Goal: Contribute content: Contribute content

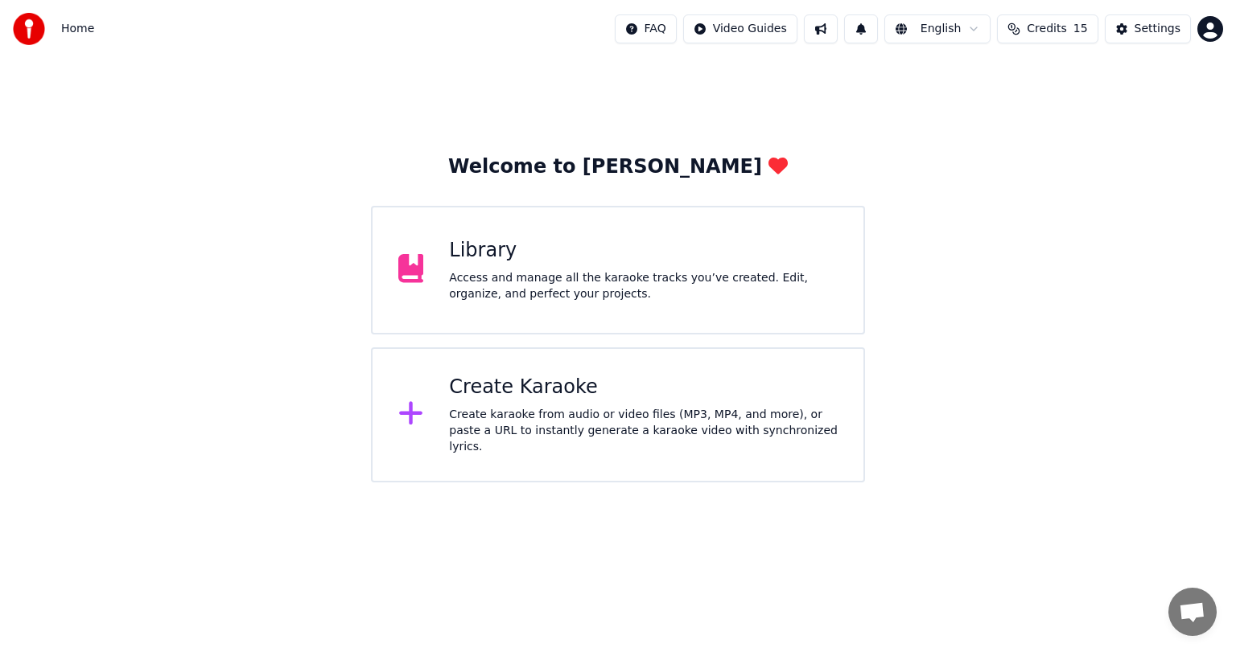
click at [530, 306] on div "Library Access and manage all the karaoke tracks you’ve created. Edit, organize…" at bounding box center [618, 270] width 494 height 129
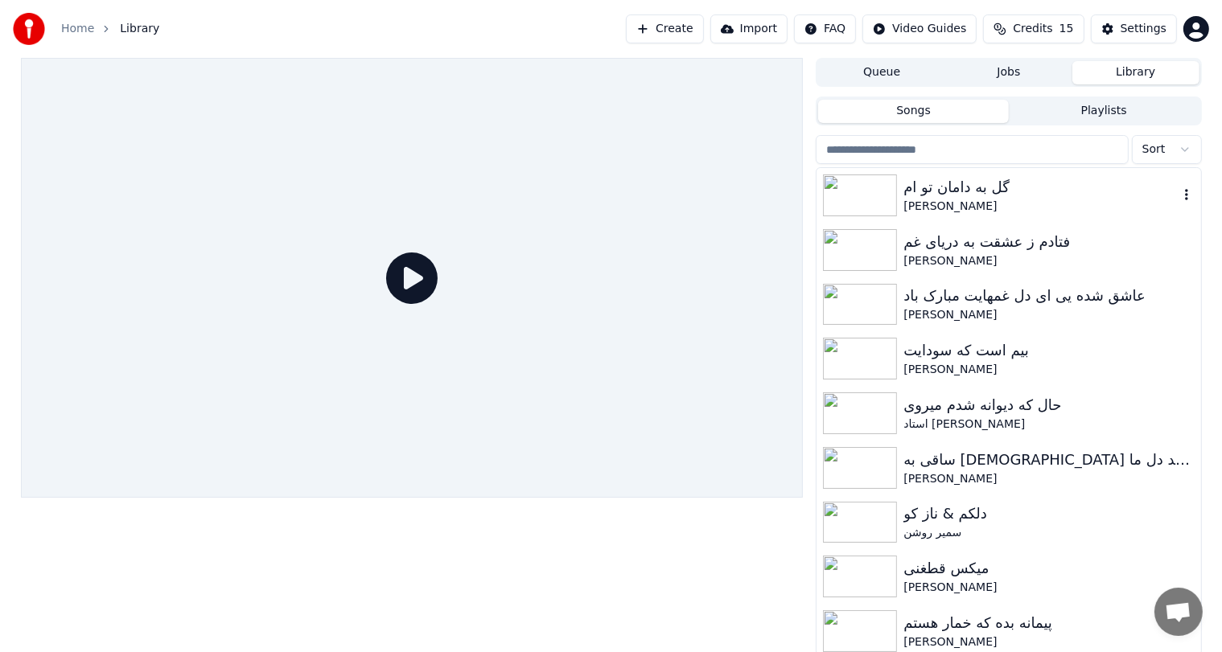
click at [972, 182] on div "گل به دامان تو ام" at bounding box center [1040, 187] width 274 height 23
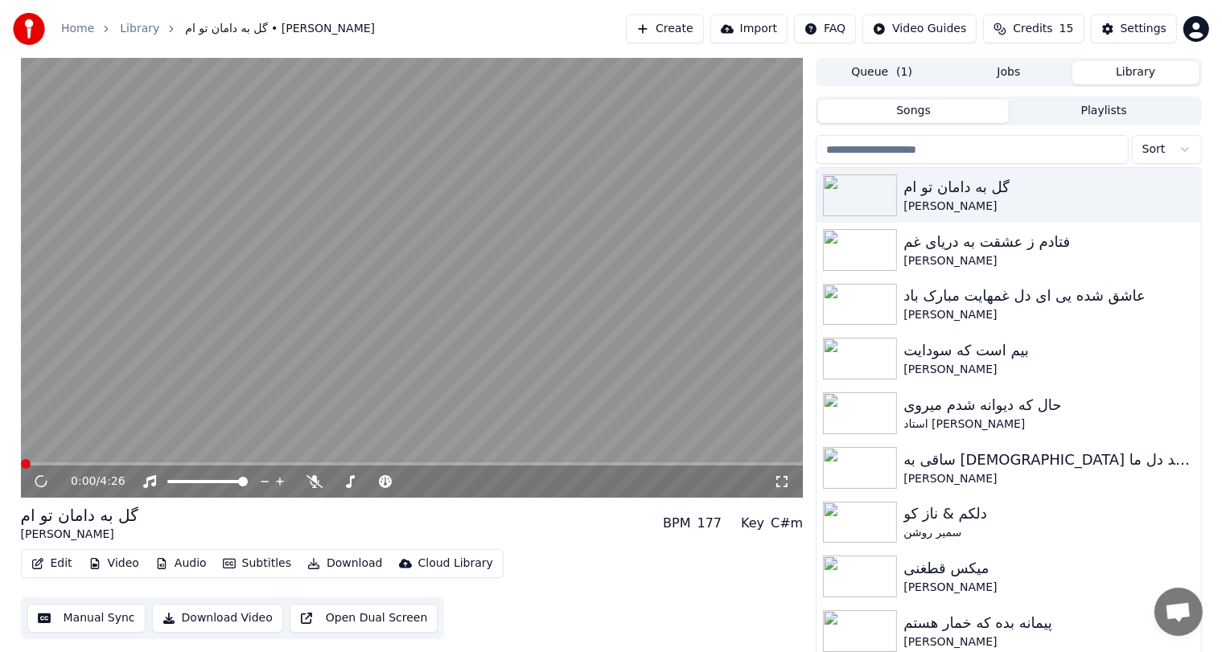
click at [408, 228] on video at bounding box center [412, 278] width 783 height 440
click at [415, 341] on video at bounding box center [412, 278] width 783 height 440
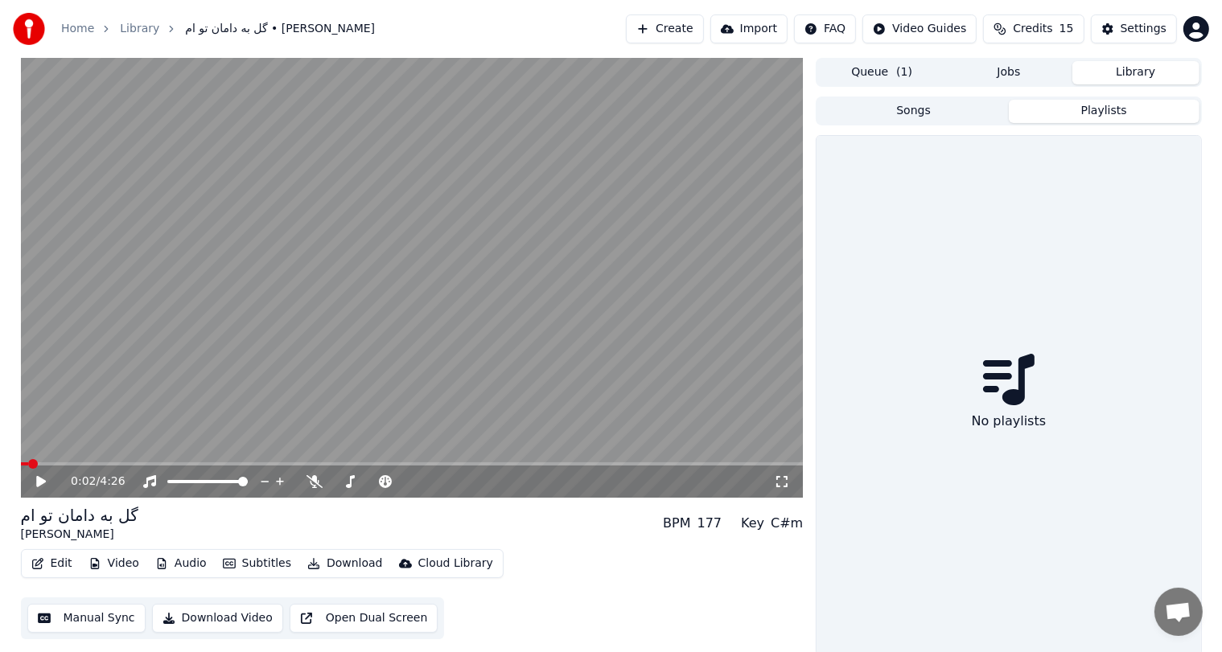
click at [1106, 119] on button "Playlists" at bounding box center [1104, 111] width 191 height 23
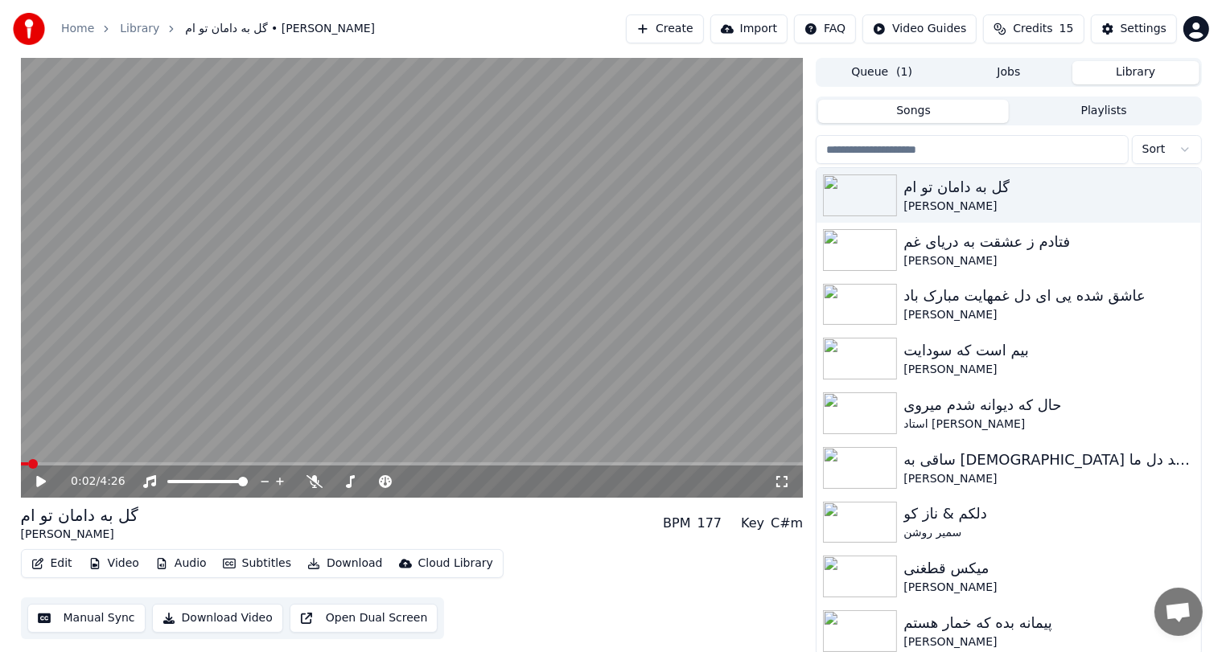
click at [960, 110] on button "Songs" at bounding box center [913, 111] width 191 height 23
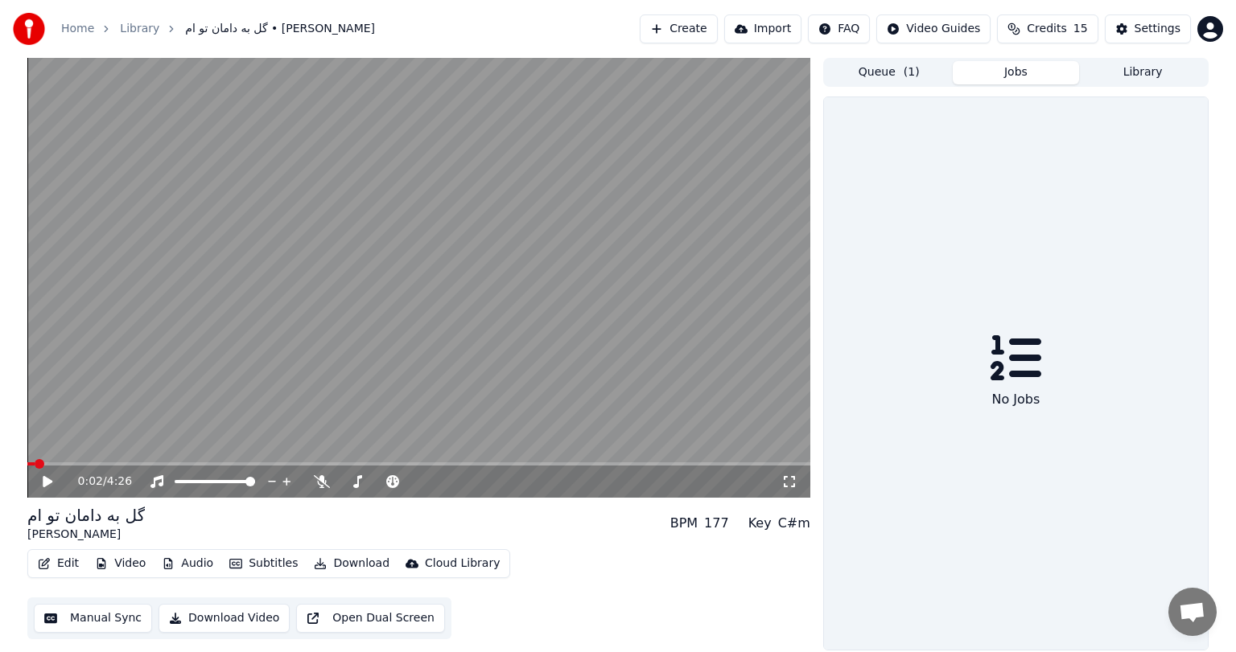
click at [1010, 84] on button "Jobs" at bounding box center [1015, 72] width 127 height 23
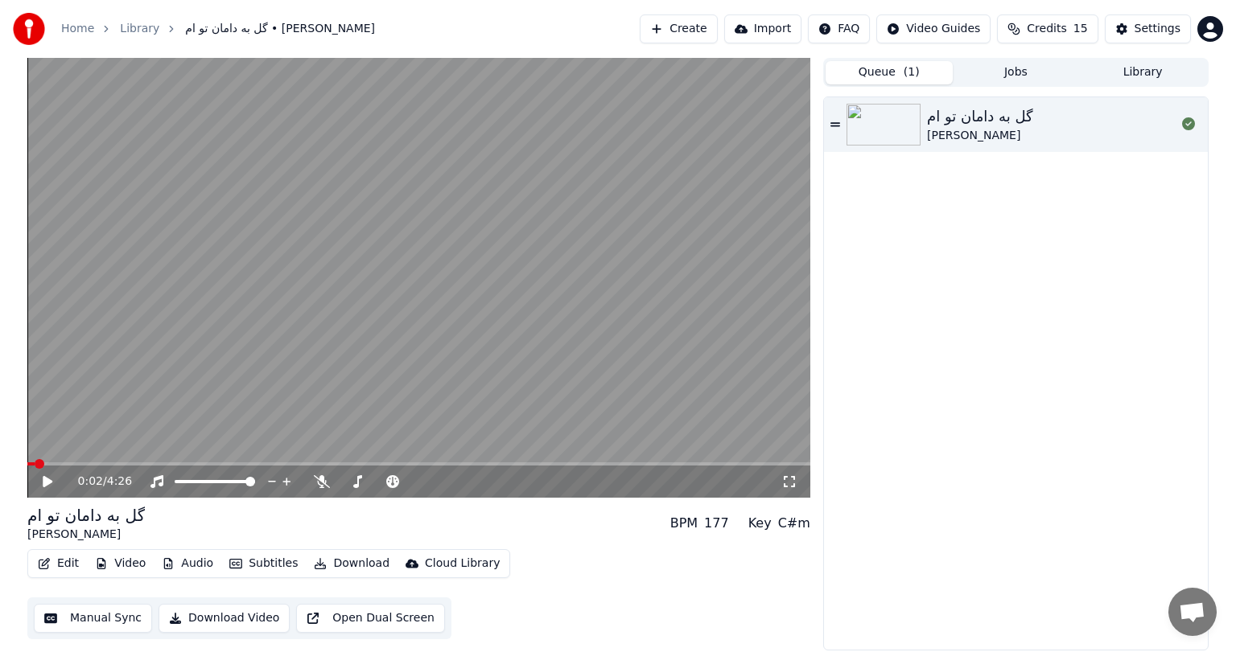
click at [915, 76] on span "( 1 )" at bounding box center [911, 72] width 16 height 16
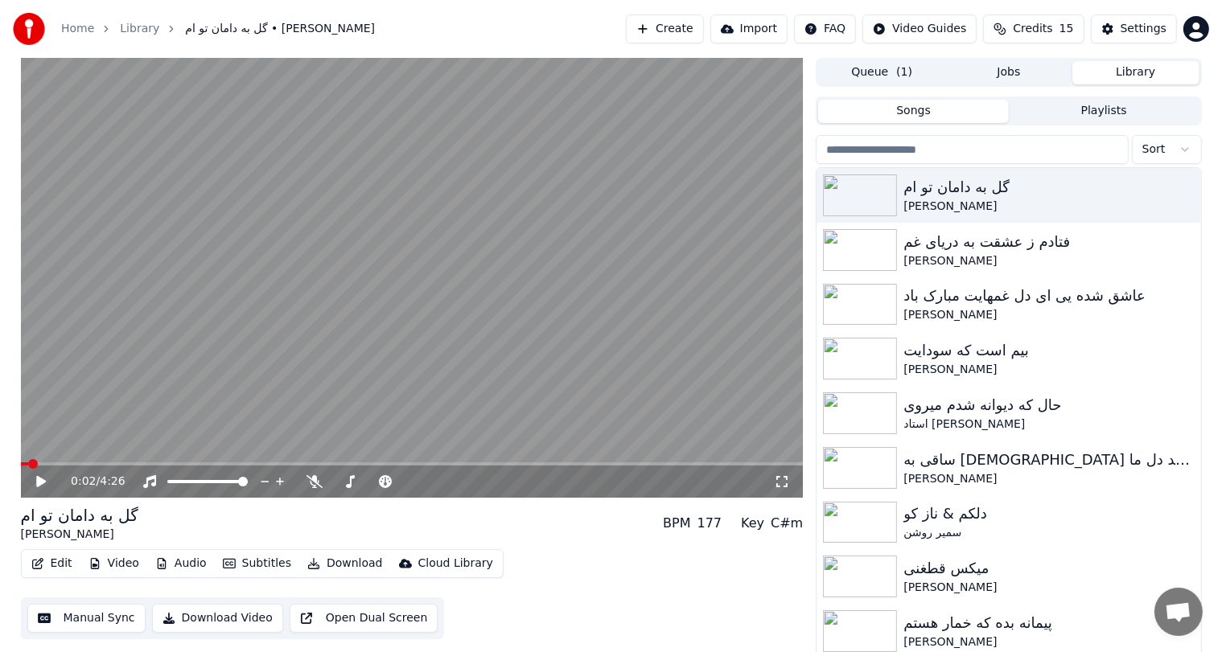
click at [1152, 77] on button "Library" at bounding box center [1135, 72] width 127 height 23
click at [1178, 196] on icon "button" at bounding box center [1186, 194] width 16 height 13
click at [687, 19] on button "Create" at bounding box center [665, 28] width 78 height 29
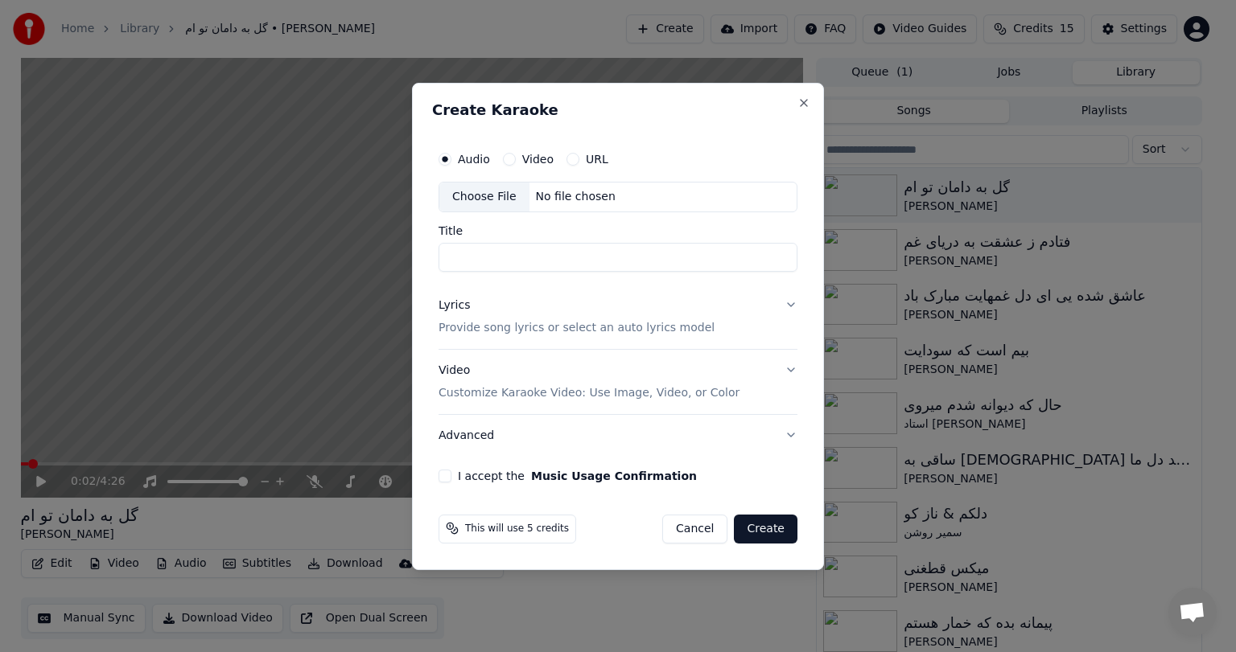
click at [543, 196] on div "No file chosen" at bounding box center [575, 197] width 93 height 16
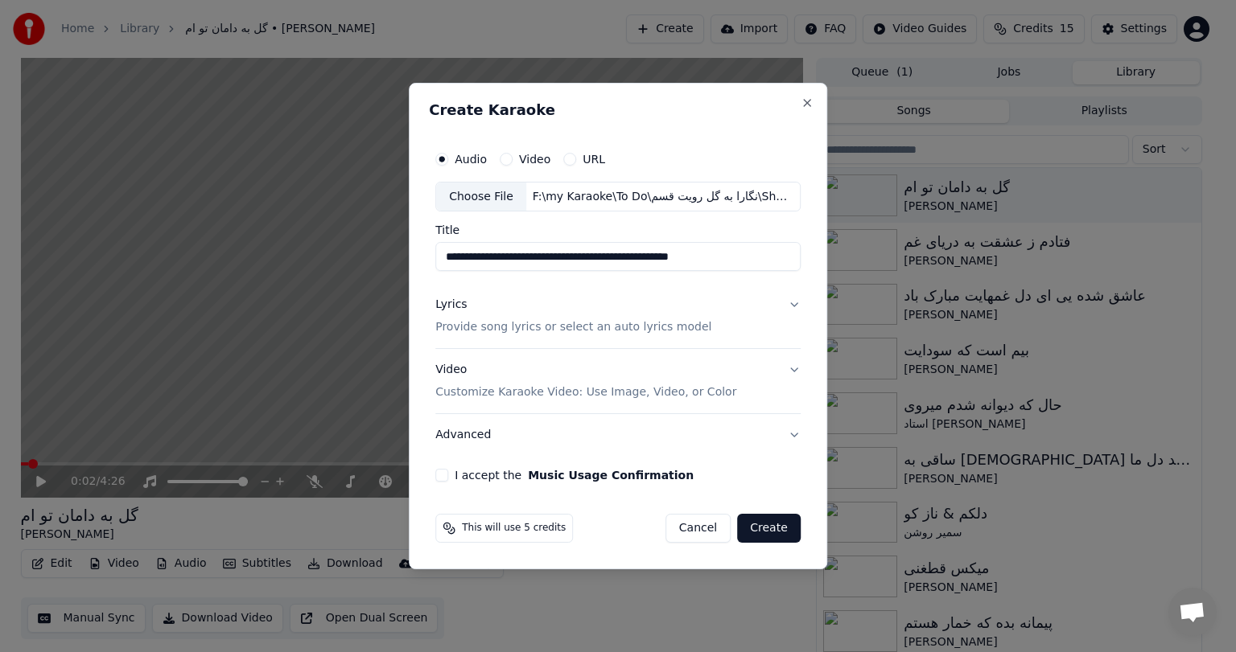
click at [569, 257] on input "**********" at bounding box center [617, 257] width 365 height 29
paste input
type input "**********"
click at [713, 328] on button "Lyrics Provide song lyrics or select an auto lyrics model" at bounding box center [617, 317] width 365 height 64
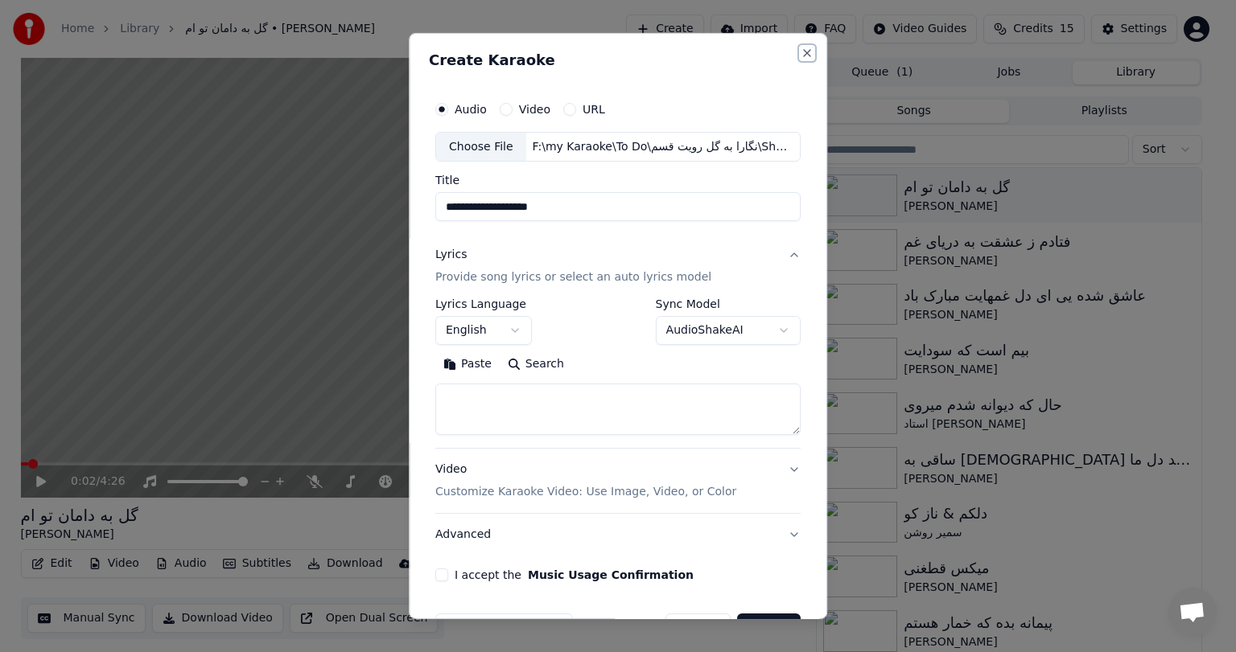
click at [800, 50] on button "Close" at bounding box center [806, 53] width 13 height 13
select select
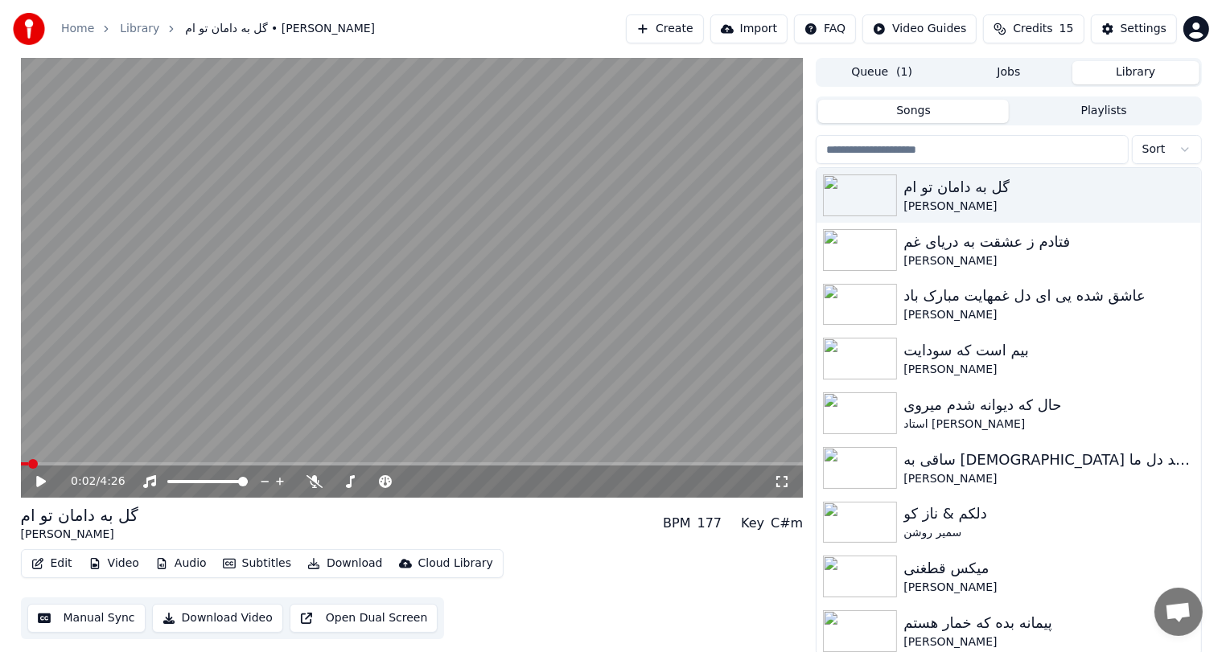
click at [696, 27] on button "Create" at bounding box center [665, 28] width 78 height 29
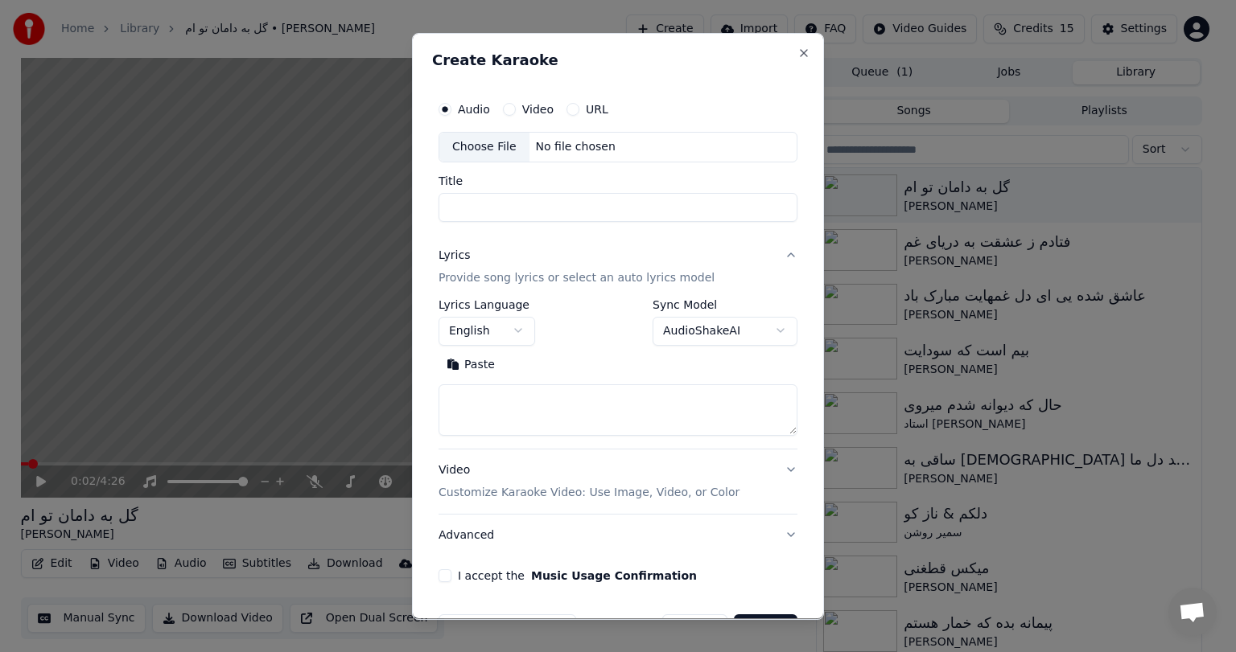
click at [550, 146] on div "No file chosen" at bounding box center [575, 147] width 93 height 16
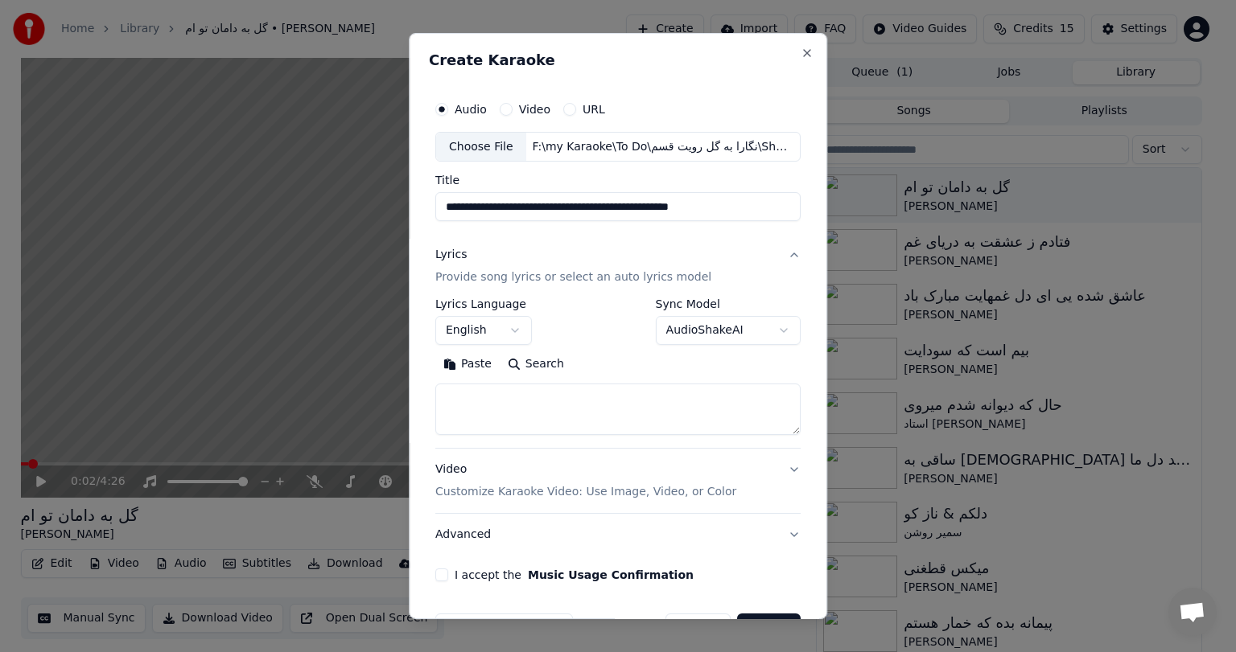
click at [531, 213] on input "**********" at bounding box center [617, 207] width 365 height 29
paste input
type input "**********"
click at [632, 47] on div "**********" at bounding box center [618, 326] width 418 height 587
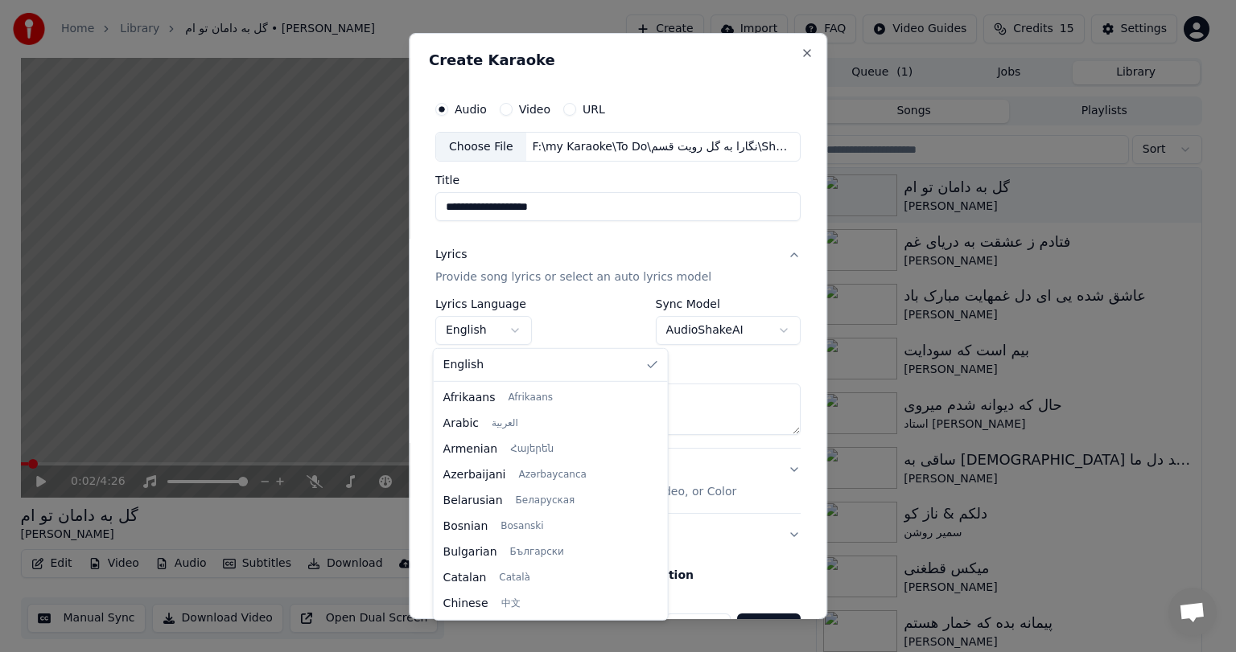
click at [484, 338] on body "Home Library گل به دامان تو ام • احمد ولی Create Import FAQ Video Guides Credit…" at bounding box center [611, 326] width 1222 height 652
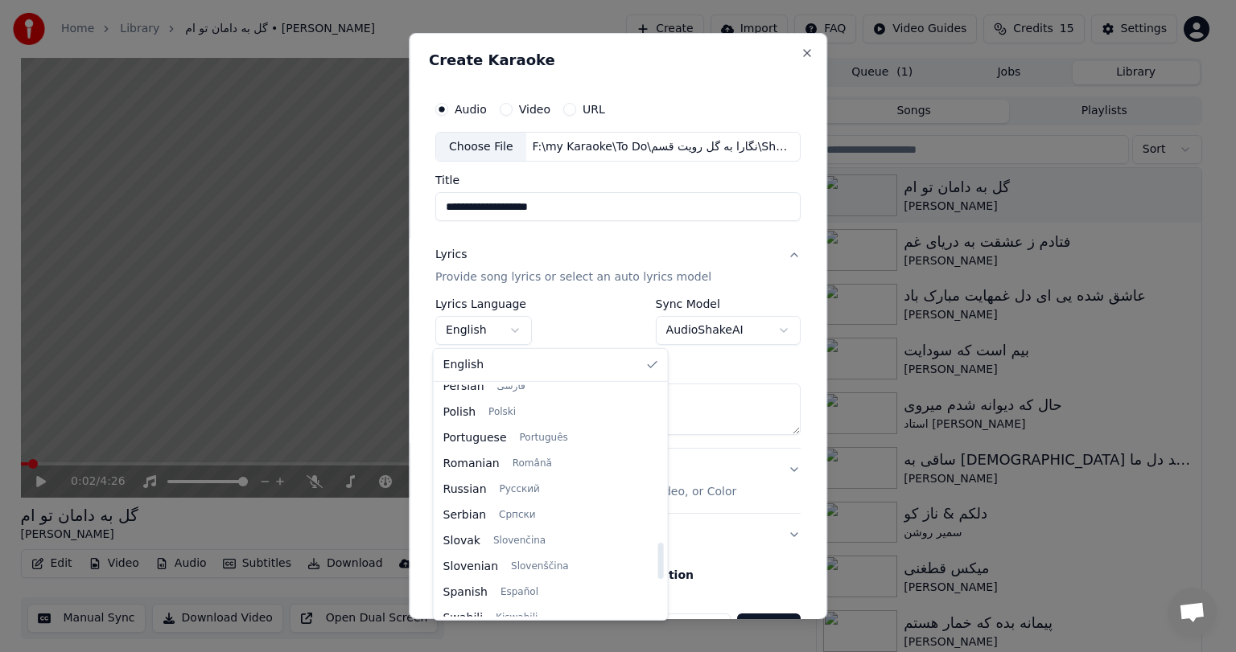
scroll to position [1000, 0]
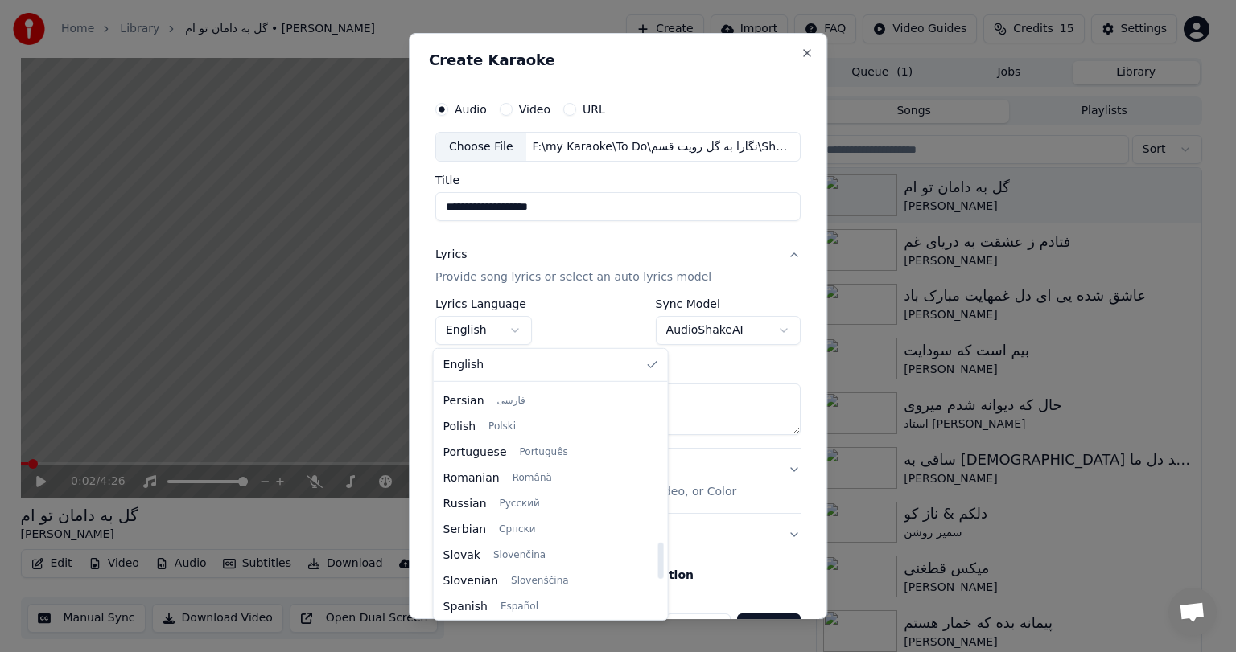
select select "**"
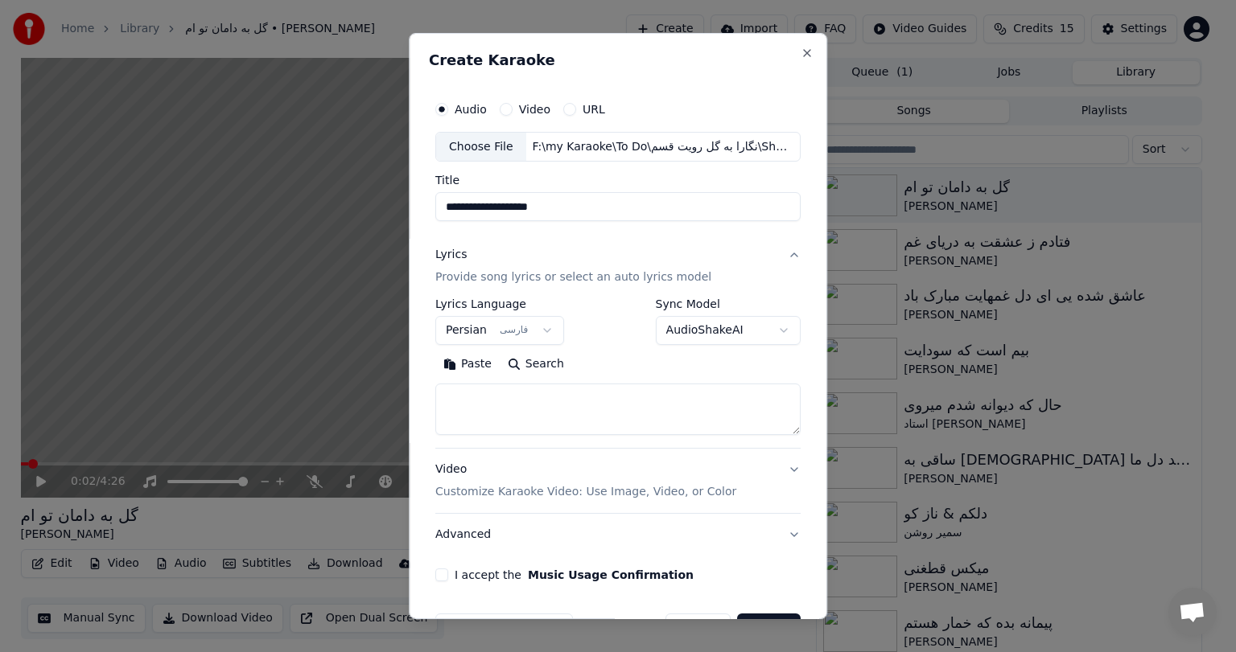
click at [602, 412] on textarea at bounding box center [617, 409] width 365 height 51
paste textarea "**********"
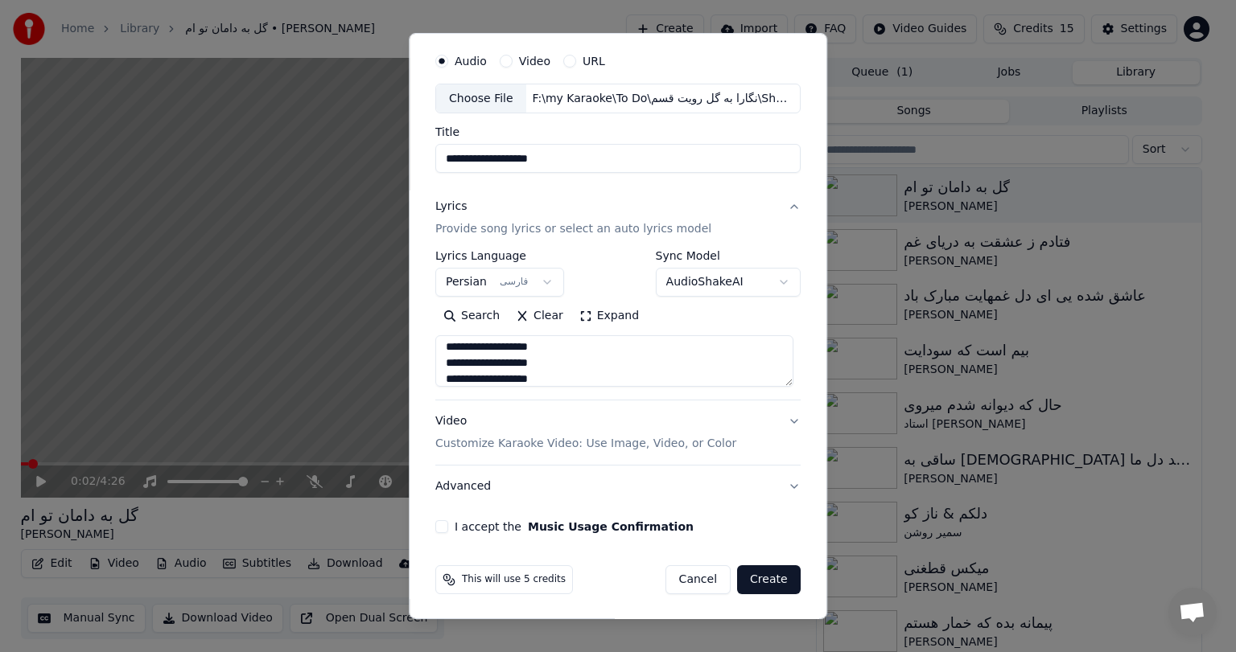
type textarea "**********"
click at [721, 428] on button "Video Customize Karaoke Video: Use Image, Video, or Color" at bounding box center [617, 433] width 365 height 64
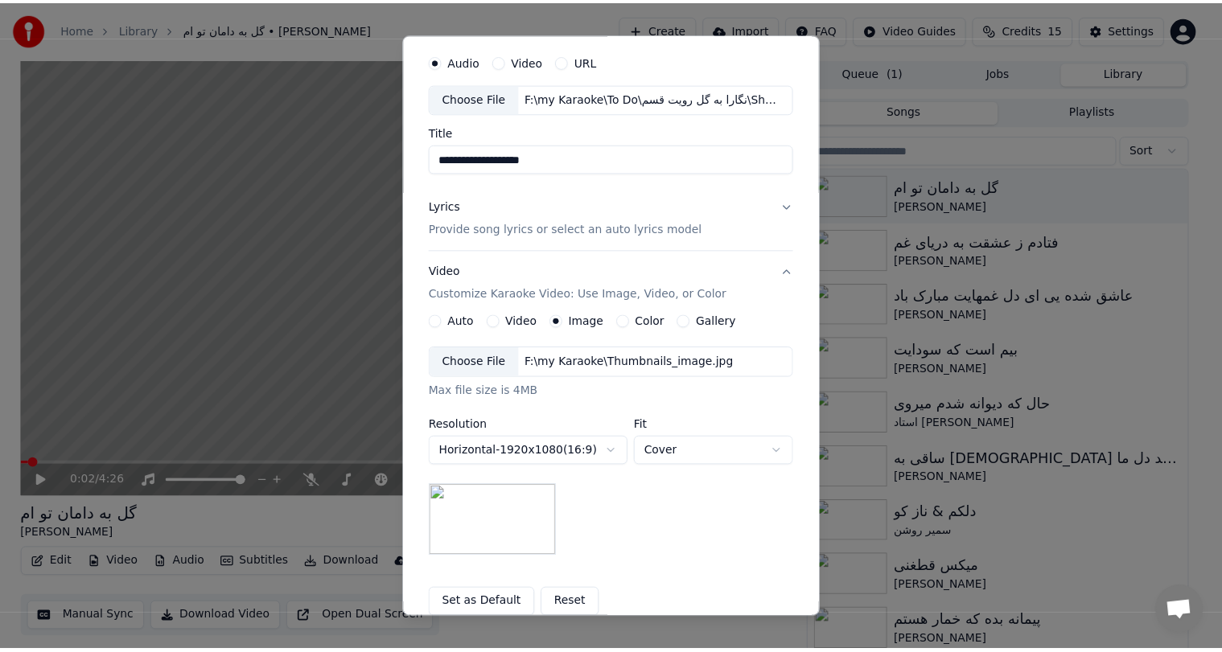
scroll to position [216, 0]
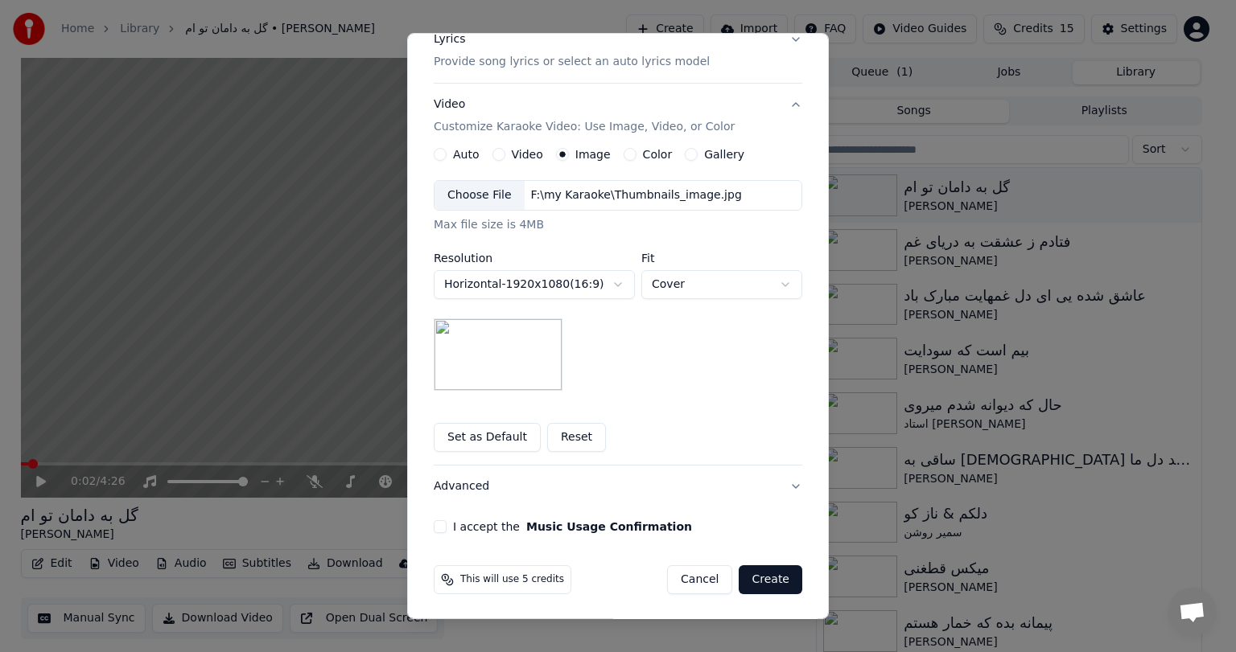
click at [436, 531] on button "I accept the Music Usage Confirmation" at bounding box center [440, 526] width 13 height 13
click at [767, 576] on button "Create" at bounding box center [770, 579] width 64 height 29
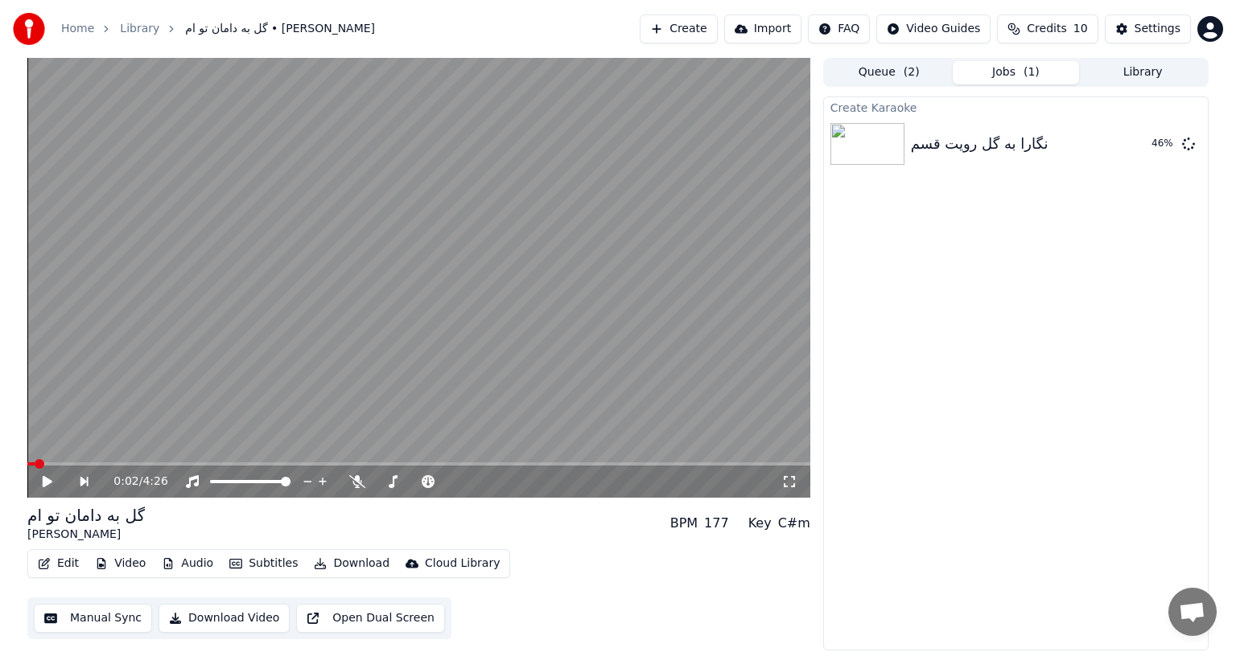
click at [1009, 371] on div "Create Karaoke نگارا به گل رويت قسم 46 %" at bounding box center [1015, 374] width 385 height 554
click at [44, 484] on icon at bounding box center [48, 481] width 10 height 11
click at [355, 480] on icon at bounding box center [357, 481] width 16 height 13
click at [397, 365] on video at bounding box center [418, 278] width 783 height 440
click at [1150, 145] on button "Play" at bounding box center [1150, 144] width 51 height 29
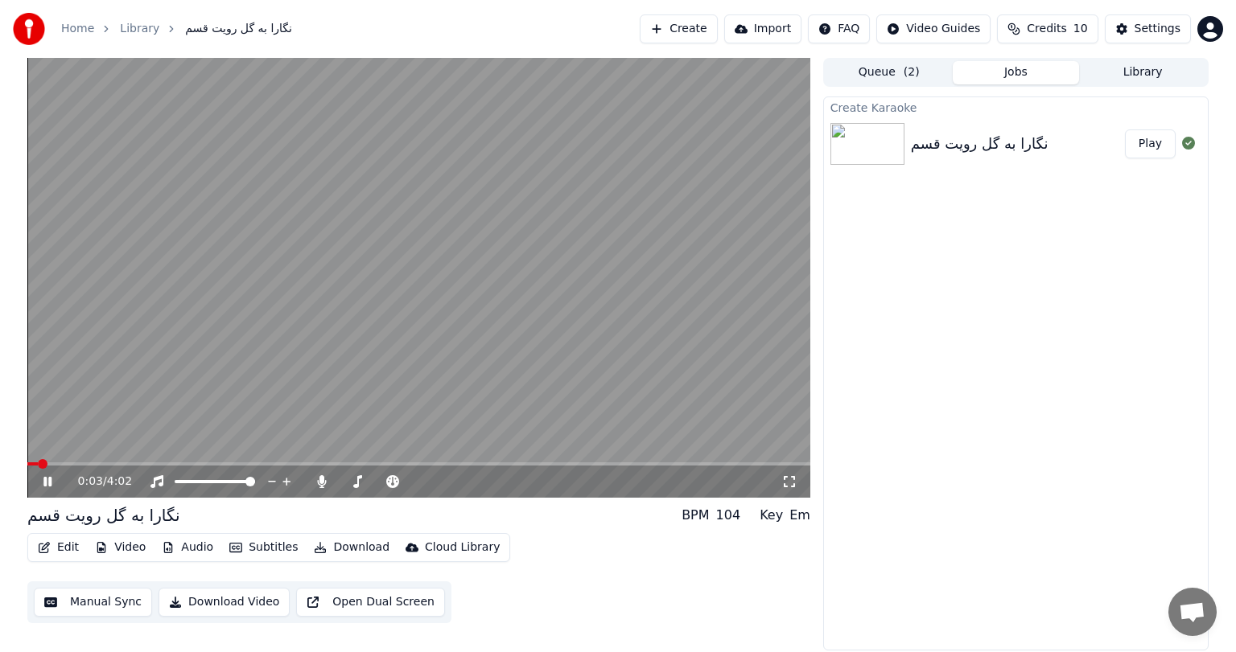
click at [385, 331] on video at bounding box center [418, 278] width 783 height 440
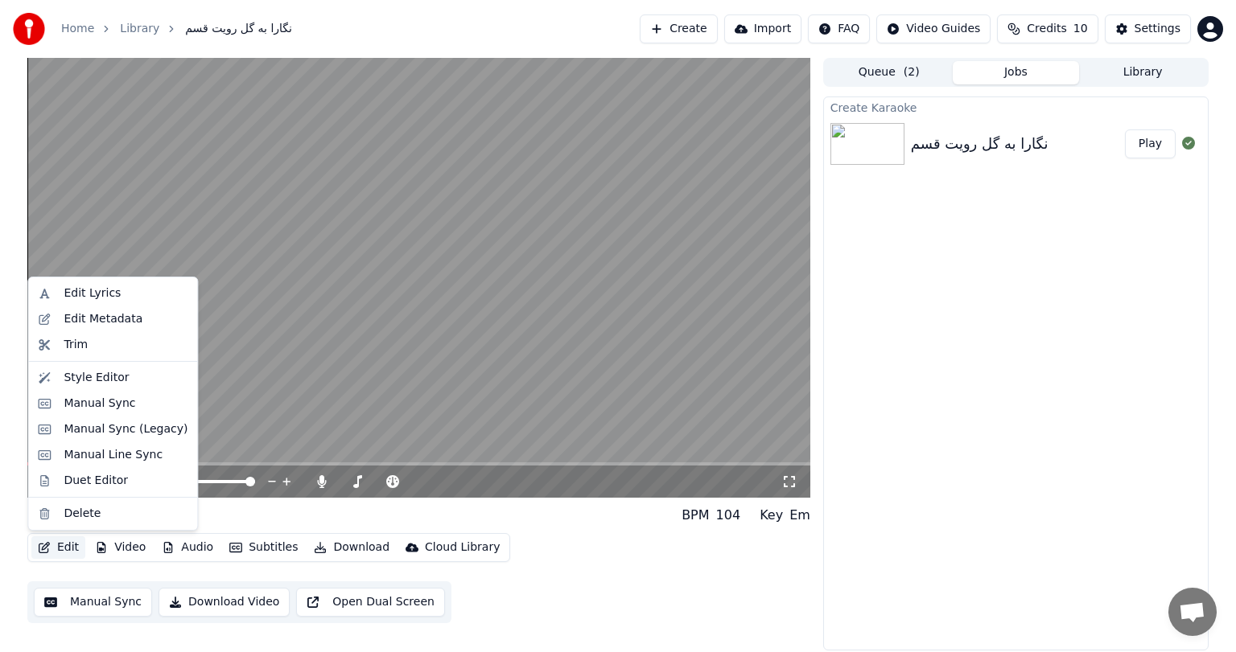
click at [53, 545] on button "Edit" at bounding box center [58, 548] width 54 height 23
click at [80, 319] on div "Edit Metadata" at bounding box center [103, 319] width 79 height 16
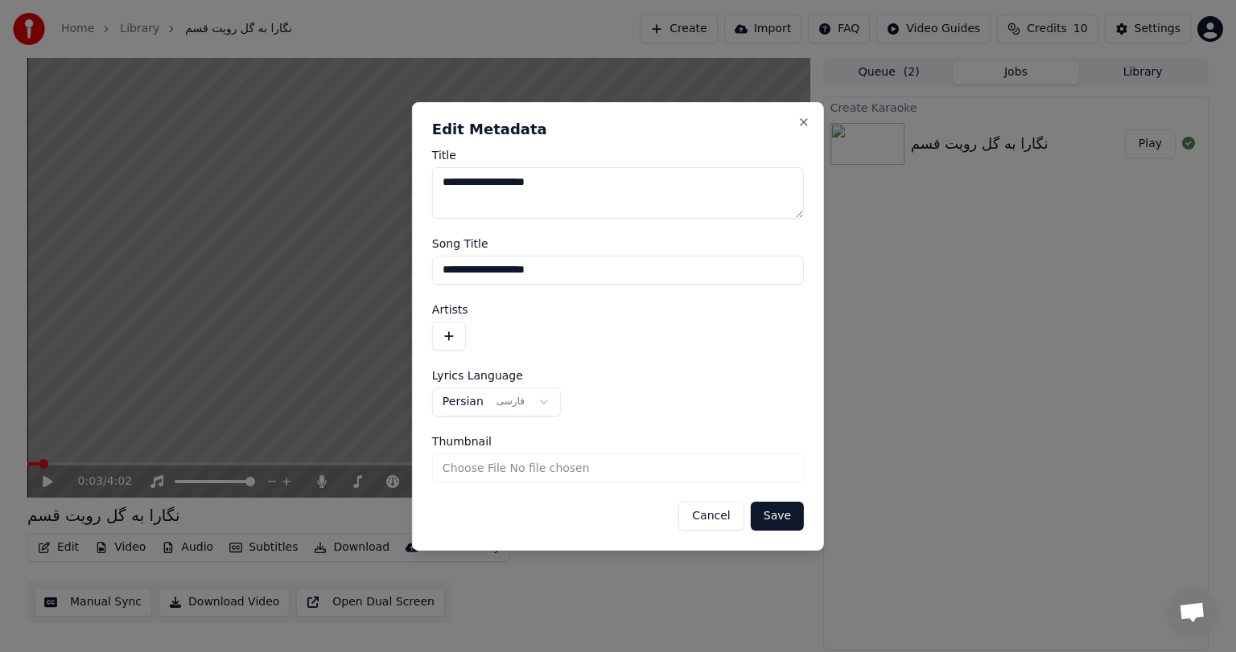
click at [451, 328] on button "button" at bounding box center [449, 336] width 34 height 29
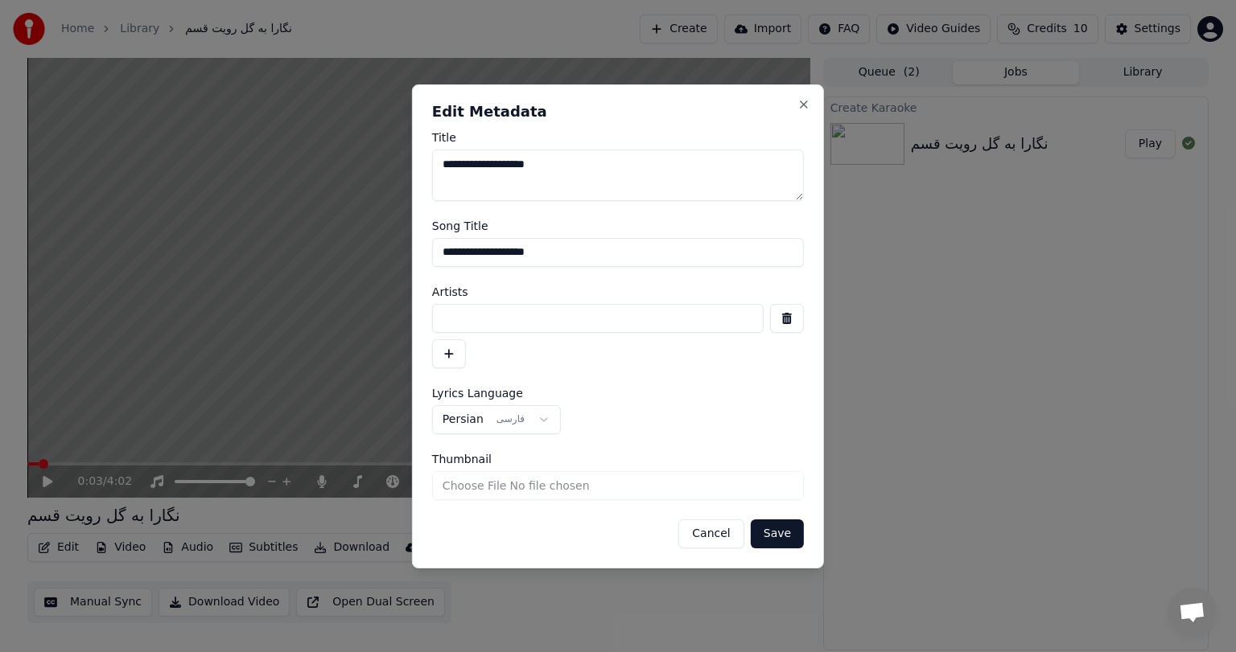
click at [478, 313] on input at bounding box center [597, 318] width 331 height 29
type input "**********"
click at [788, 547] on button "Save" at bounding box center [776, 534] width 53 height 29
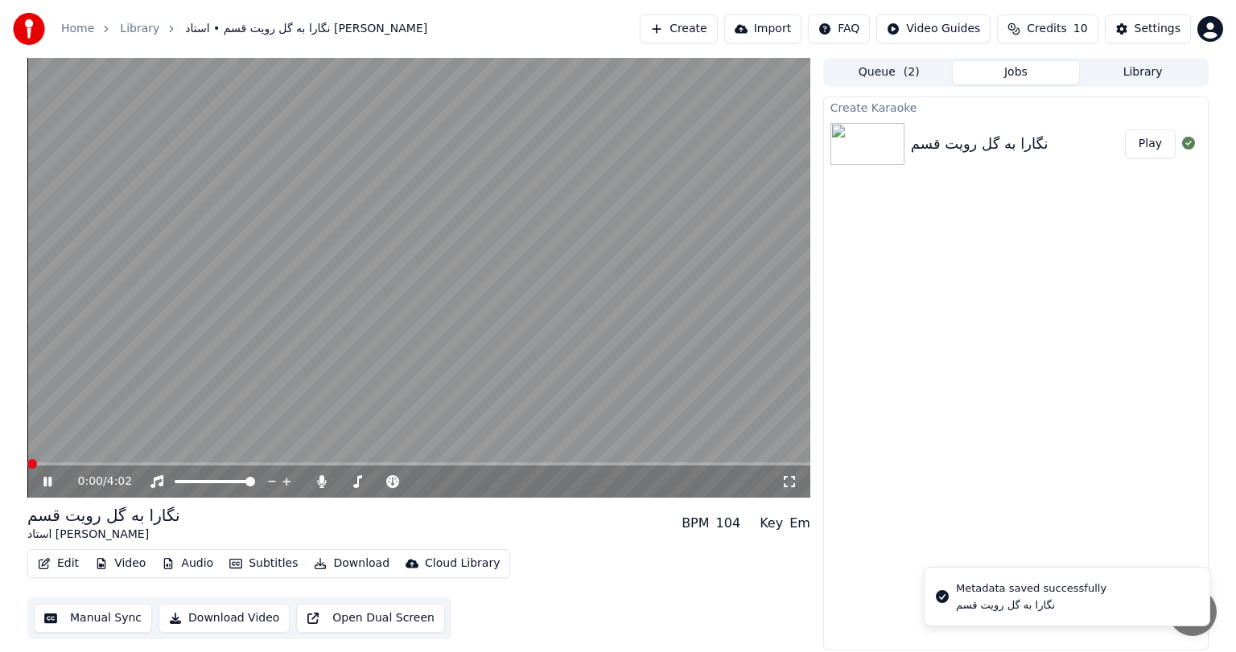
click at [449, 315] on video at bounding box center [418, 278] width 783 height 440
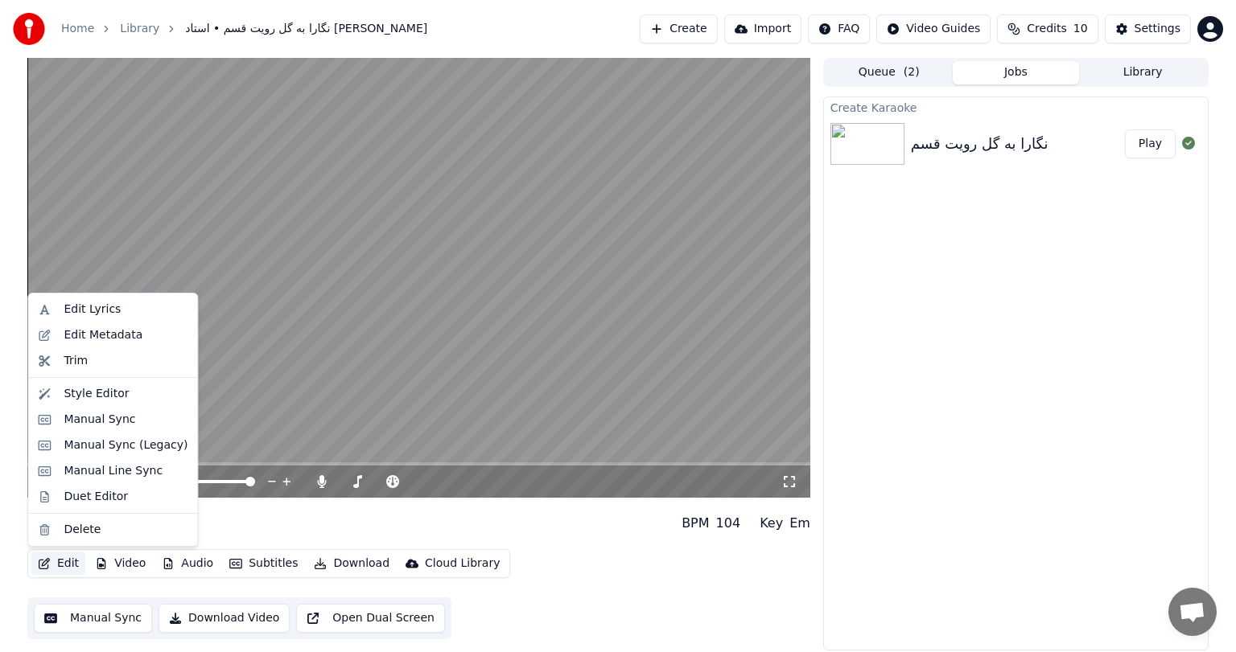
click at [56, 560] on button "Edit" at bounding box center [58, 564] width 54 height 23
click at [105, 424] on div "Manual Sync" at bounding box center [100, 420] width 72 height 16
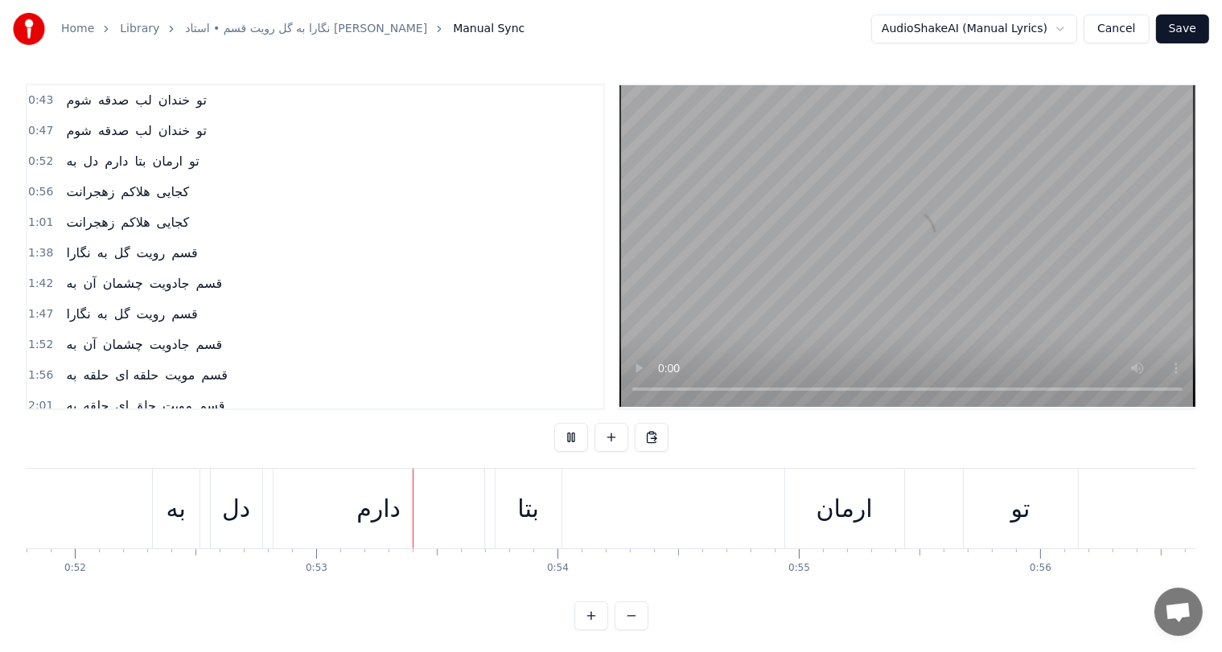
scroll to position [0, 12690]
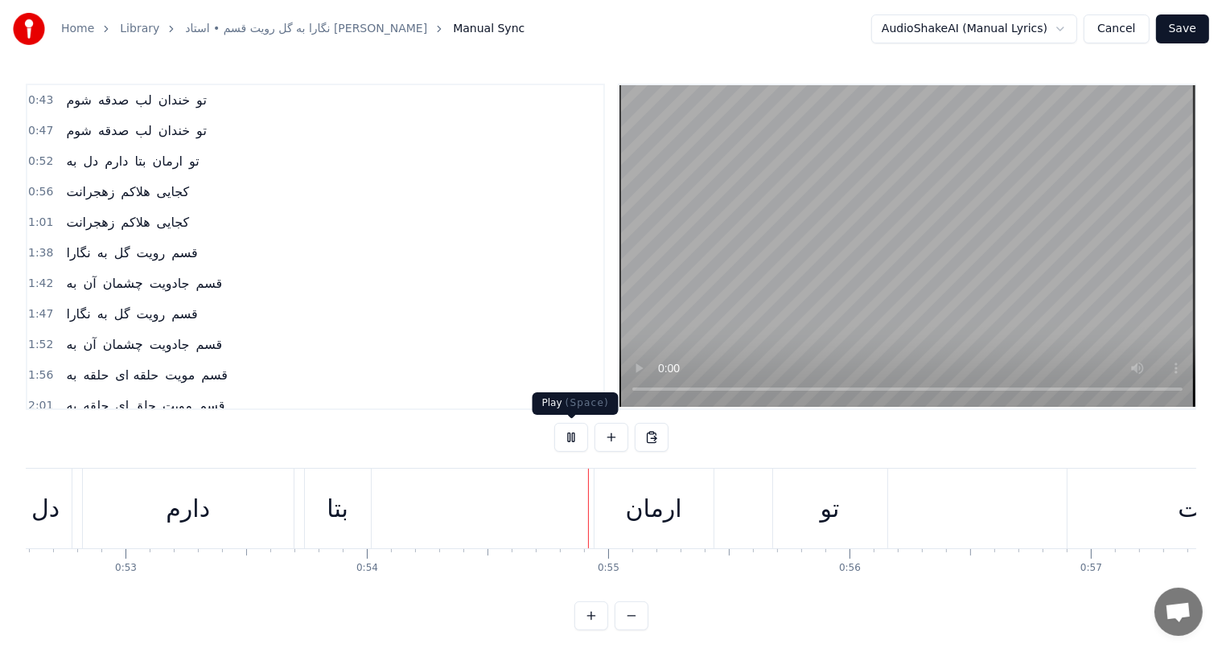
click at [573, 439] on button at bounding box center [571, 437] width 34 height 29
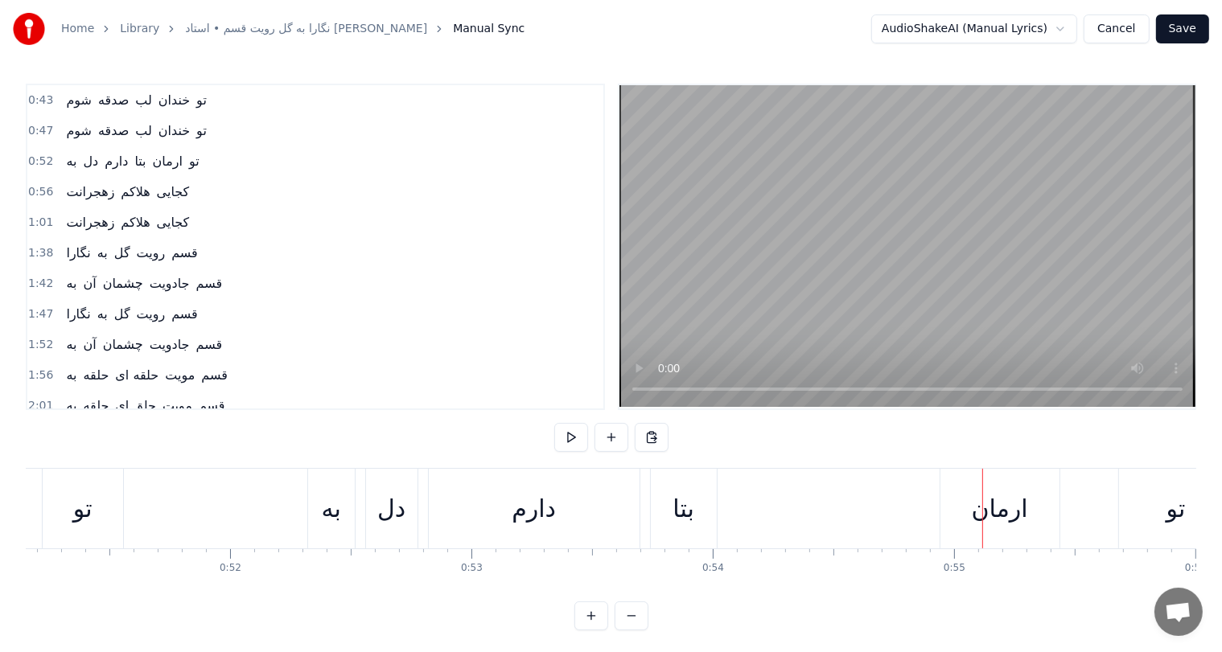
scroll to position [0, 12329]
click at [1042, 512] on div "ارمان" at bounding box center [1014, 509] width 119 height 80
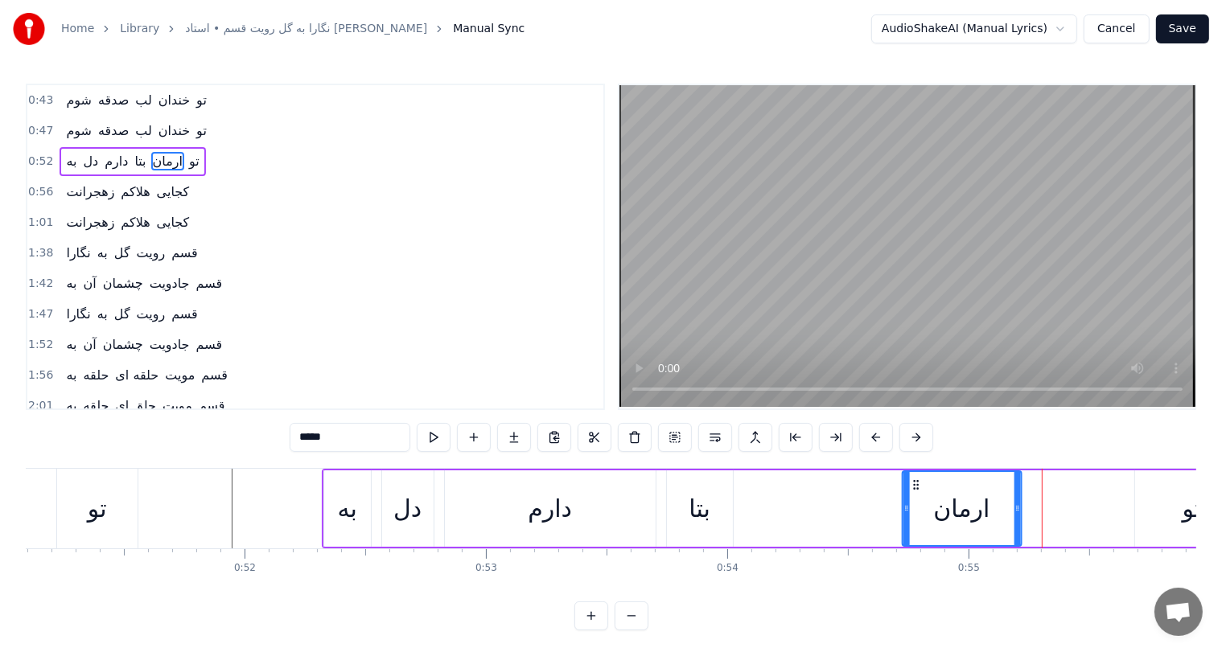
drag, startPoint x: 968, startPoint y: 483, endPoint x: 913, endPoint y: 487, distance: 54.8
click at [913, 487] on icon at bounding box center [915, 485] width 13 height 13
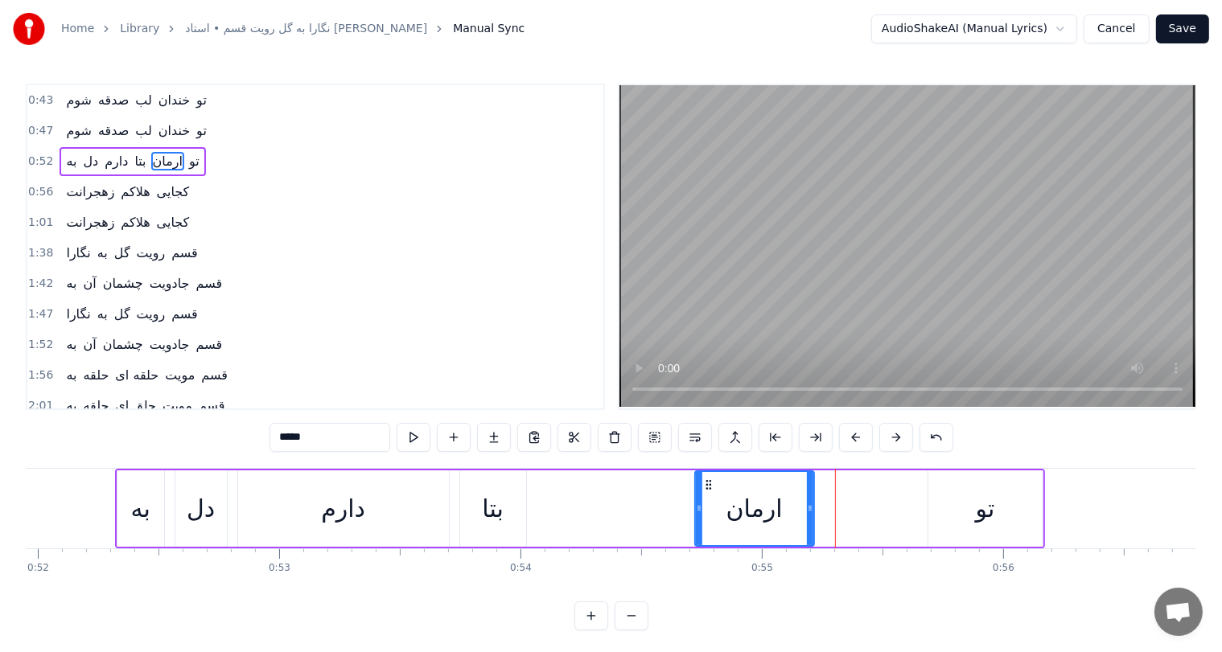
scroll to position [0, 12538]
click at [976, 516] on div "تو" at bounding box center [982, 509] width 19 height 36
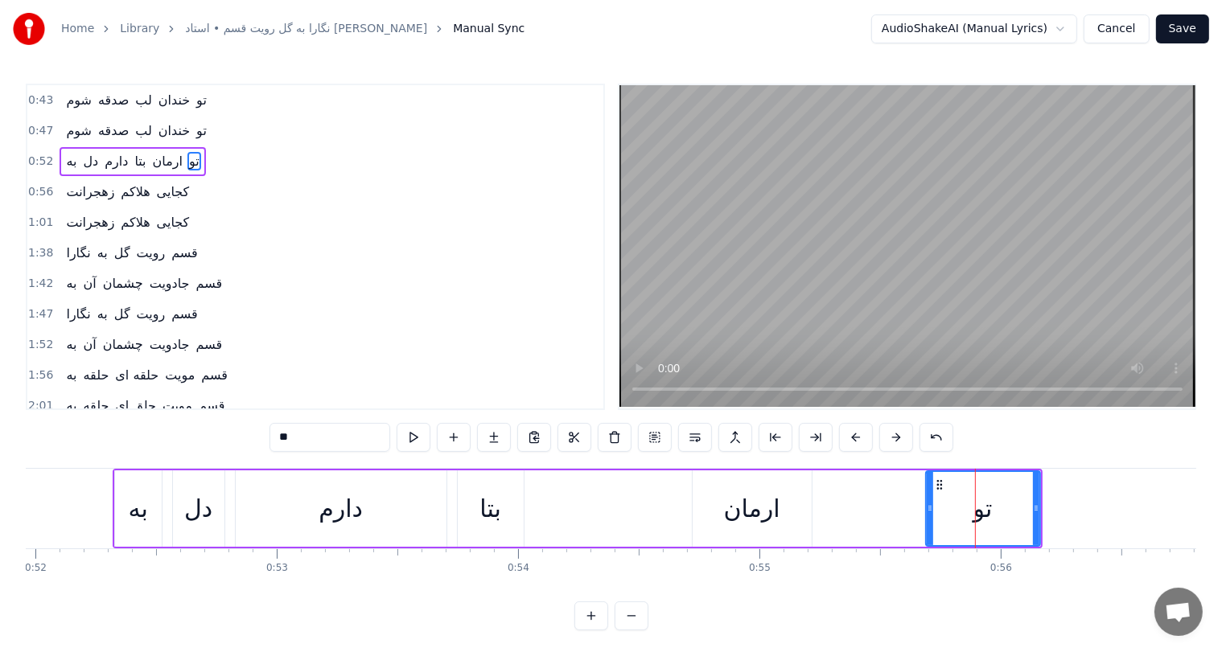
click at [426, 512] on div "دارم" at bounding box center [341, 509] width 211 height 76
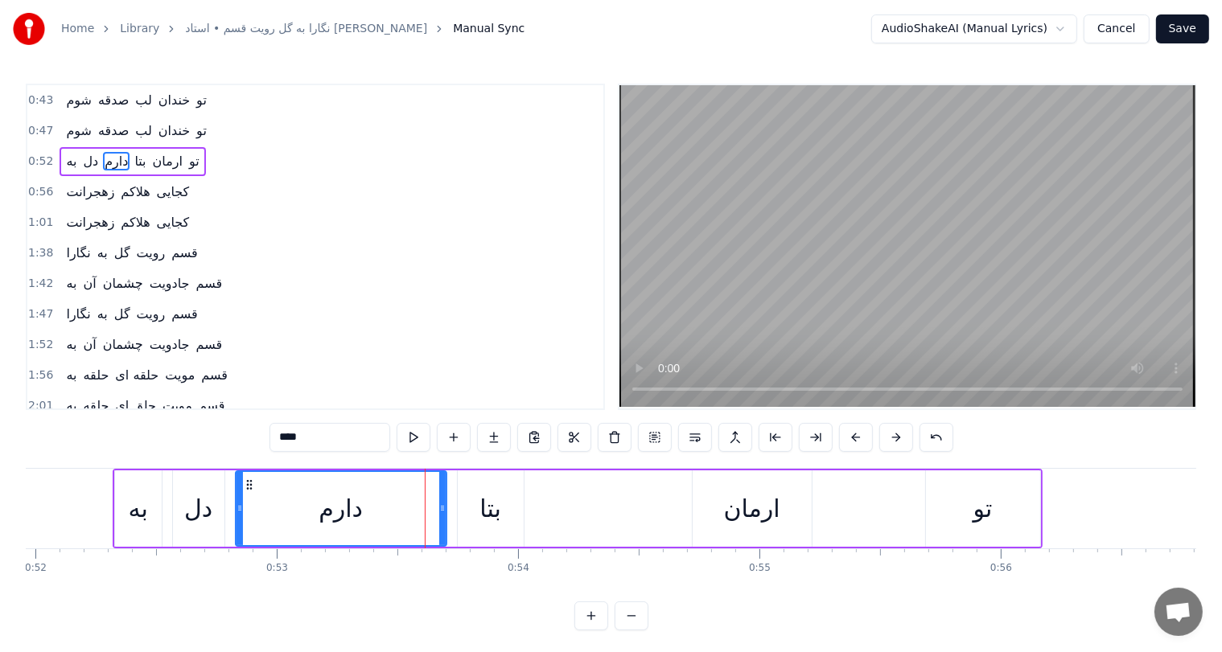
click at [484, 500] on div "بتا" at bounding box center [490, 509] width 22 height 36
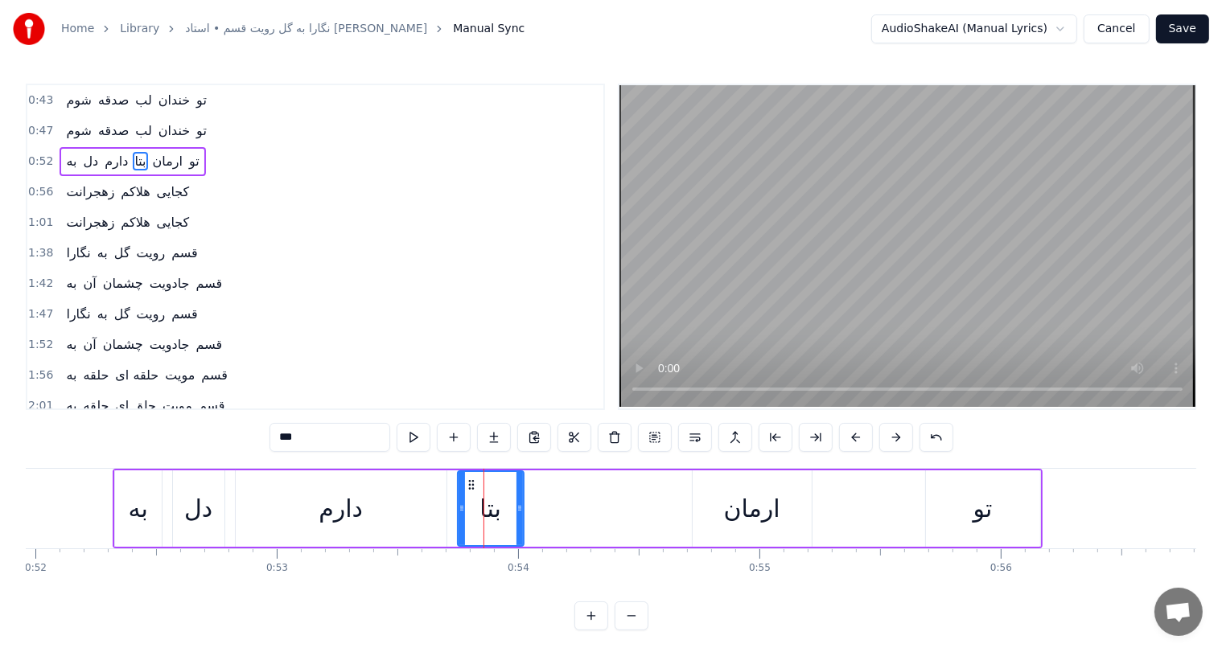
click at [202, 511] on div "دل" at bounding box center [198, 509] width 28 height 36
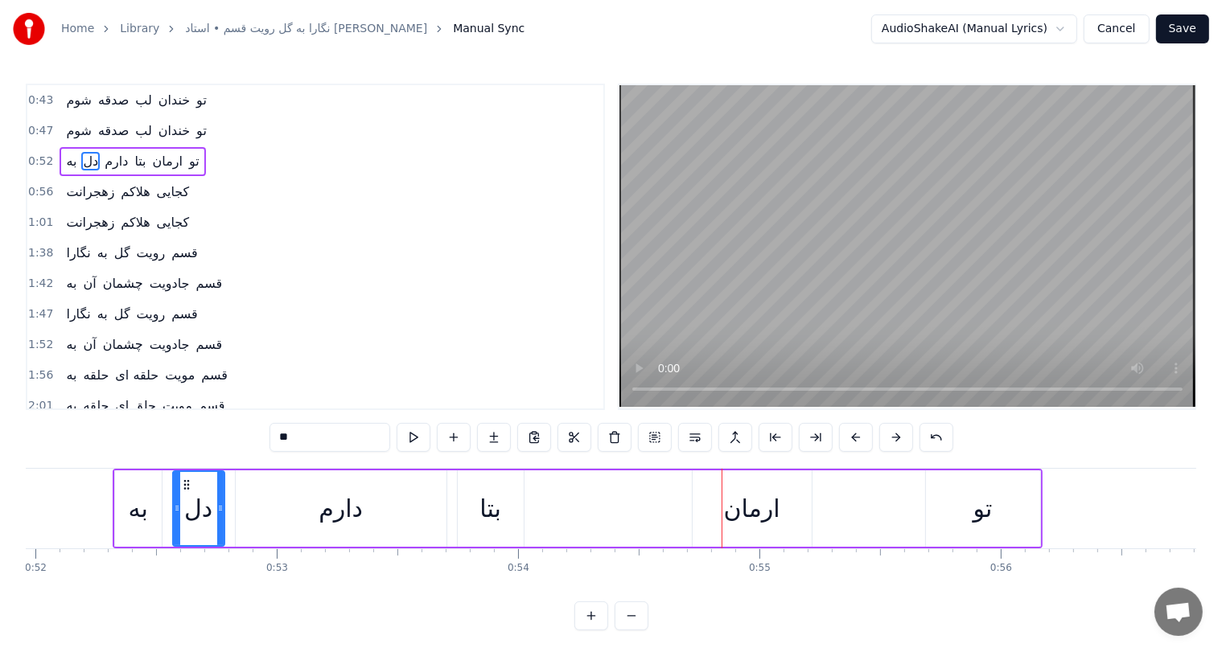
click at [486, 508] on div "بتا" at bounding box center [490, 509] width 22 height 36
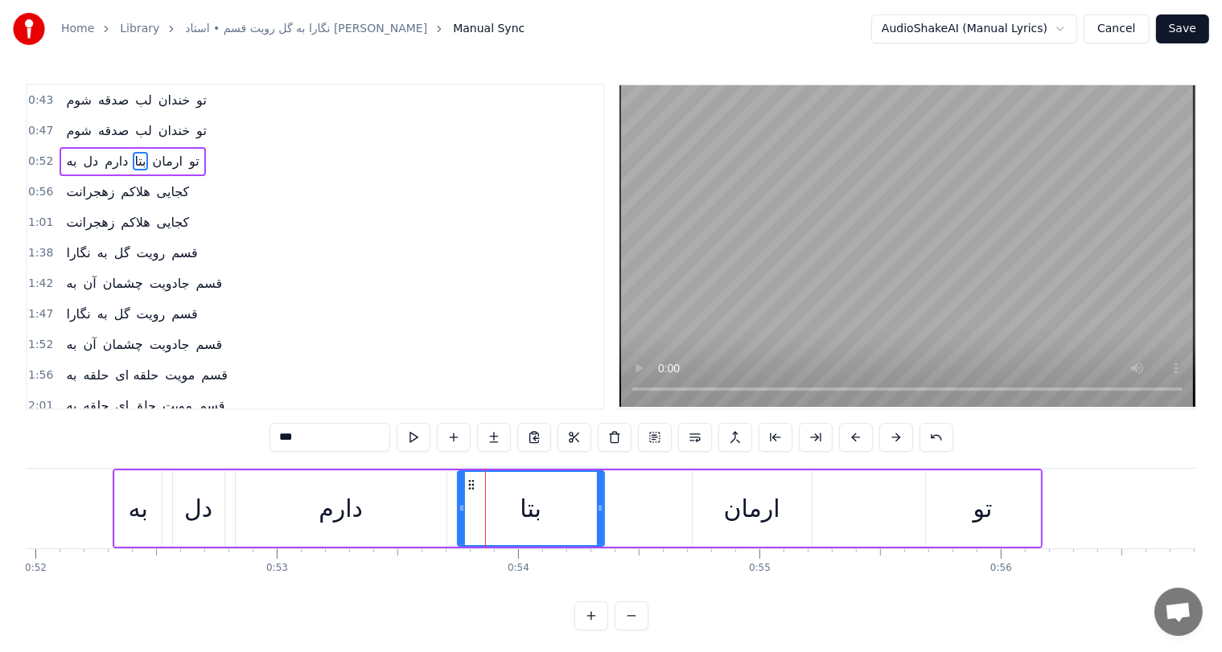
drag, startPoint x: 519, startPoint y: 512, endPoint x: 605, endPoint y: 508, distance: 86.1
click at [603, 508] on icon at bounding box center [600, 508] width 6 height 13
click at [177, 510] on div "دل" at bounding box center [198, 509] width 51 height 76
type input "**"
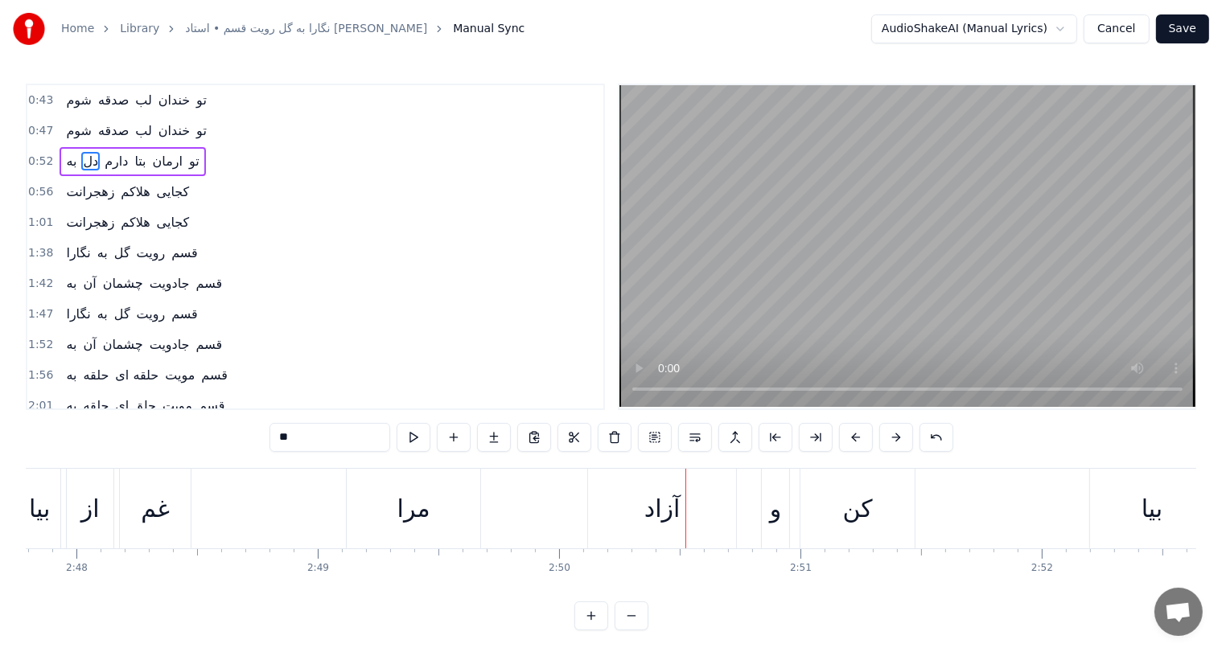
scroll to position [0, 40183]
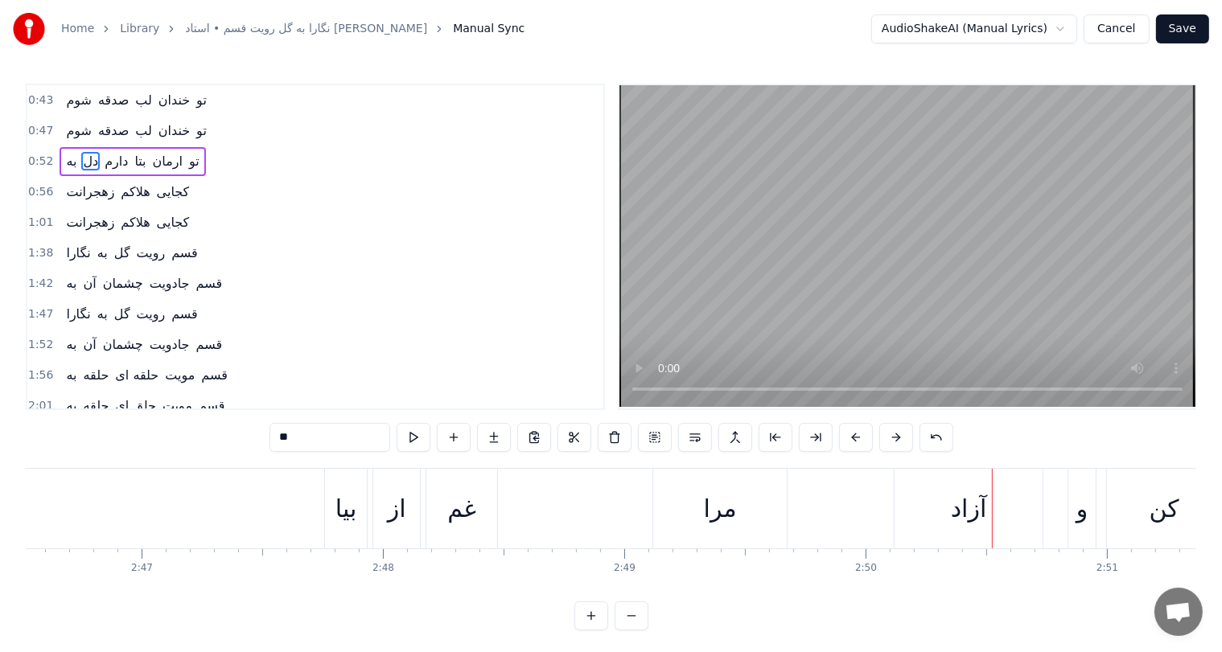
click at [351, 504] on div "بيا" at bounding box center [346, 509] width 22 height 36
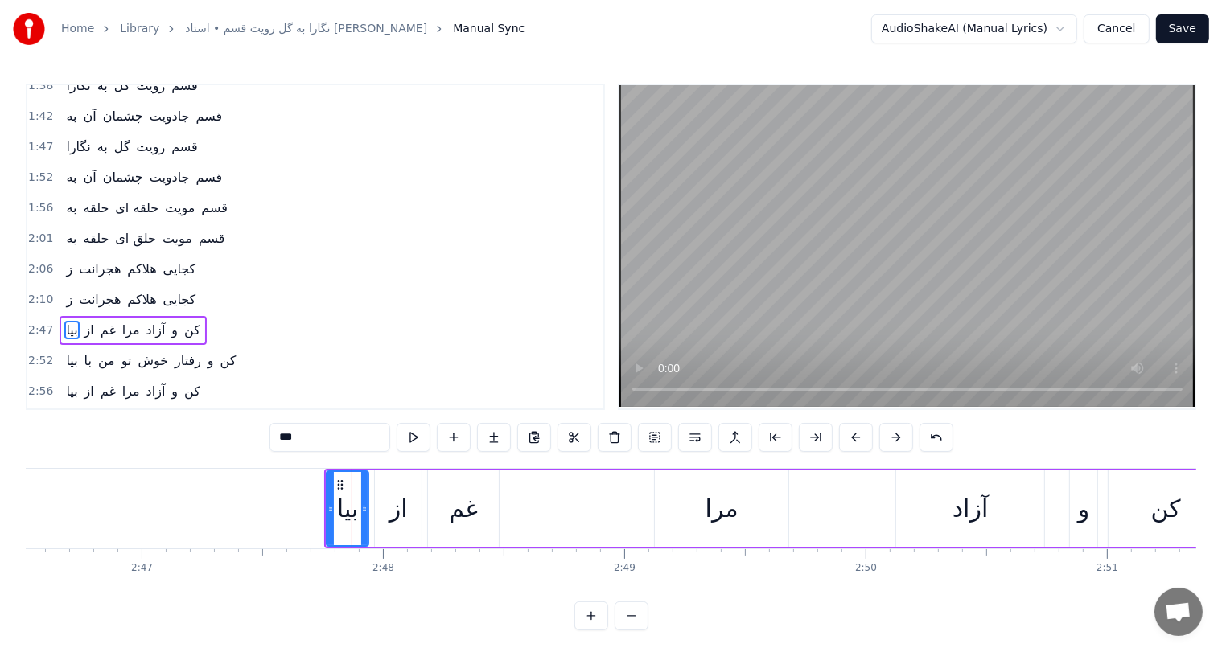
scroll to position [237, 0]
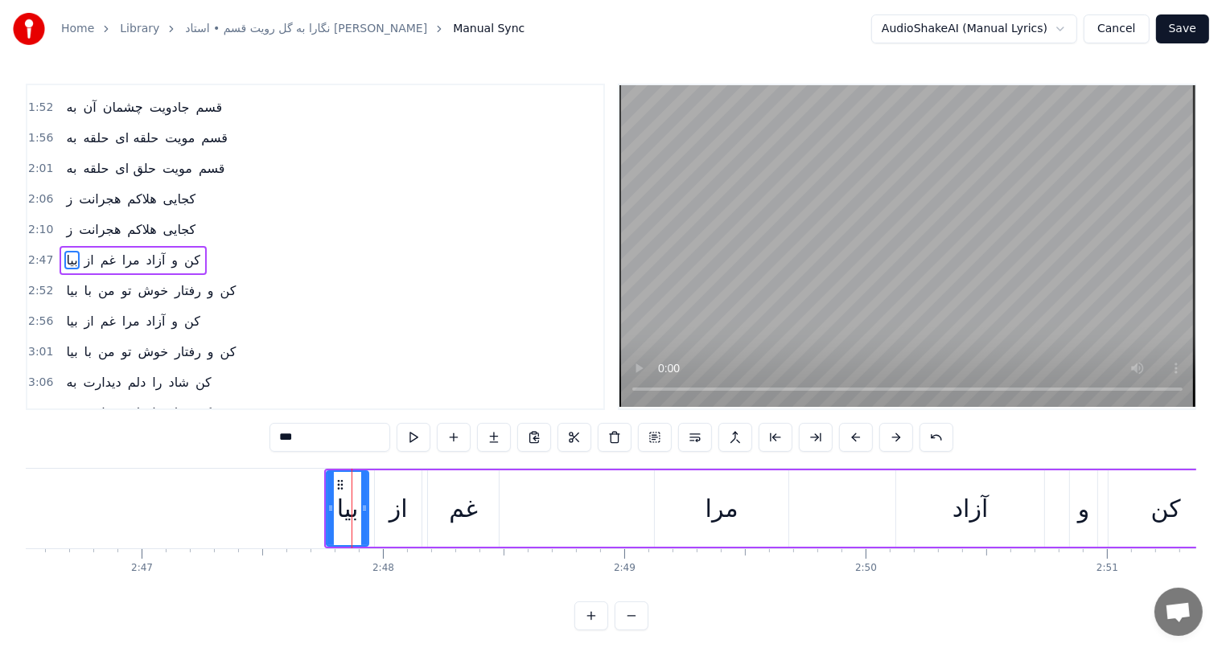
click at [402, 508] on div "از" at bounding box center [398, 509] width 19 height 36
type input "**"
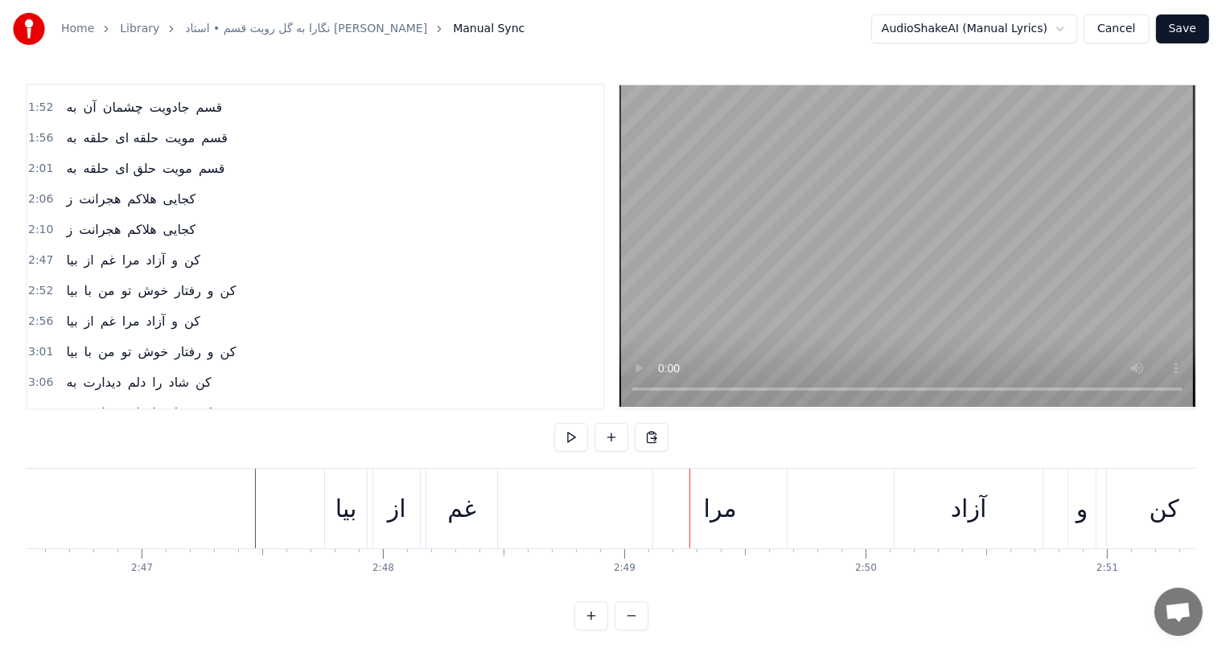
click at [353, 505] on div "بيا" at bounding box center [346, 509] width 22 height 36
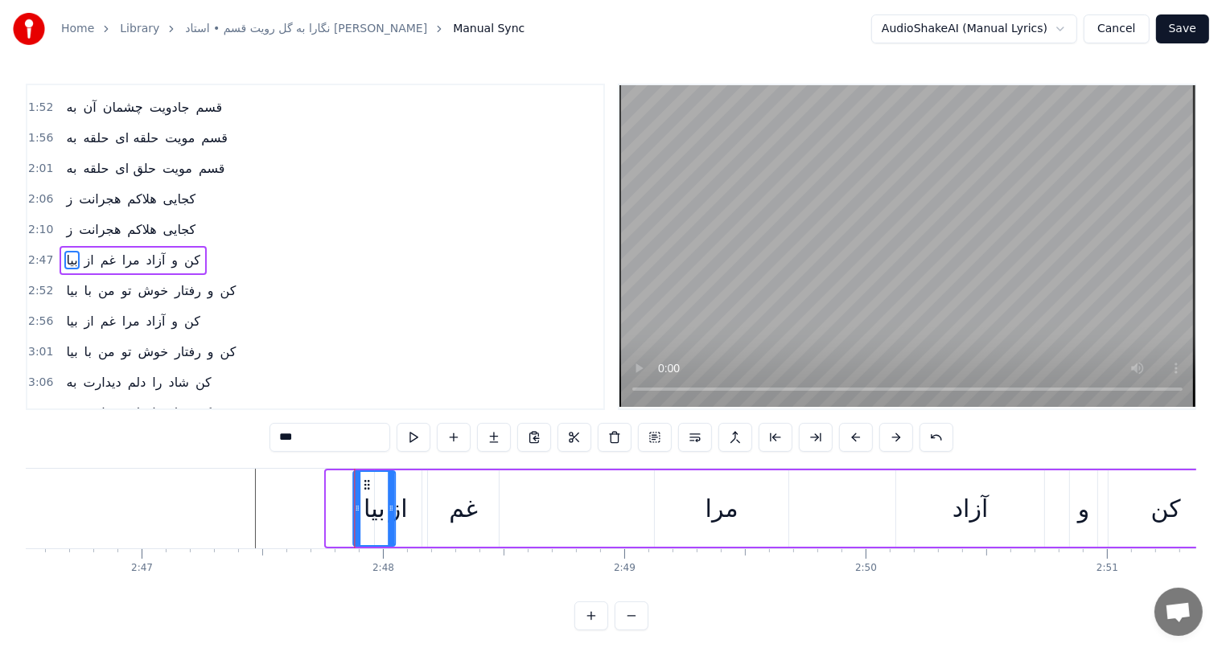
drag, startPoint x: 337, startPoint y: 483, endPoint x: 367, endPoint y: 485, distance: 29.8
click at [367, 485] on icon at bounding box center [366, 485] width 13 height 13
click at [405, 508] on div "از" at bounding box center [398, 509] width 19 height 36
drag, startPoint x: 384, startPoint y: 479, endPoint x: 394, endPoint y: 479, distance: 9.7
click at [394, 479] on icon at bounding box center [398, 485] width 13 height 13
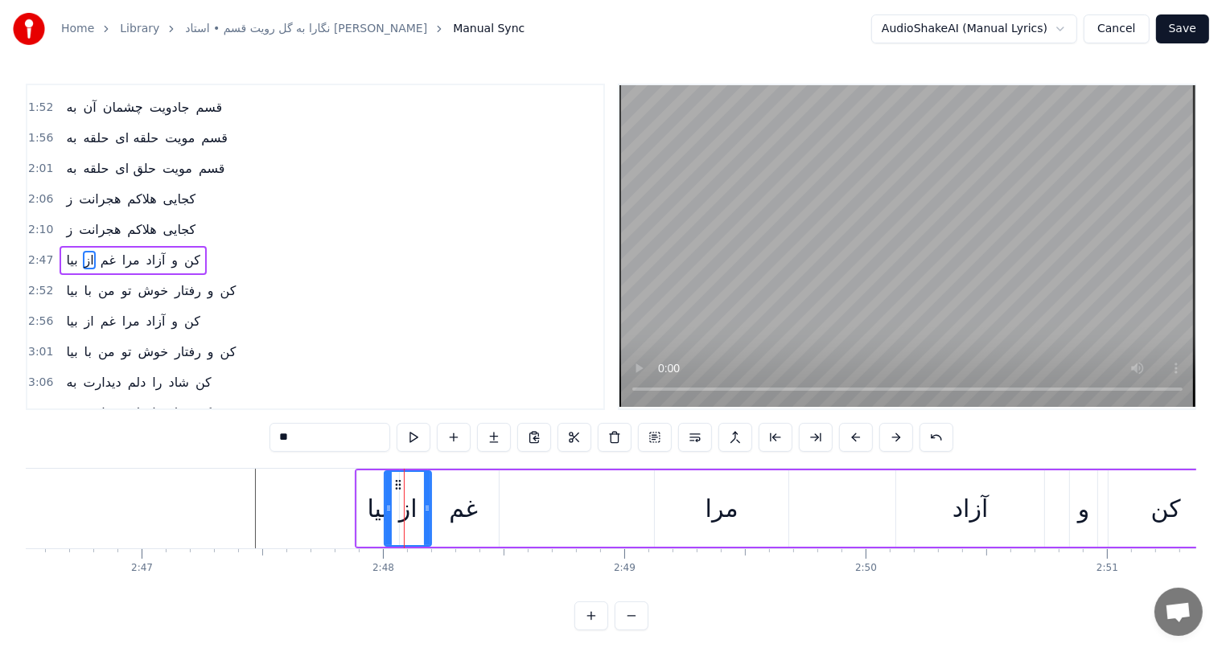
click at [473, 519] on div "غم" at bounding box center [463, 509] width 29 height 36
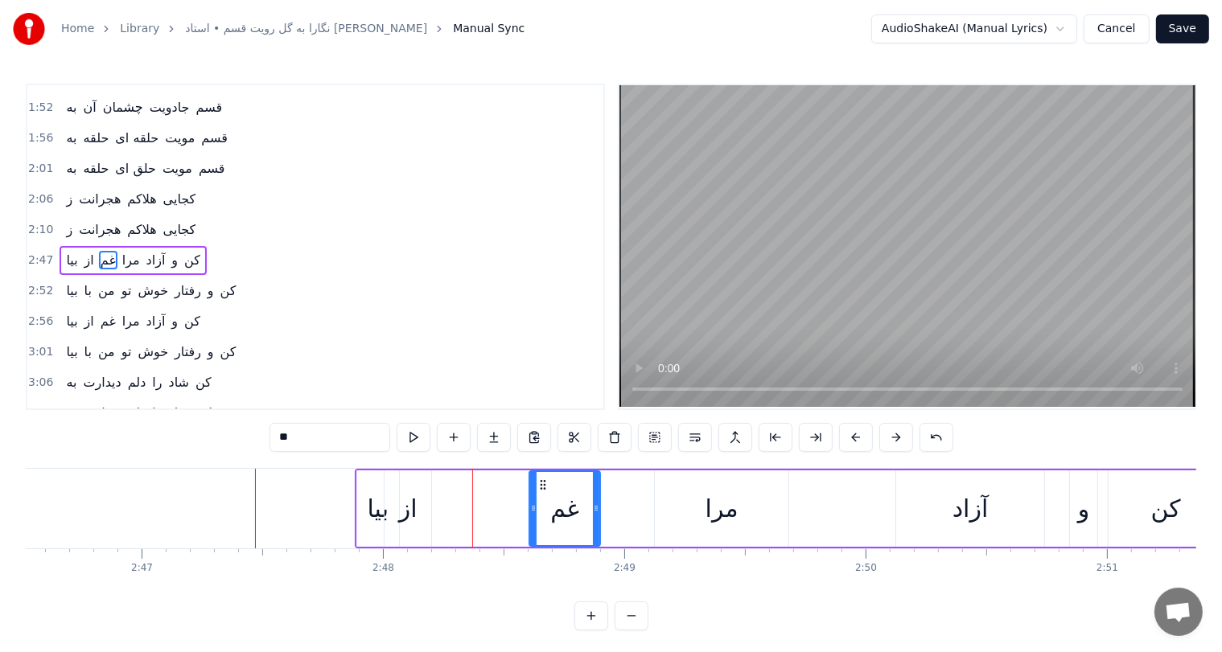
drag, startPoint x: 438, startPoint y: 487, endPoint x: 539, endPoint y: 485, distance: 100.6
click at [539, 485] on icon at bounding box center [543, 485] width 13 height 13
click at [403, 509] on div "از" at bounding box center [408, 509] width 19 height 36
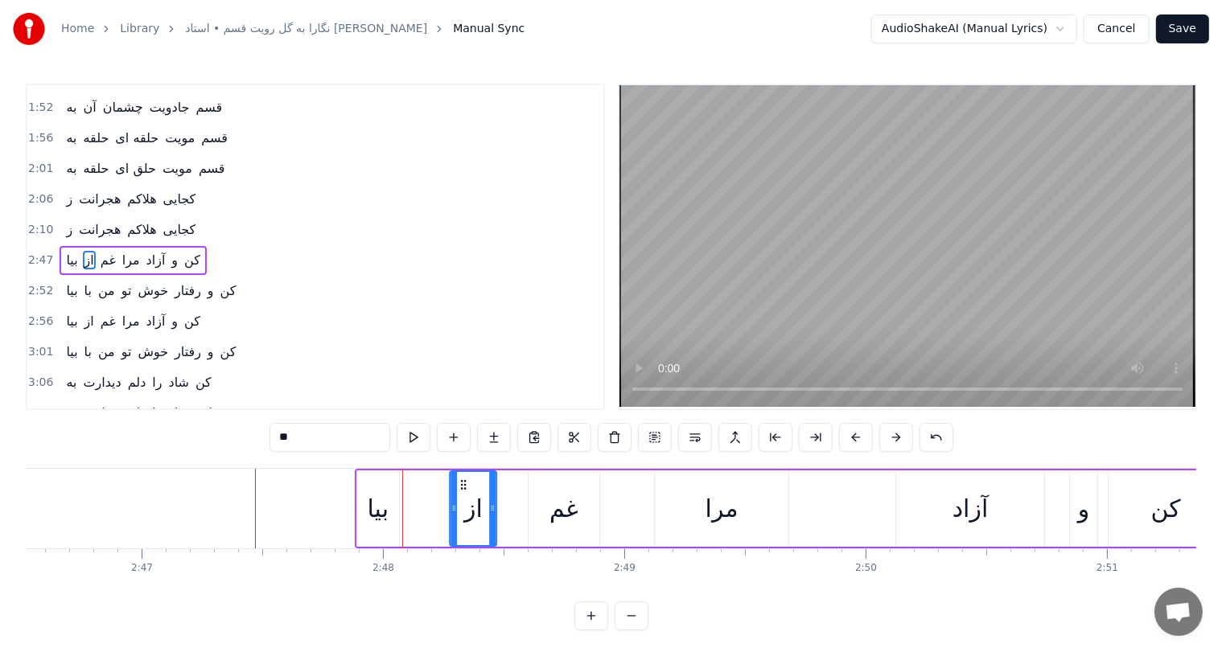
drag, startPoint x: 394, startPoint y: 481, endPoint x: 462, endPoint y: 483, distance: 67.6
click at [462, 483] on icon at bounding box center [463, 485] width 13 height 13
click at [720, 506] on div "مرا" at bounding box center [721, 509] width 33 height 36
type input "***"
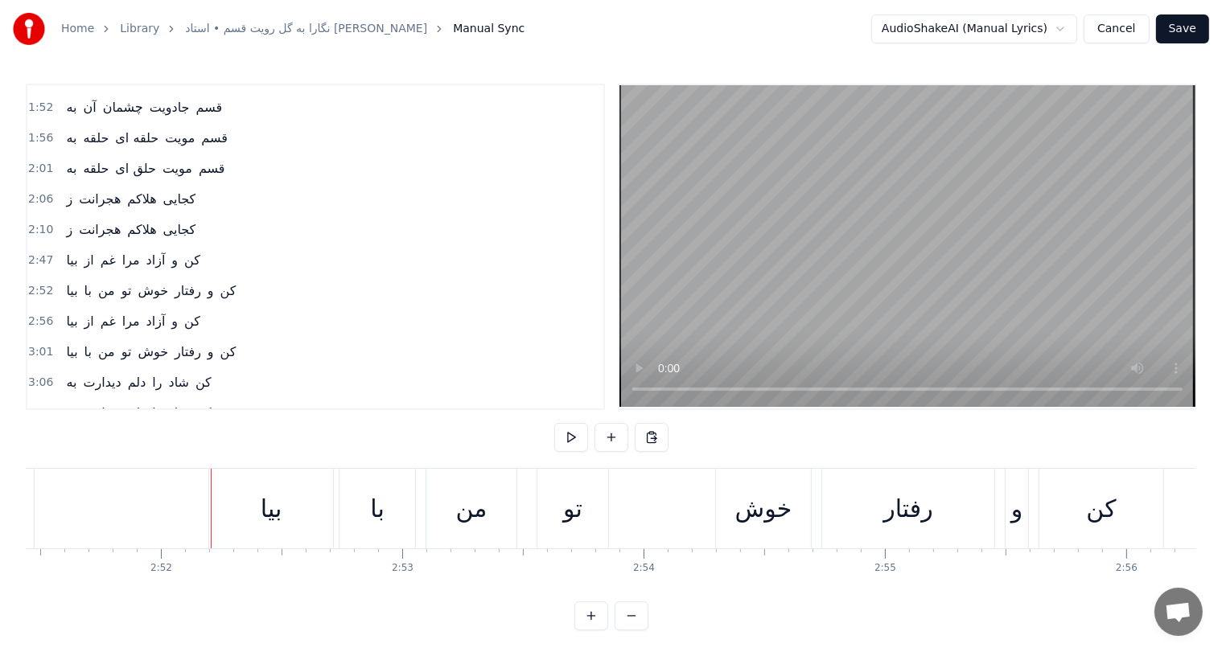
scroll to position [0, 41373]
click at [574, 507] on div "تو" at bounding box center [569, 509] width 19 height 36
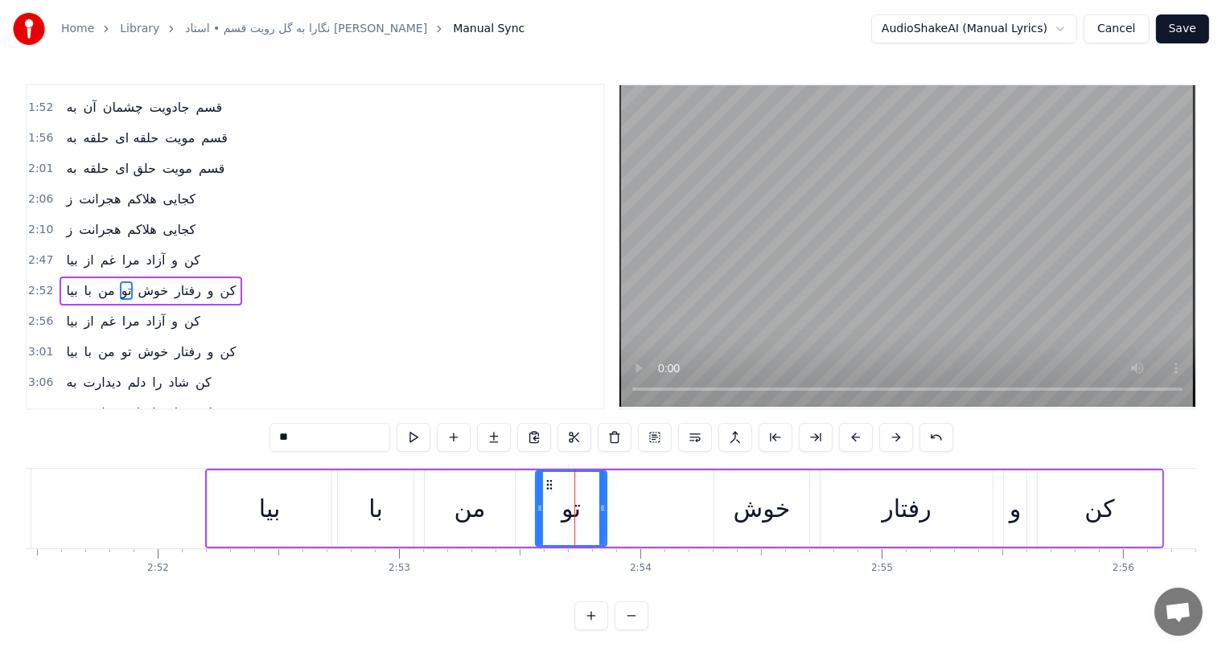
scroll to position [267, 0]
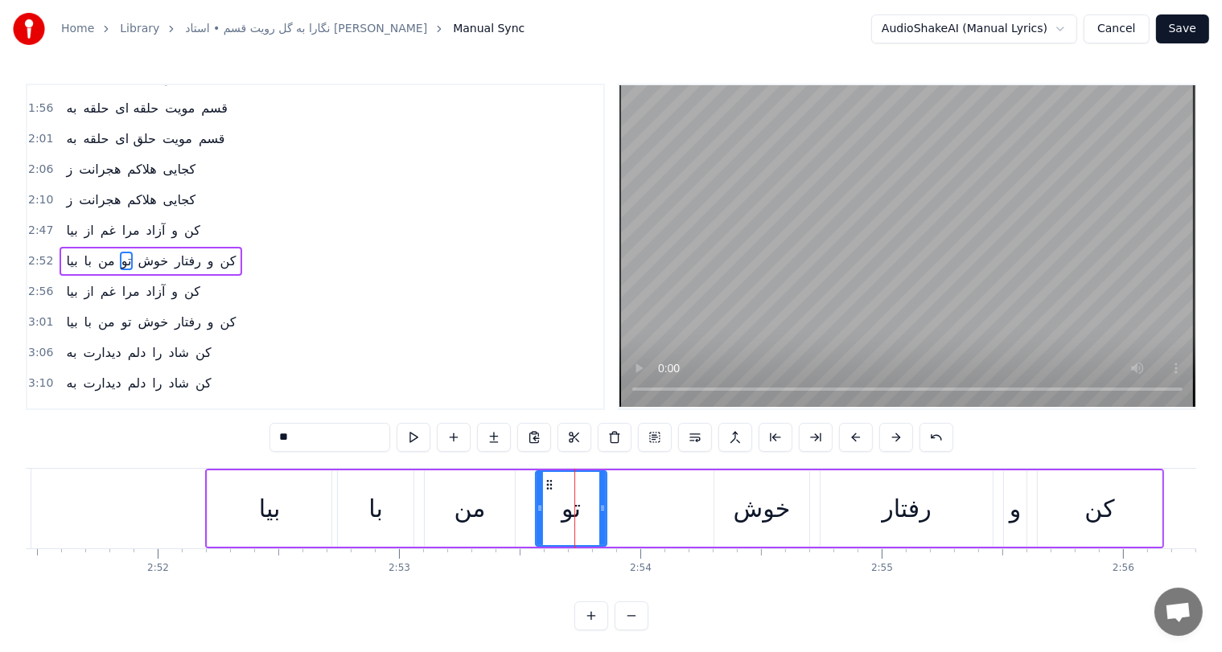
click at [236, 517] on div "بیا" at bounding box center [270, 509] width 124 height 76
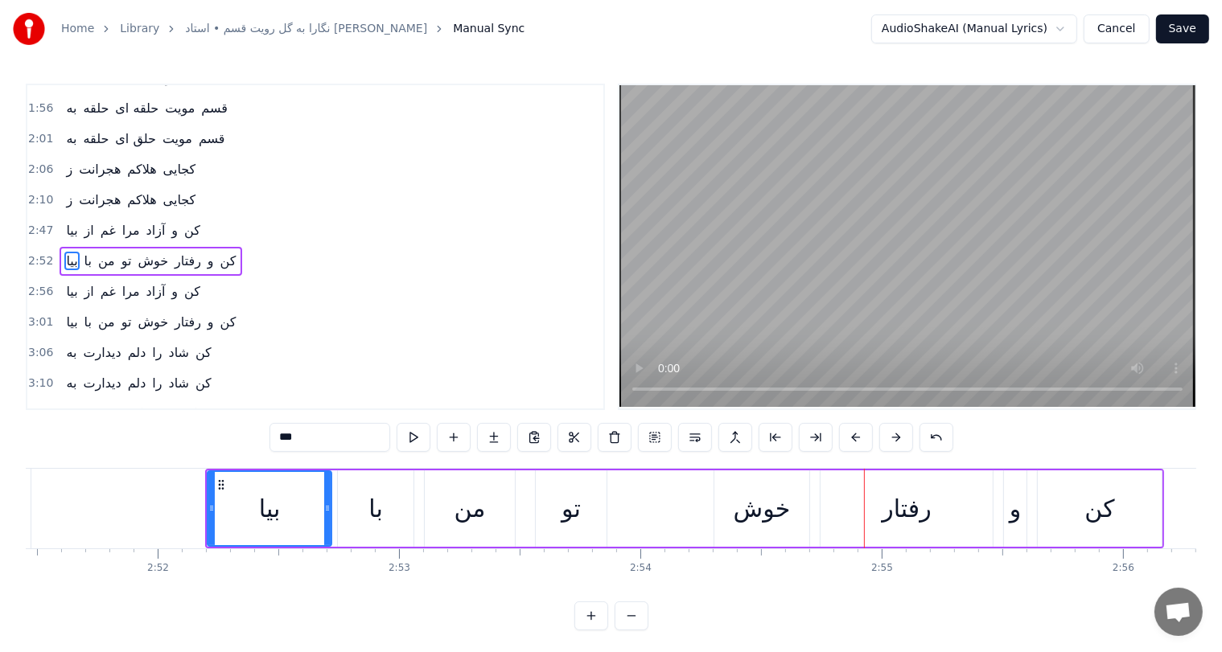
click at [572, 506] on div "تو" at bounding box center [570, 509] width 19 height 36
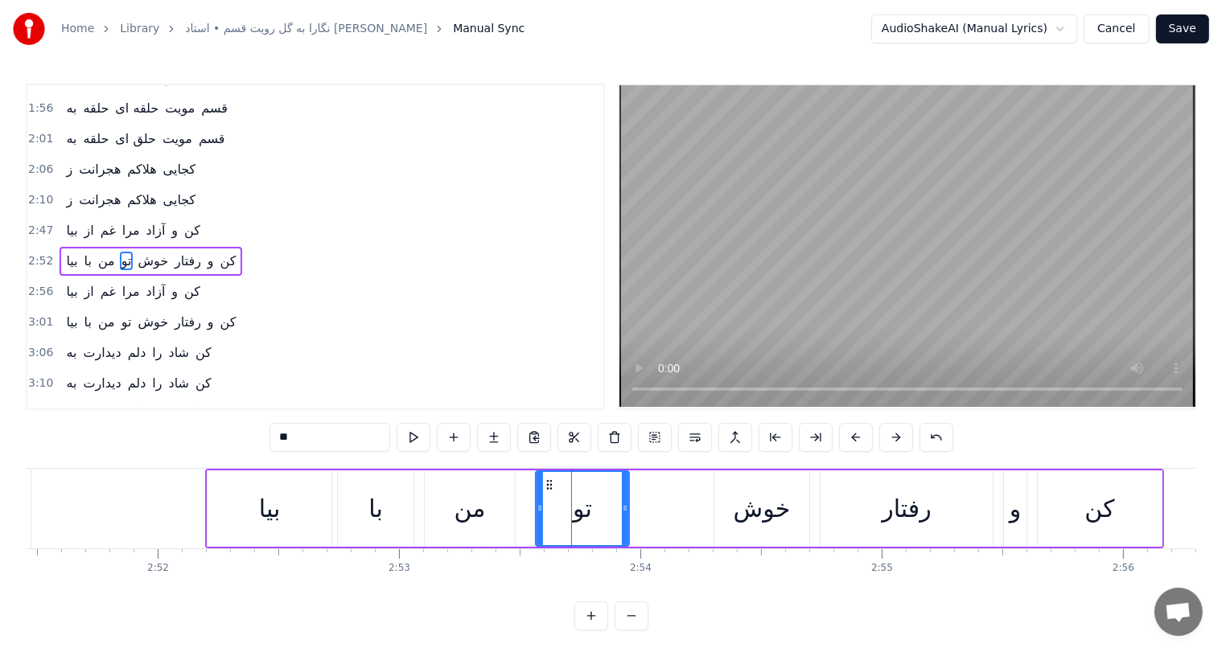
drag, startPoint x: 602, startPoint y: 505, endPoint x: 631, endPoint y: 507, distance: 29.8
click at [628, 507] on icon at bounding box center [625, 508] width 6 height 13
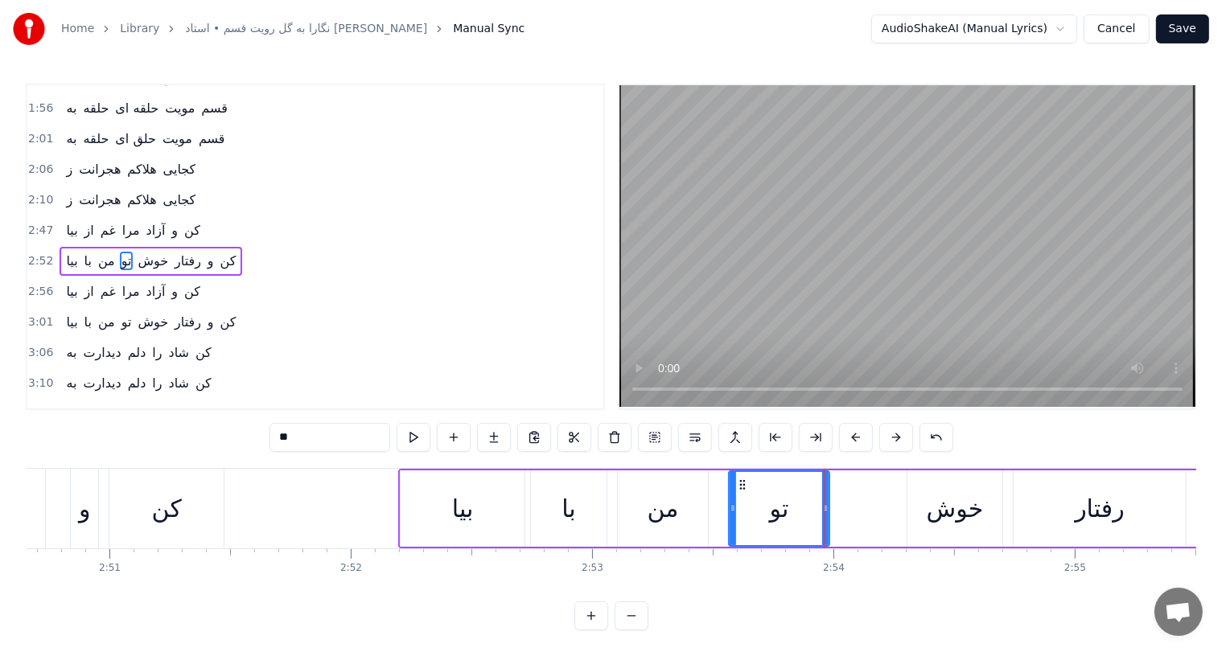
scroll to position [0, 41180]
click at [218, 502] on div "كن" at bounding box center [167, 509] width 114 height 80
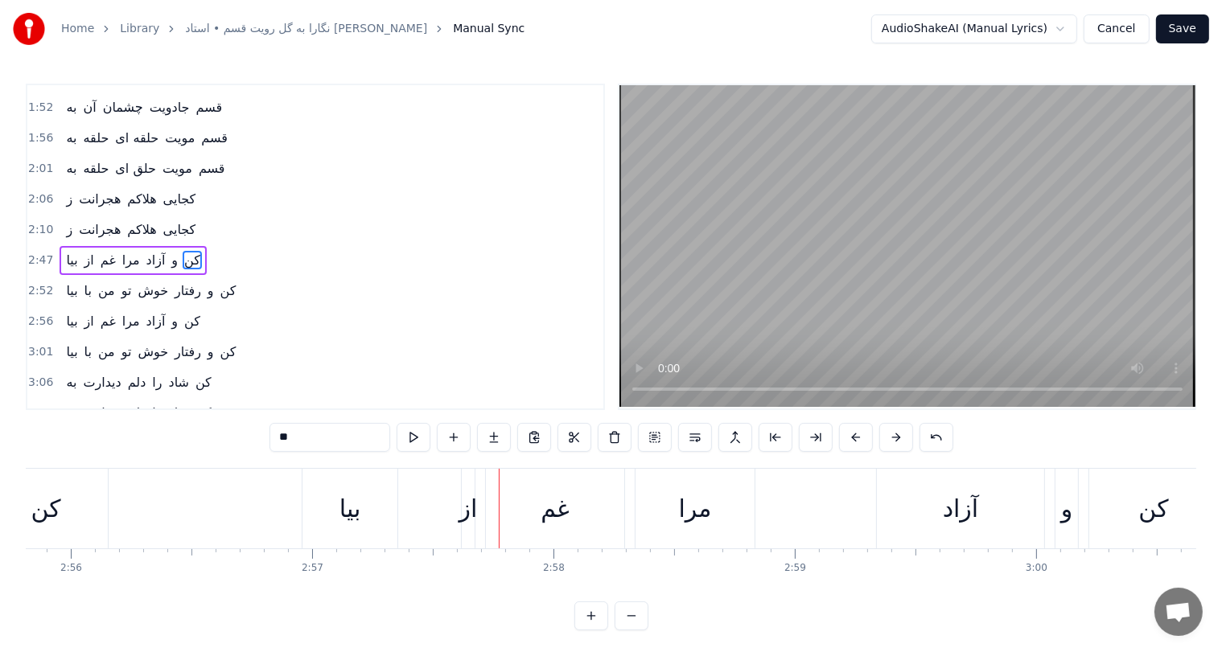
scroll to position [0, 42438]
click at [663, 509] on div "مرا" at bounding box center [682, 509] width 119 height 80
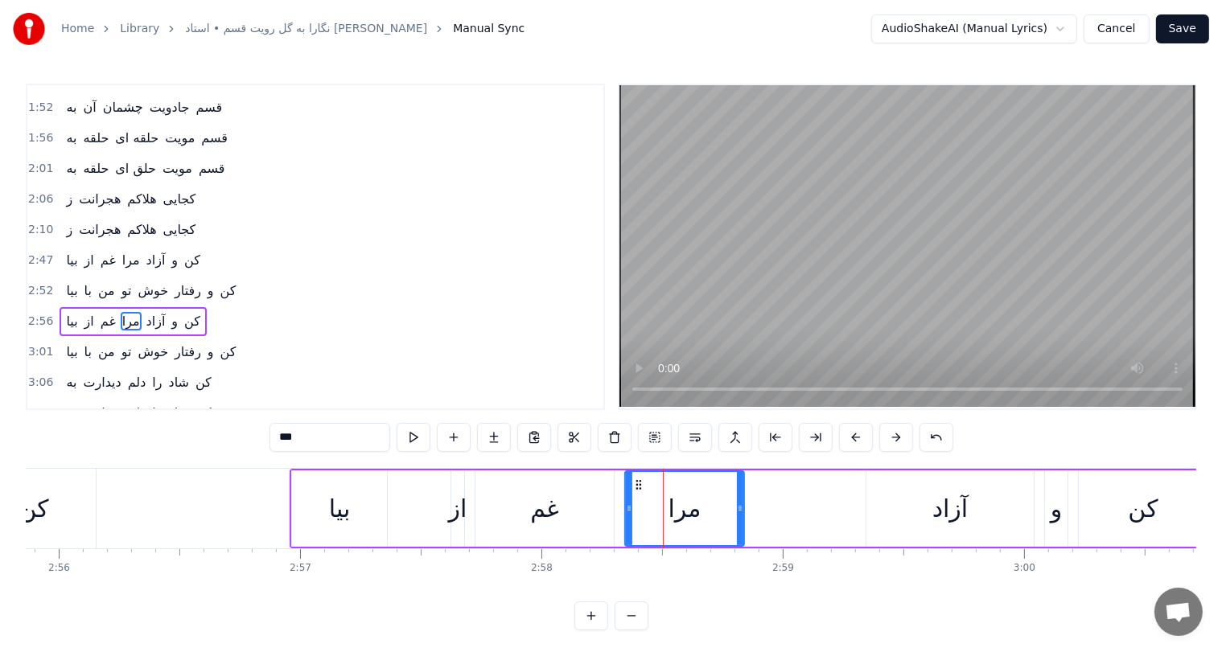
scroll to position [296, 0]
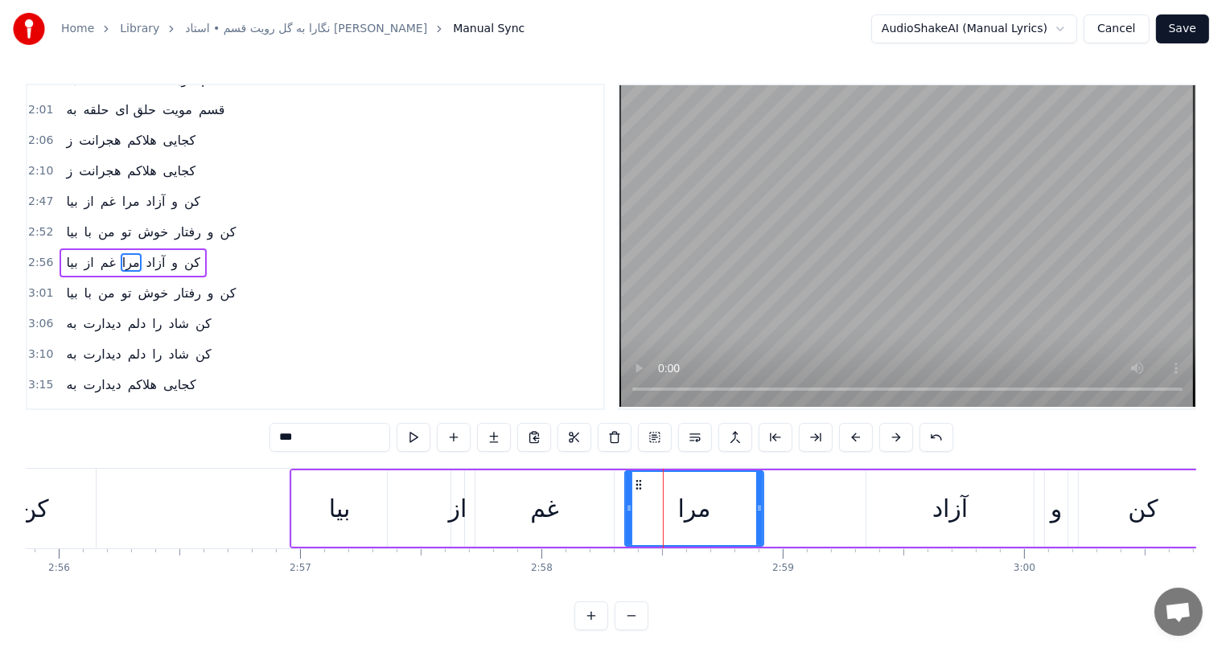
drag, startPoint x: 737, startPoint y: 509, endPoint x: 756, endPoint y: 509, distance: 19.3
click at [756, 509] on icon at bounding box center [759, 508] width 6 height 13
click at [352, 525] on div "بيا" at bounding box center [339, 509] width 95 height 76
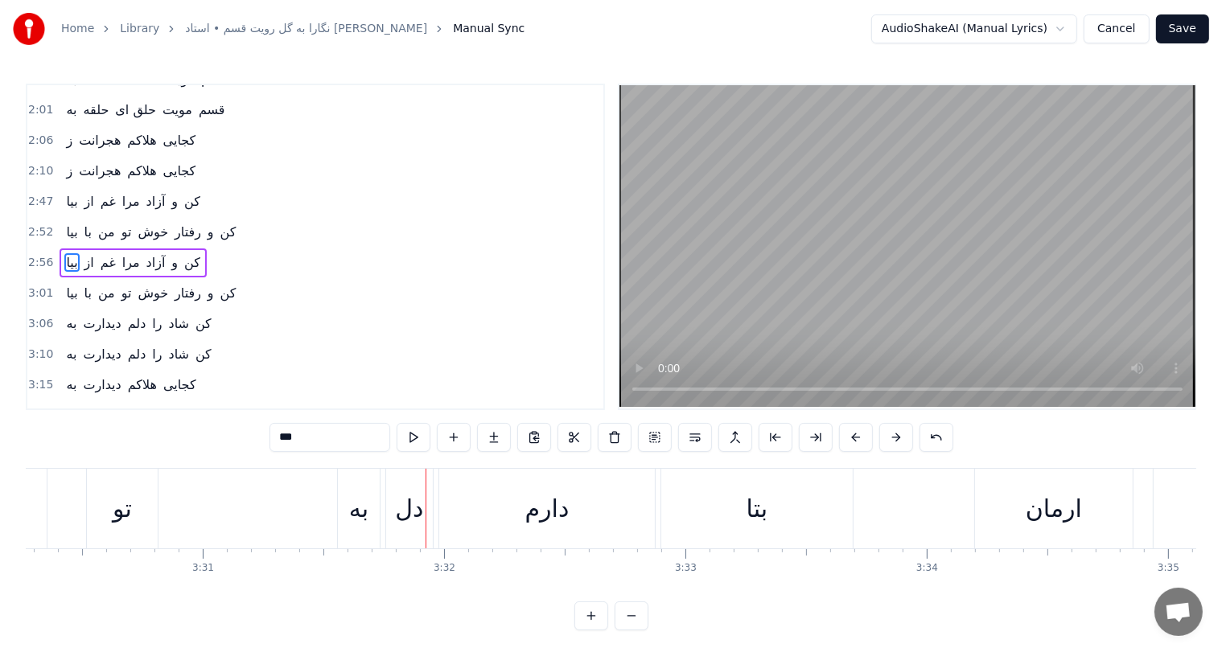
scroll to position [0, 50894]
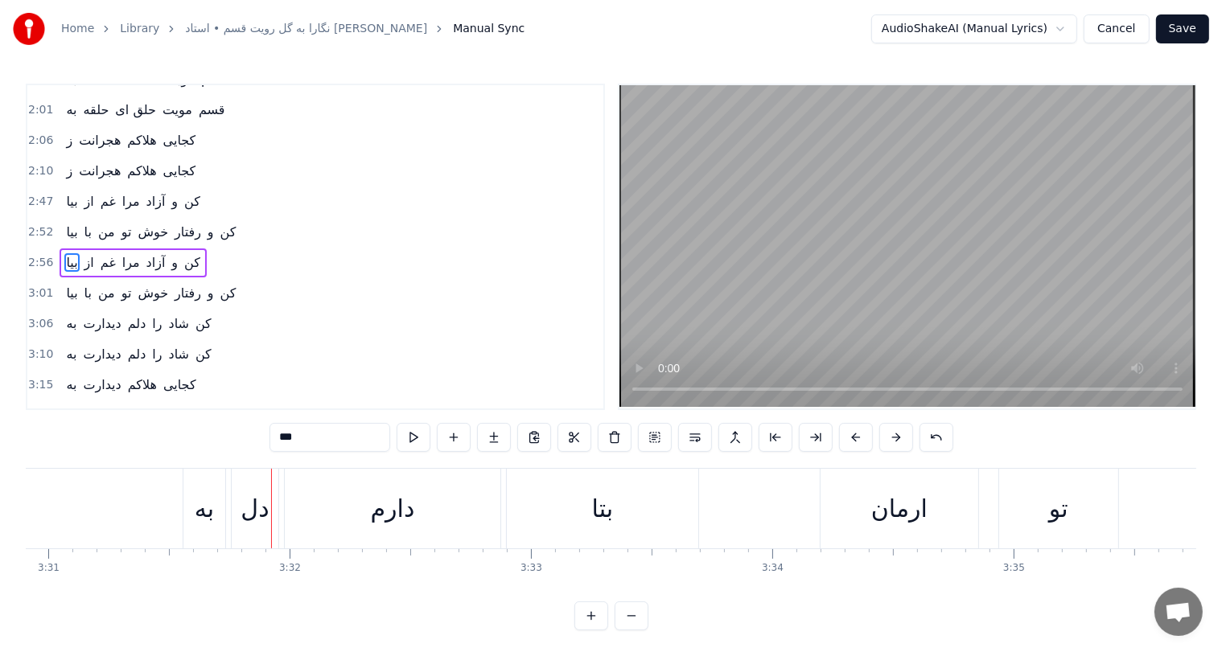
click at [870, 510] on div "ارمان" at bounding box center [899, 509] width 158 height 80
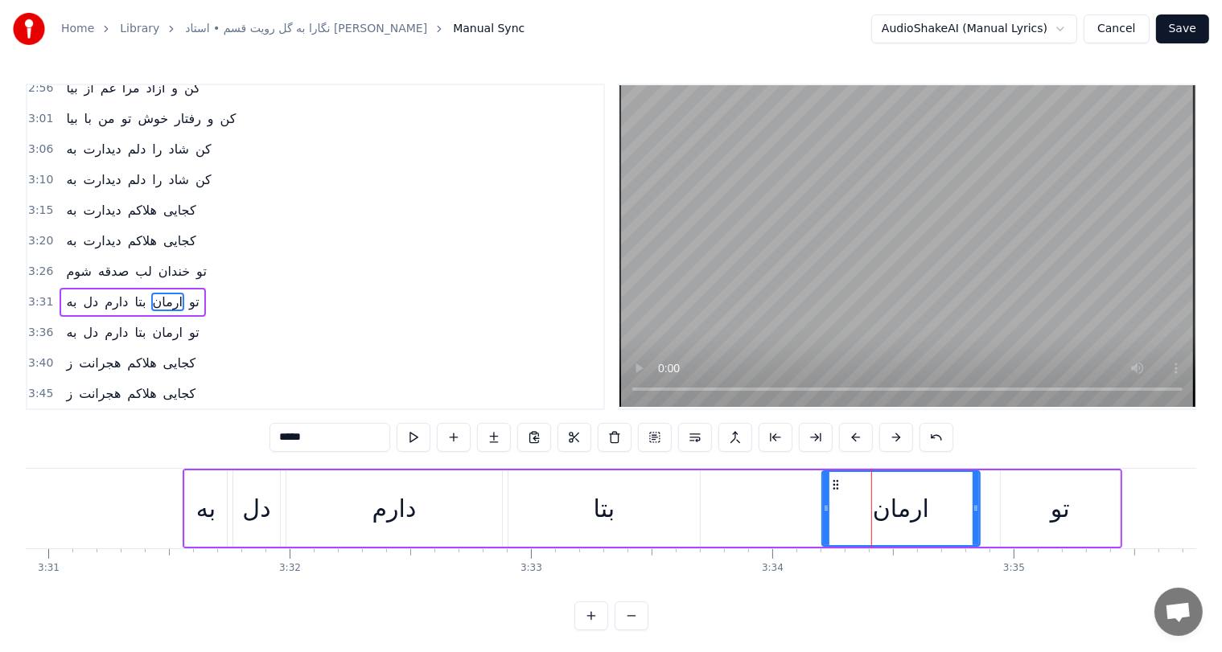
scroll to position [504, 0]
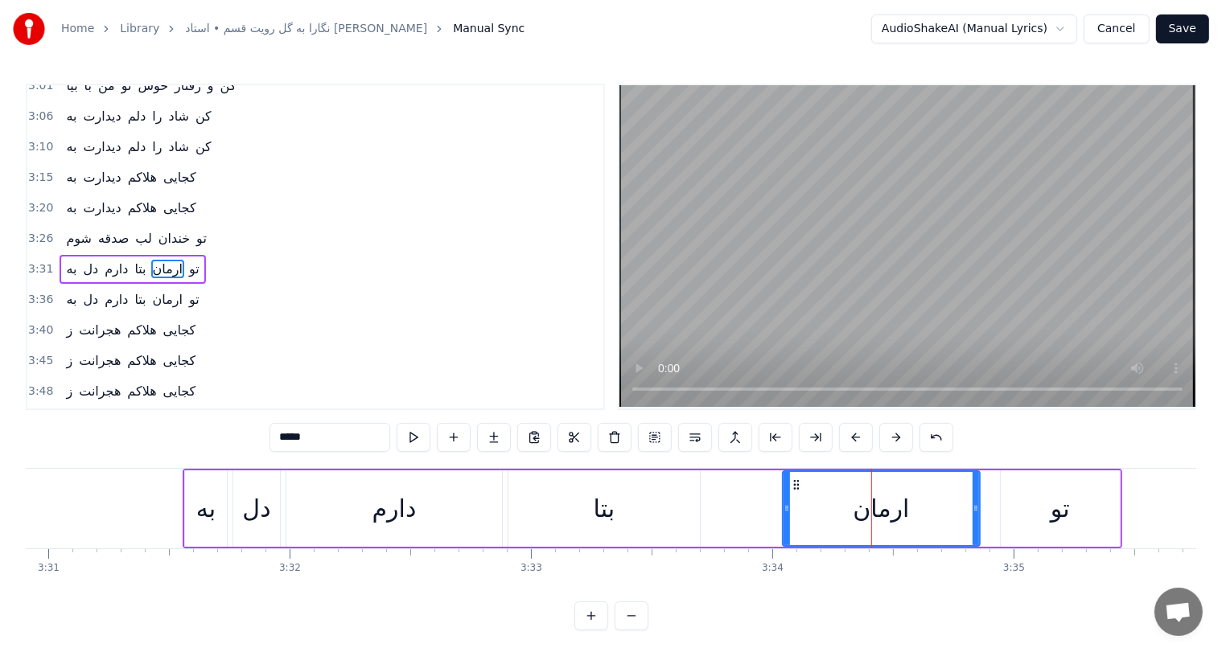
drag, startPoint x: 824, startPoint y: 495, endPoint x: 785, endPoint y: 495, distance: 39.4
click at [785, 495] on div at bounding box center [786, 508] width 6 height 73
click at [298, 499] on div "دارم" at bounding box center [394, 509] width 216 height 76
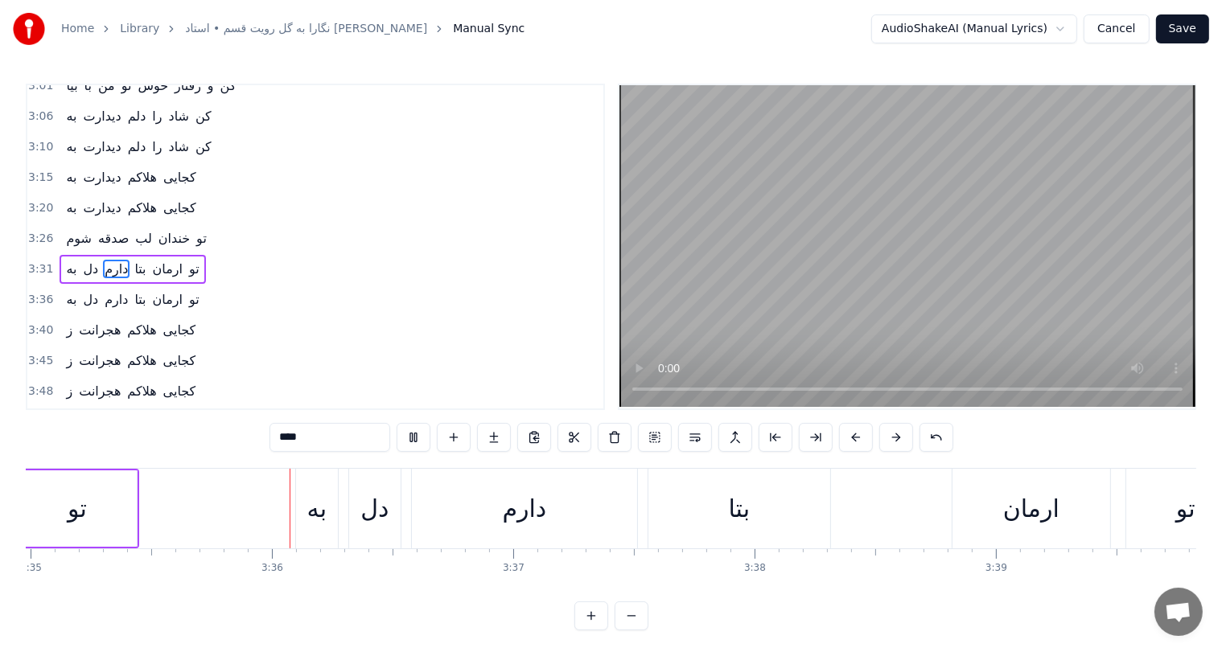
scroll to position [0, 51904]
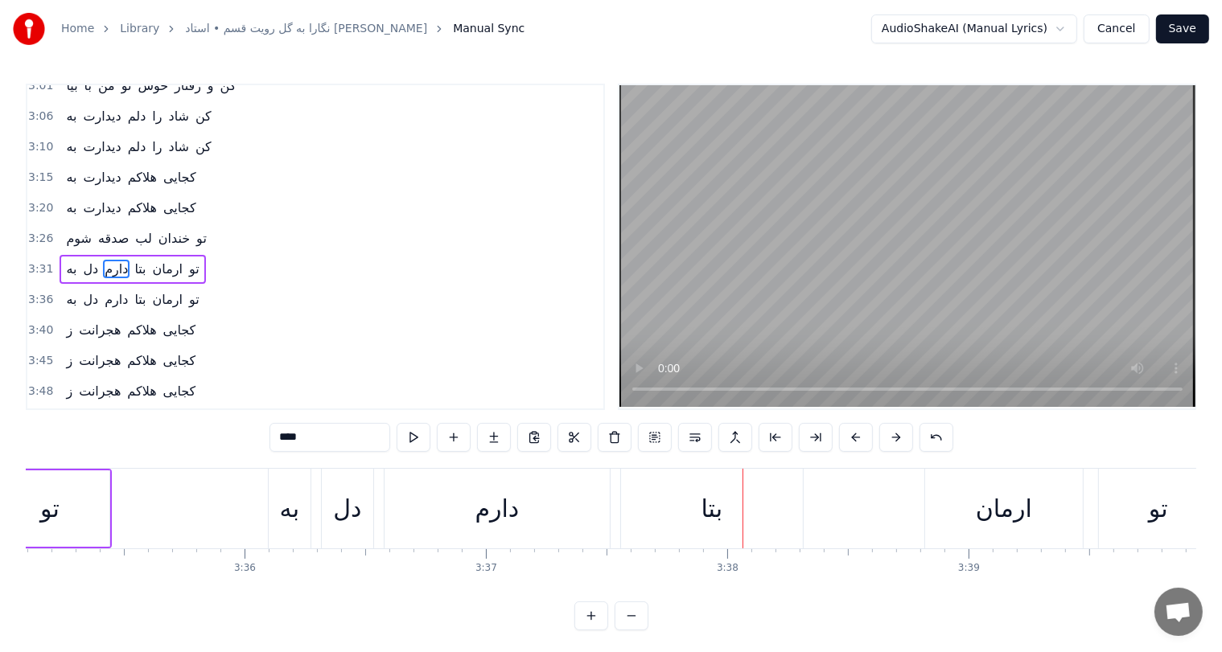
click at [1009, 520] on div "ارمان" at bounding box center [1004, 509] width 56 height 36
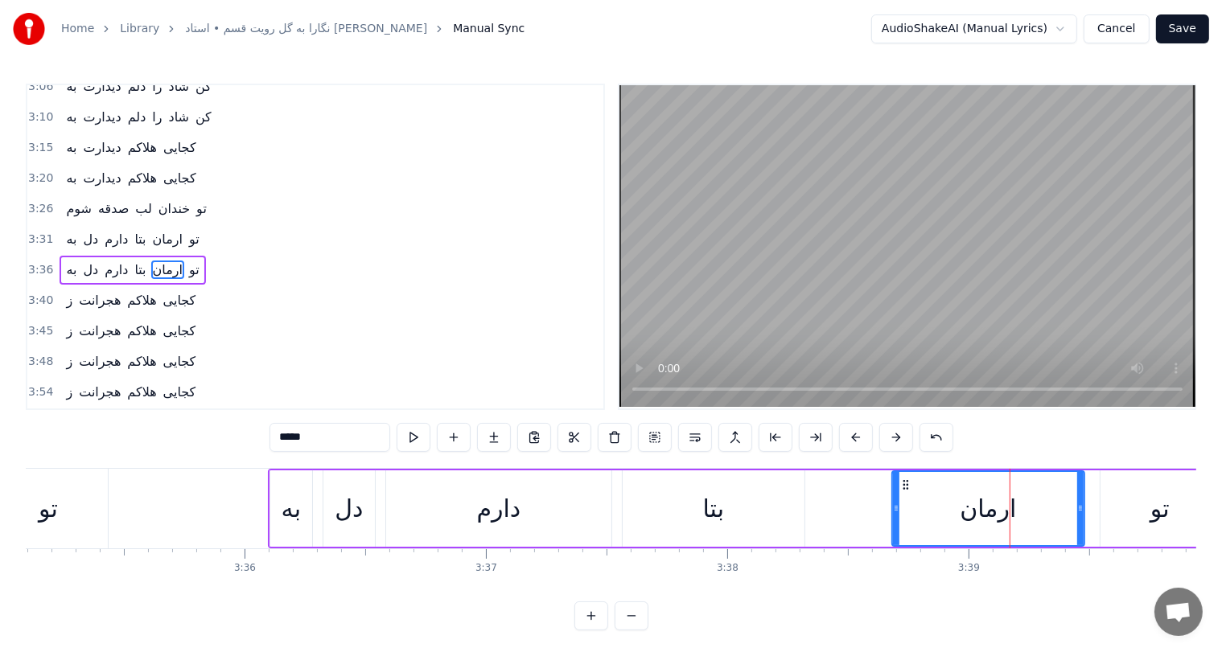
drag, startPoint x: 927, startPoint y: 495, endPoint x: 892, endPoint y: 499, distance: 34.7
click at [893, 499] on div at bounding box center [896, 508] width 6 height 73
click at [304, 502] on div "به" at bounding box center [291, 509] width 42 height 76
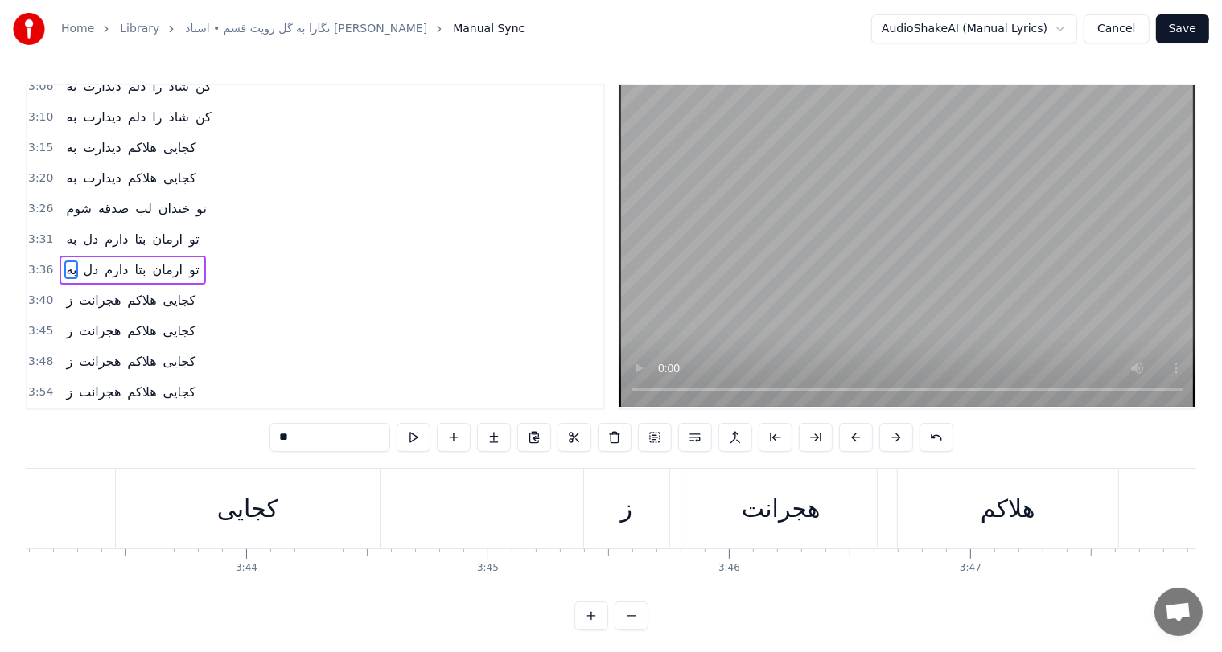
scroll to position [0, 53832]
click at [294, 500] on div "كجايى" at bounding box center [249, 509] width 264 height 80
type input "*****"
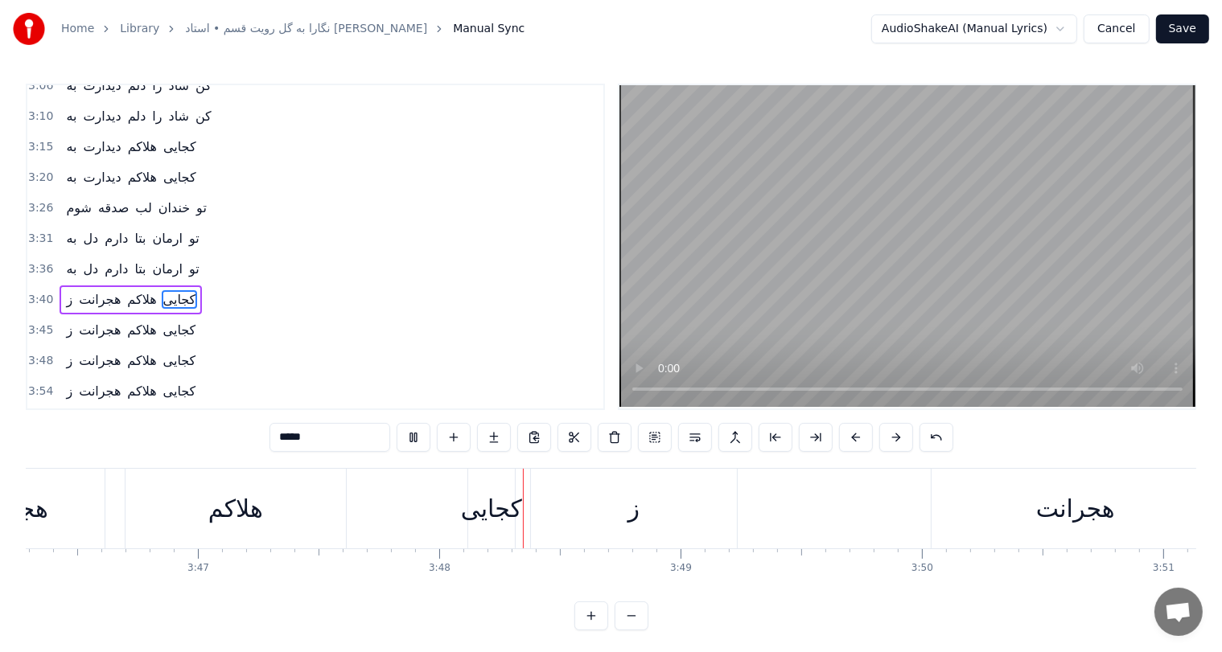
scroll to position [0, 54887]
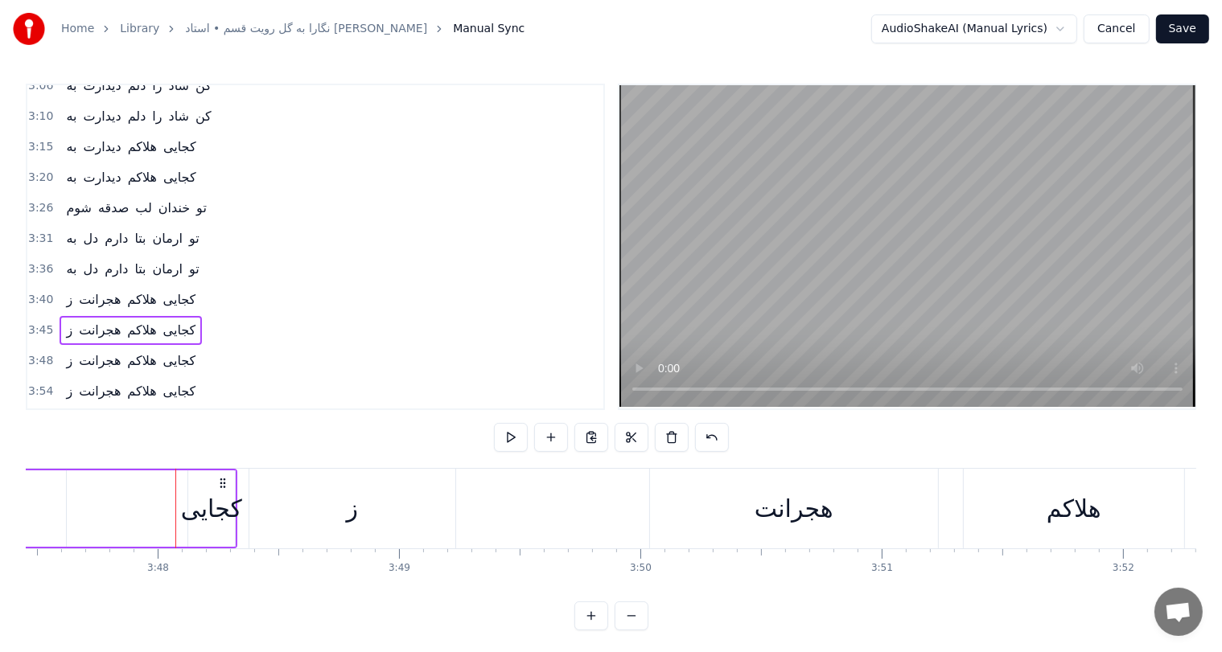
click at [221, 510] on div "كجايى" at bounding box center [211, 509] width 61 height 36
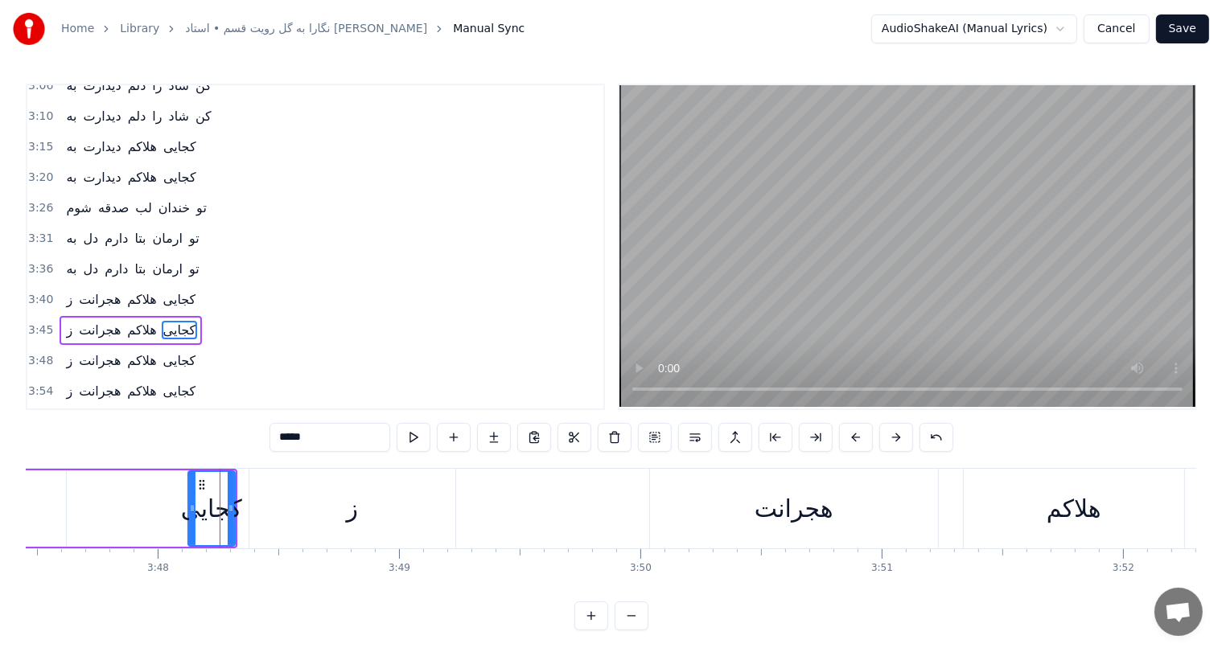
click at [356, 518] on div "ز" at bounding box center [353, 509] width 12 height 36
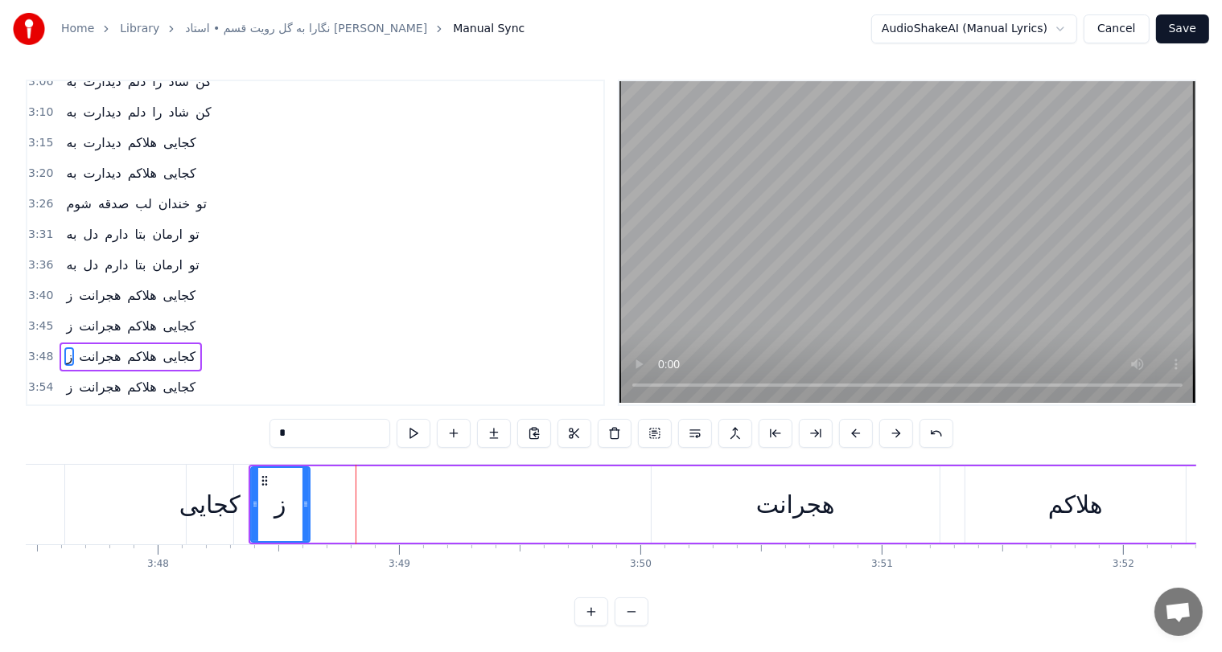
drag, startPoint x: 450, startPoint y: 496, endPoint x: 303, endPoint y: 499, distance: 147.2
click at [303, 499] on icon at bounding box center [305, 504] width 6 height 13
drag, startPoint x: 260, startPoint y: 477, endPoint x: 658, endPoint y: 512, distance: 399.7
click at [658, 512] on div "ز" at bounding box center [680, 504] width 57 height 73
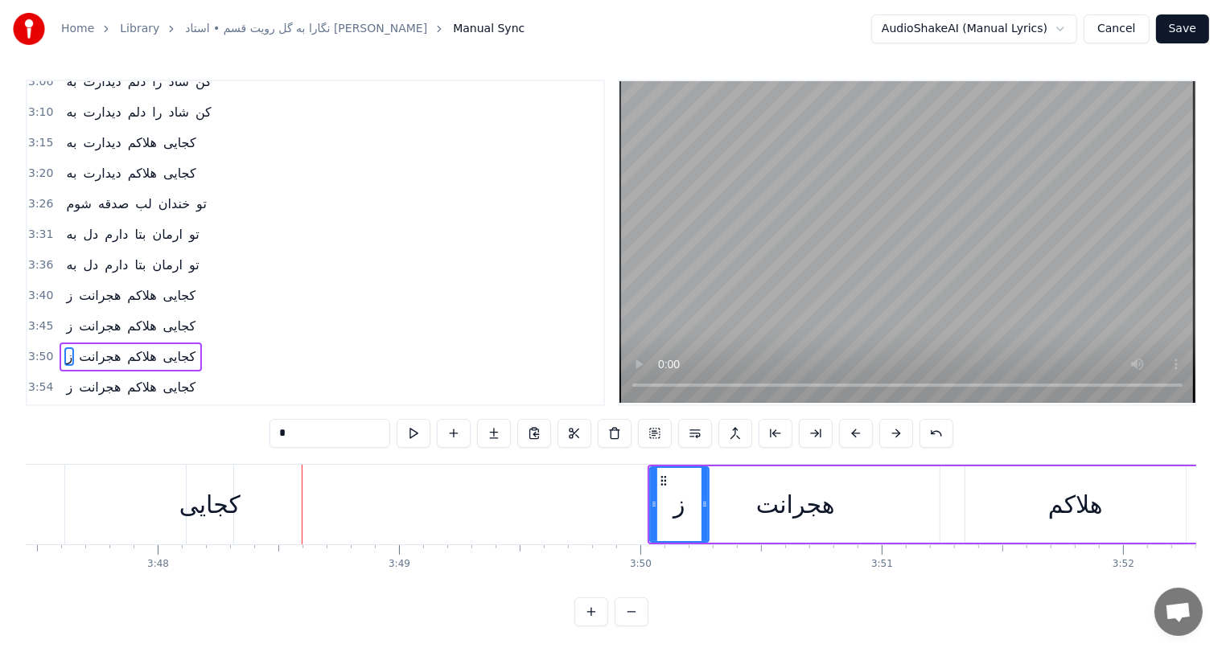
click at [206, 487] on div "كجايى" at bounding box center [209, 505] width 61 height 36
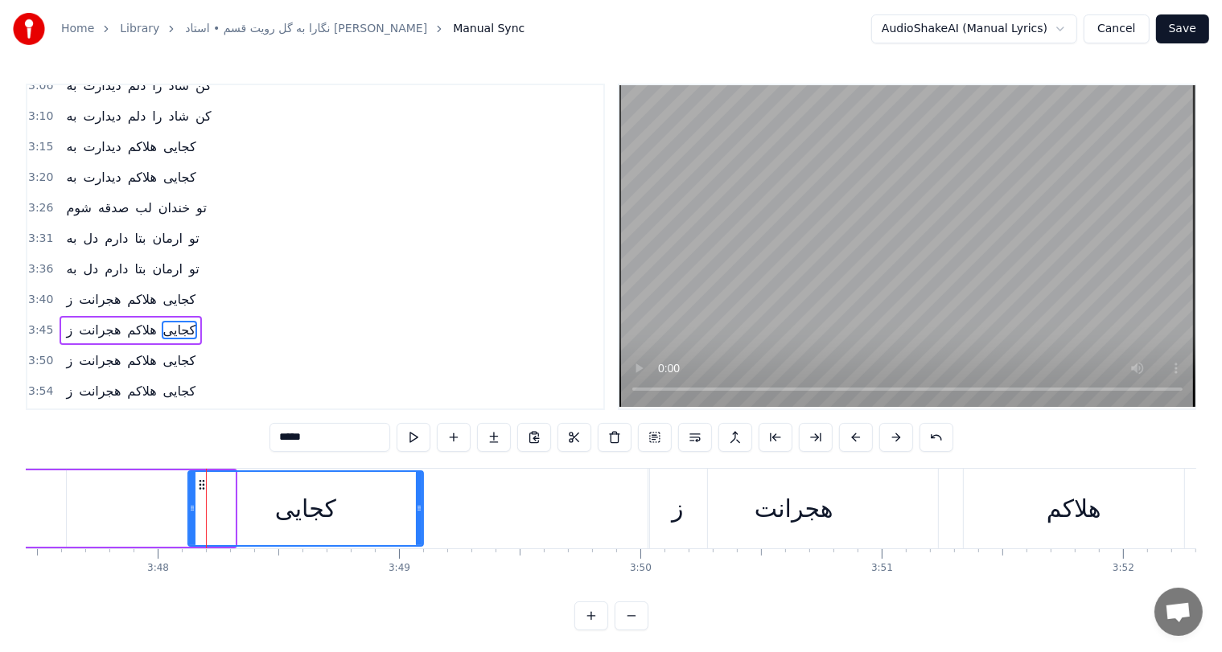
drag, startPoint x: 232, startPoint y: 492, endPoint x: 420, endPoint y: 502, distance: 188.5
click at [420, 502] on div at bounding box center [419, 508] width 6 height 73
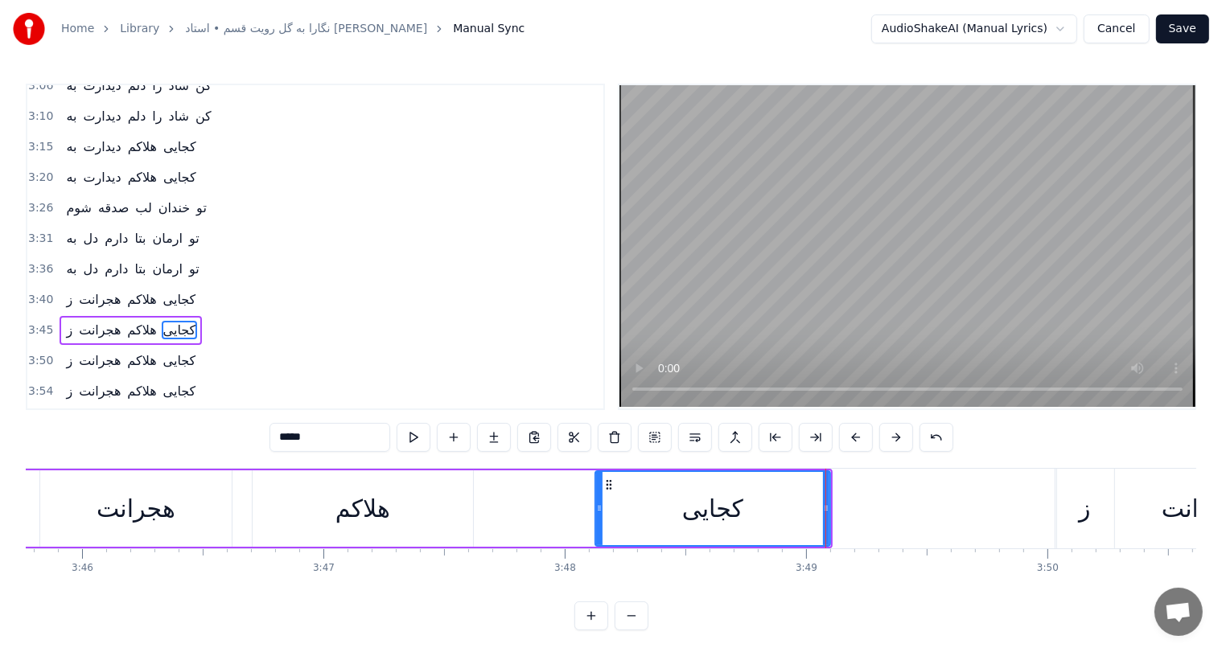
scroll to position [0, 54478]
click at [161, 515] on div "هجرانت" at bounding box center [137, 509] width 79 height 36
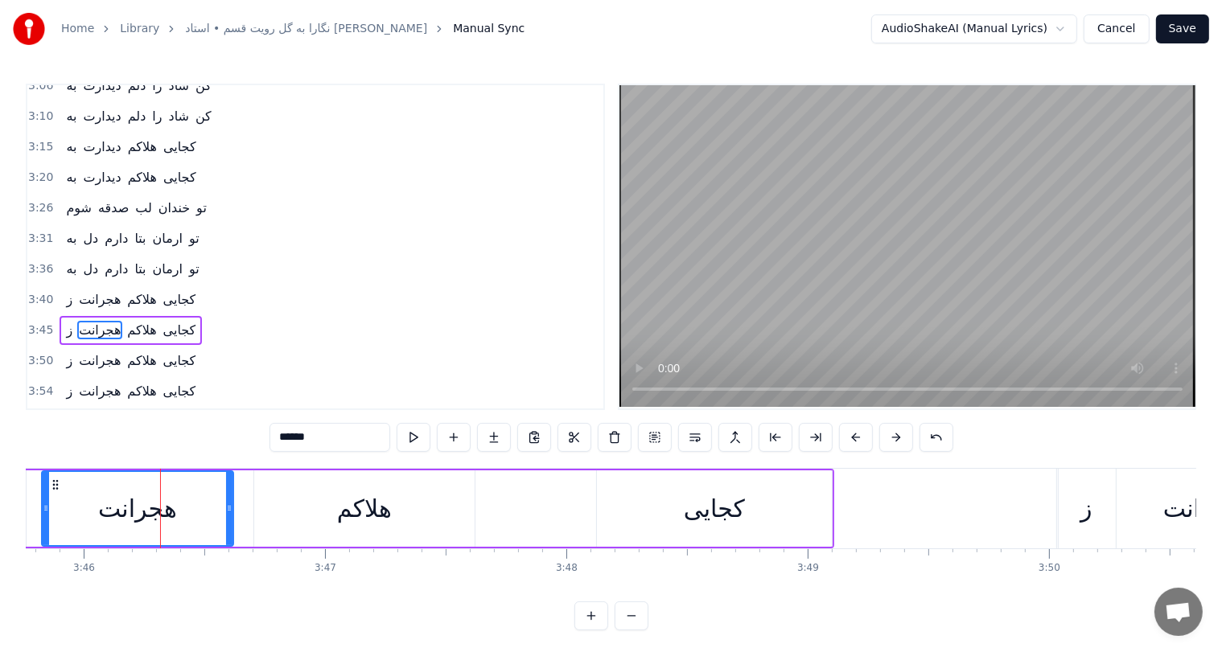
click at [691, 506] on div "كجايى" at bounding box center [714, 509] width 61 height 36
type input "*****"
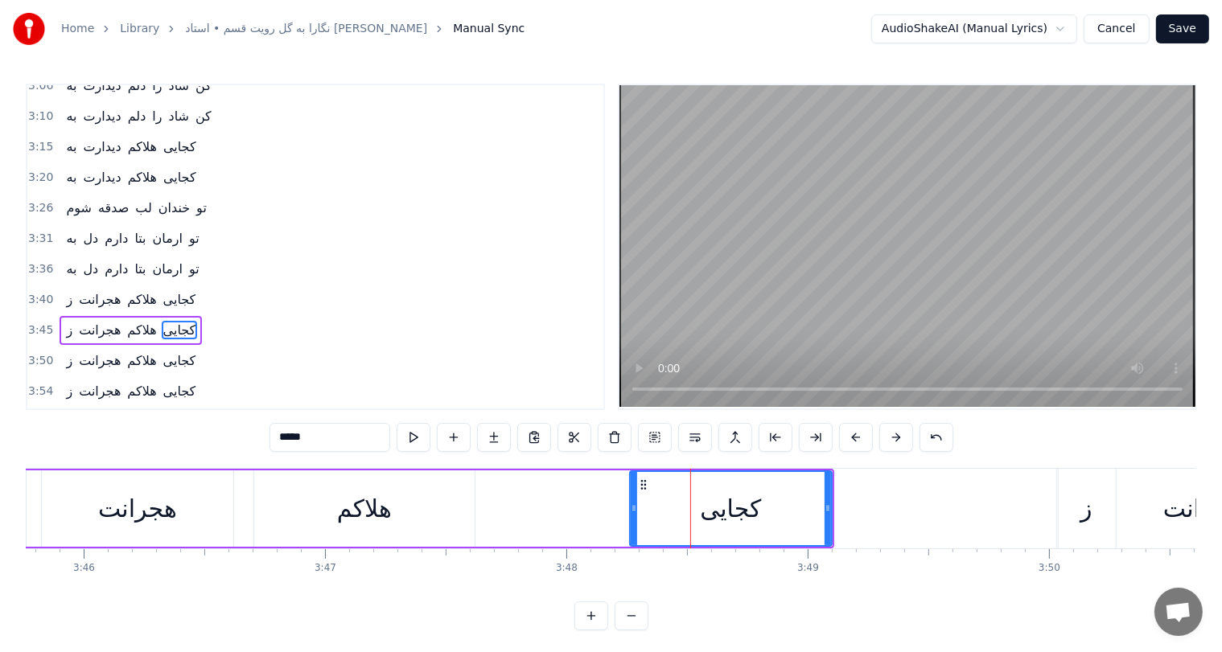
drag, startPoint x: 601, startPoint y: 502, endPoint x: 635, endPoint y: 510, distance: 35.5
click at [635, 510] on icon at bounding box center [634, 508] width 6 height 13
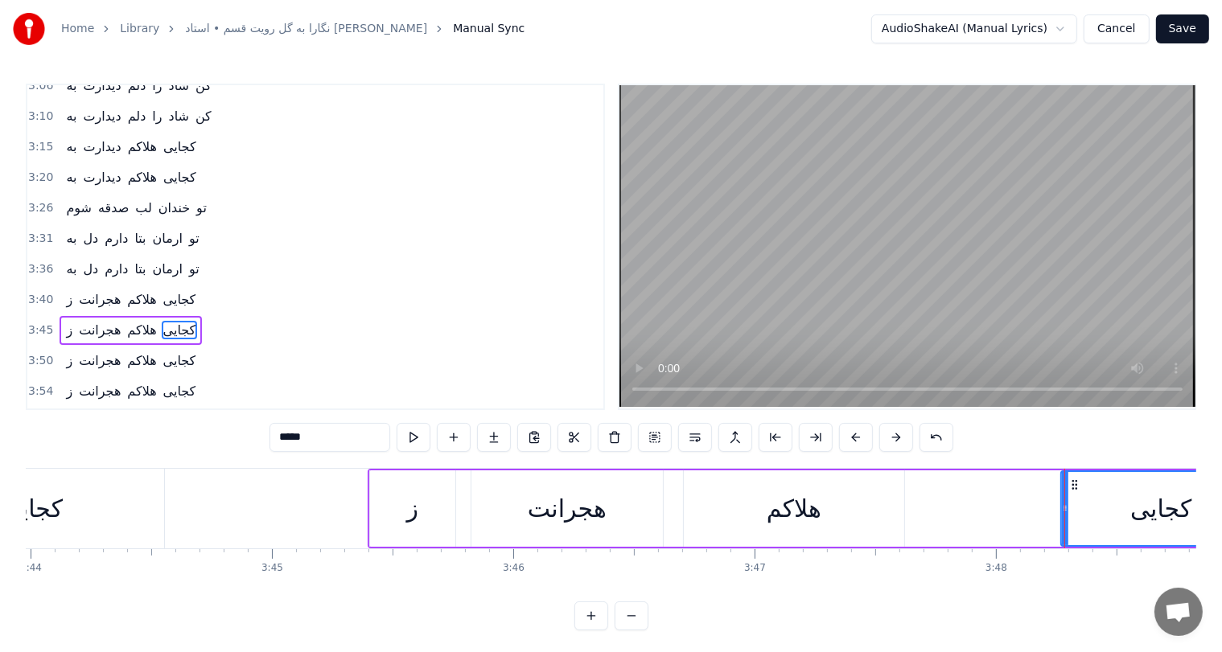
click at [105, 508] on div "كجايى" at bounding box center [32, 509] width 264 height 80
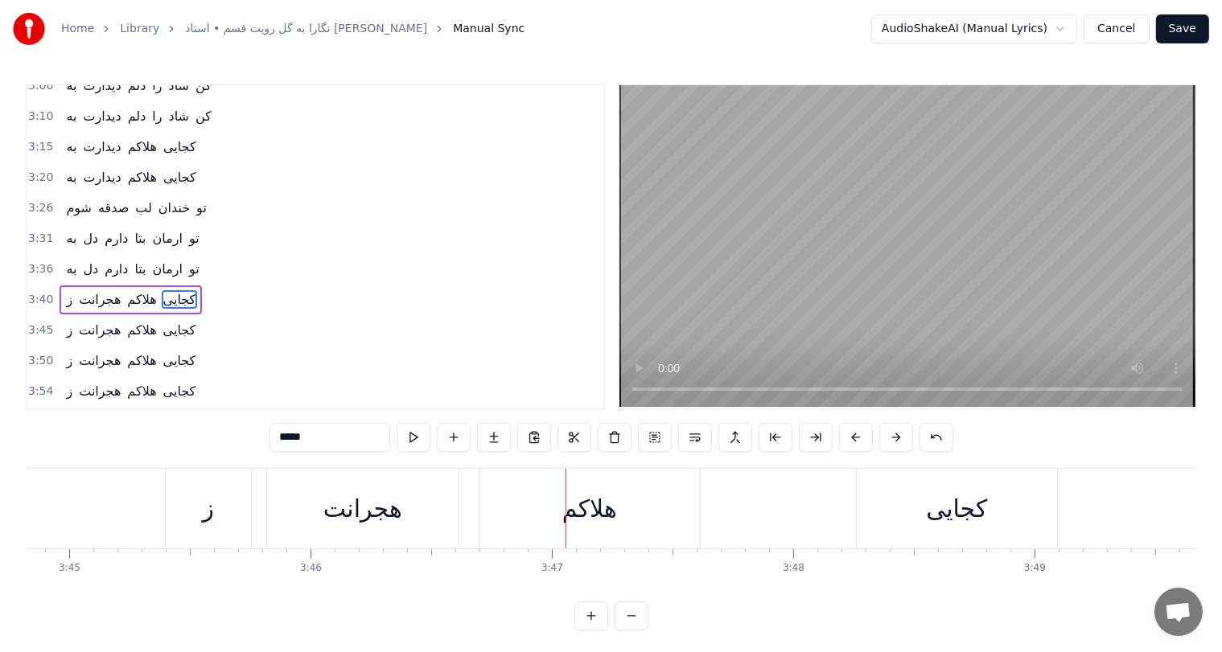
scroll to position [0, 54254]
click at [933, 505] on div "كجايى" at bounding box center [953, 509] width 61 height 36
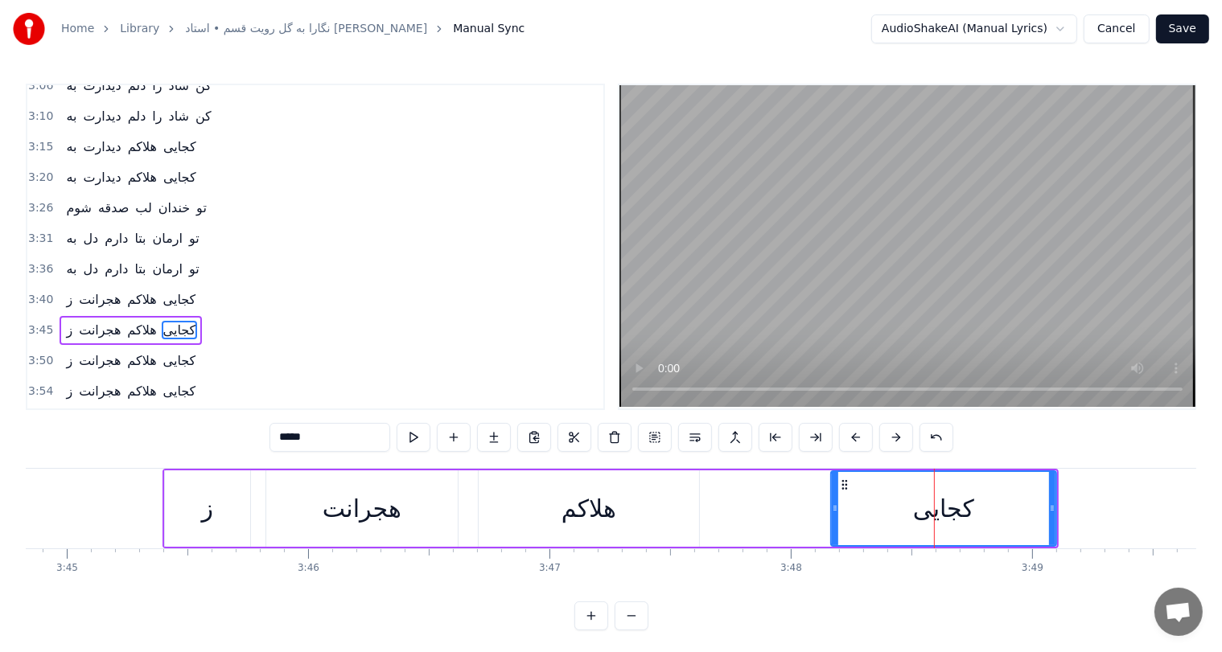
drag, startPoint x: 859, startPoint y: 495, endPoint x: 827, endPoint y: 498, distance: 32.3
click at [832, 498] on div at bounding box center [835, 508] width 6 height 73
click at [250, 499] on div "ز هجرانت هلاكم كجايى" at bounding box center [610, 509] width 896 height 80
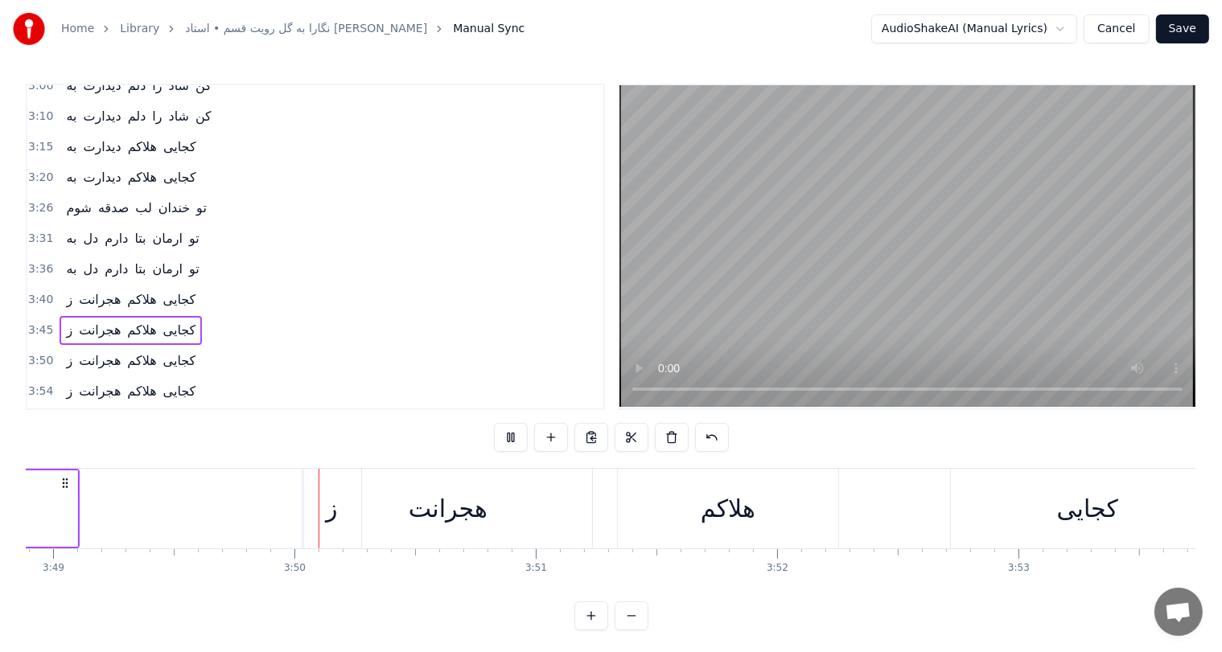
scroll to position [0, 55278]
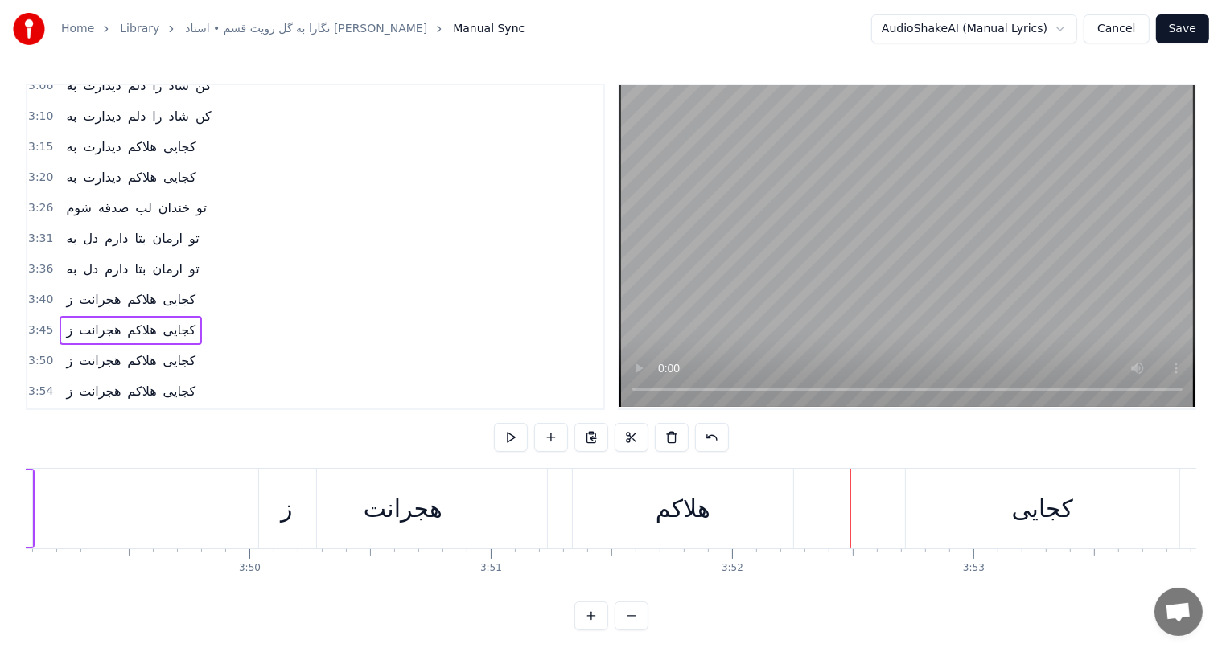
click at [1053, 507] on div "كجايى" at bounding box center [1042, 509] width 61 height 36
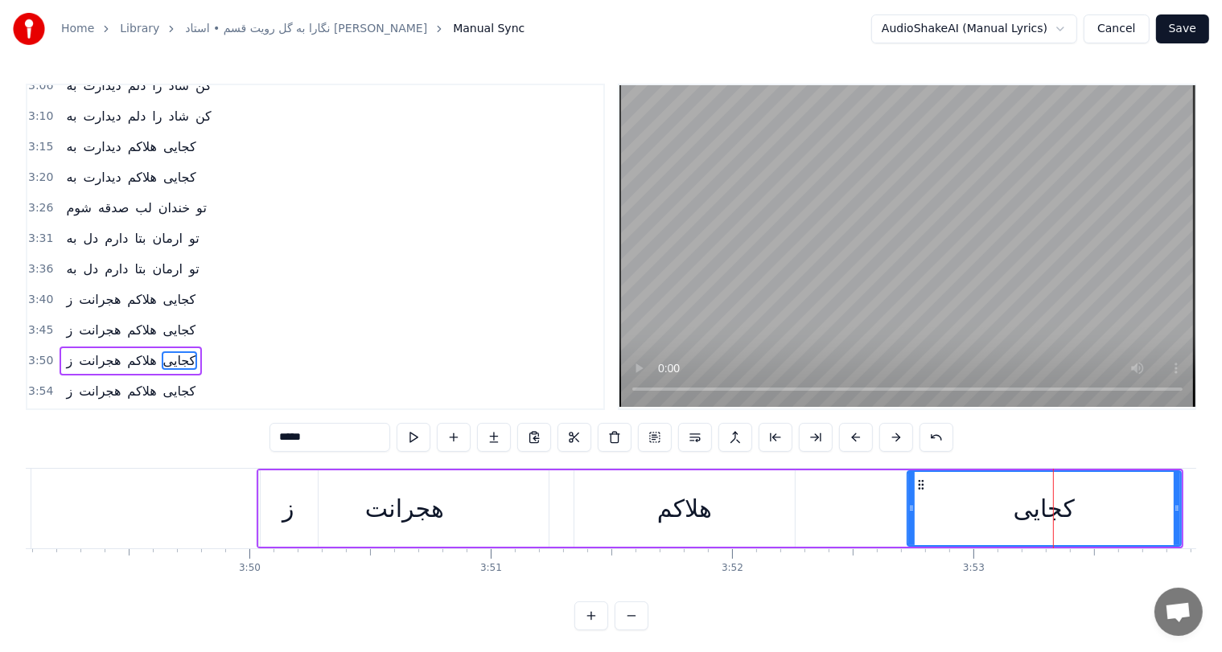
scroll to position [7, 0]
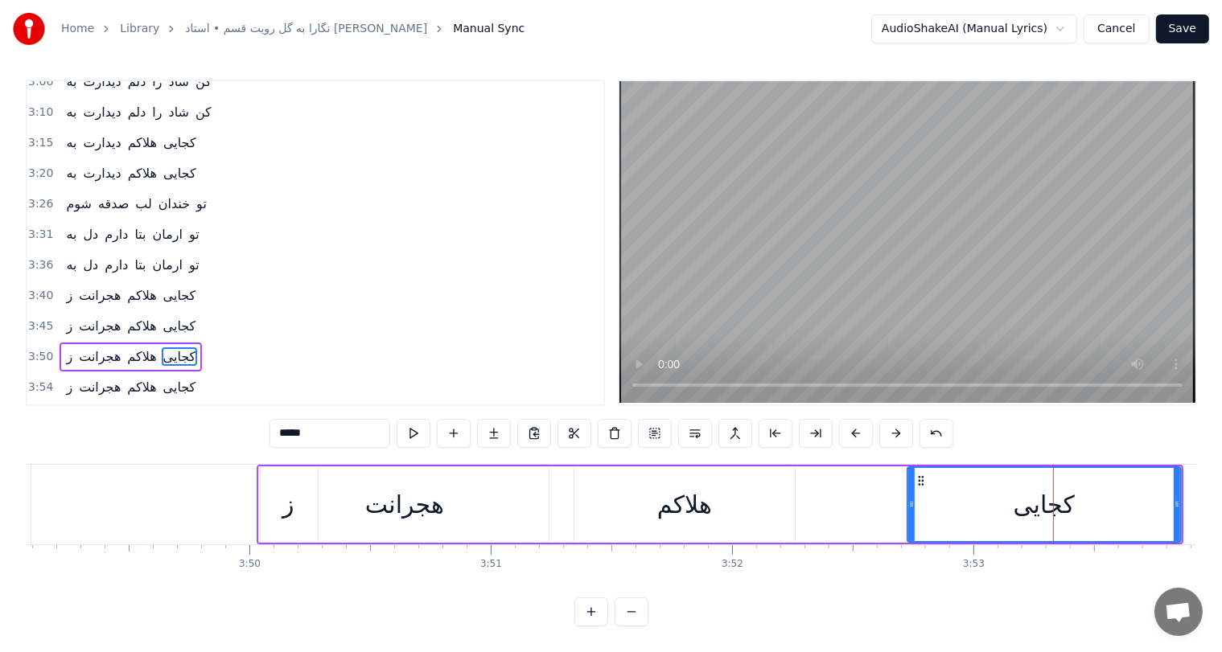
click at [708, 503] on div "هلاكم" at bounding box center [684, 505] width 55 height 36
type input "*****"
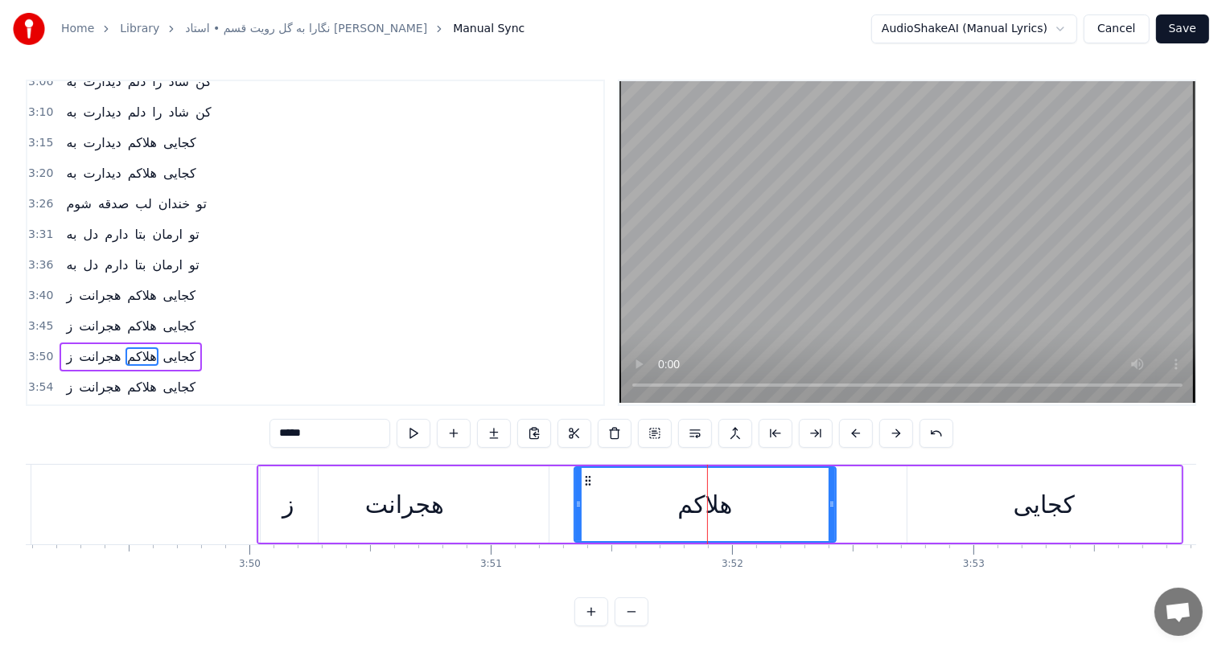
drag, startPoint x: 787, startPoint y: 494, endPoint x: 833, endPoint y: 500, distance: 47.1
click at [833, 500] on icon at bounding box center [831, 504] width 6 height 13
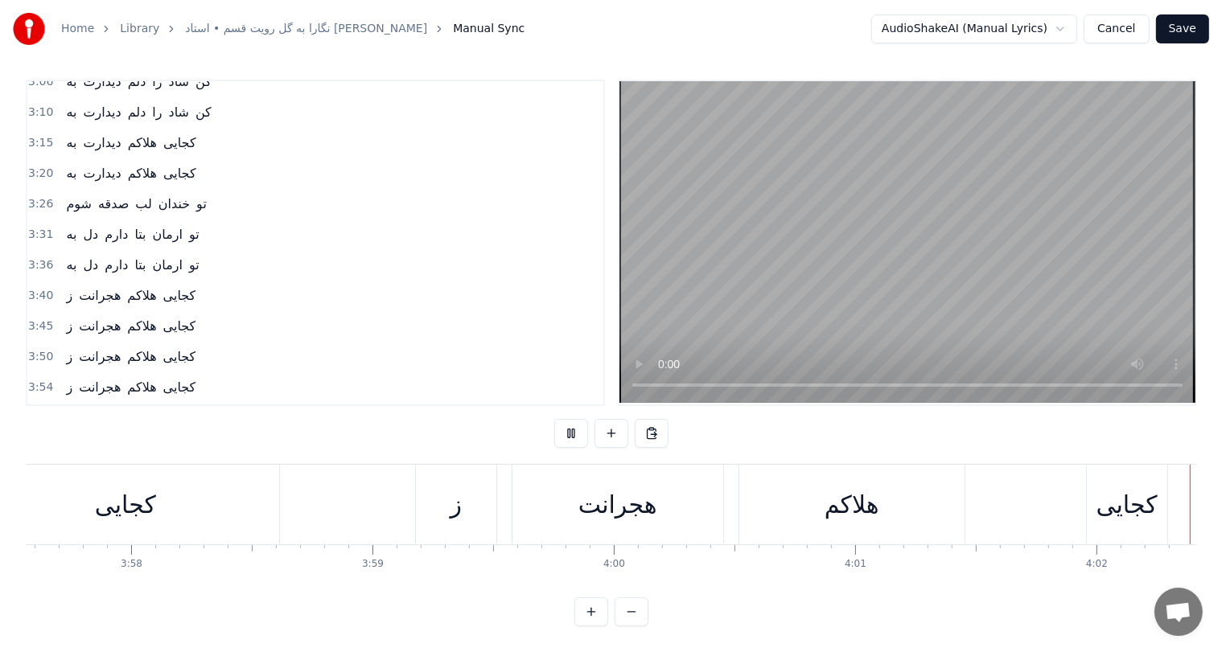
scroll to position [0, 57328]
click at [1181, 31] on button "Save" at bounding box center [1182, 28] width 53 height 29
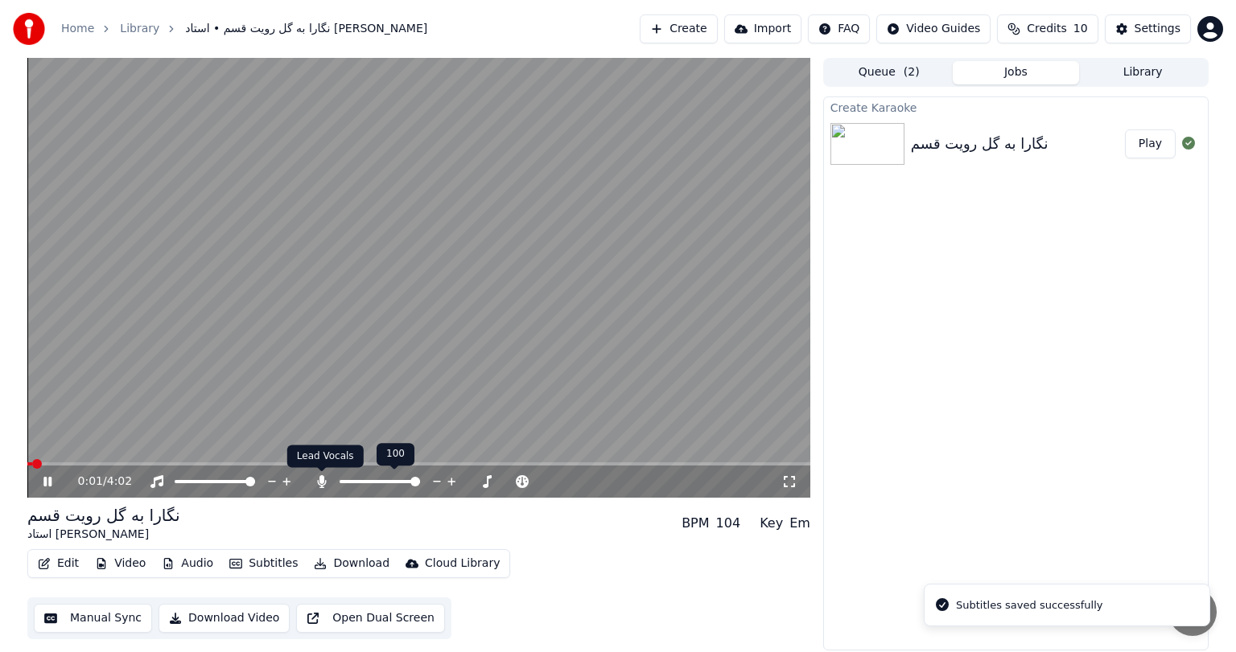
click at [319, 476] on icon at bounding box center [322, 481] width 16 height 13
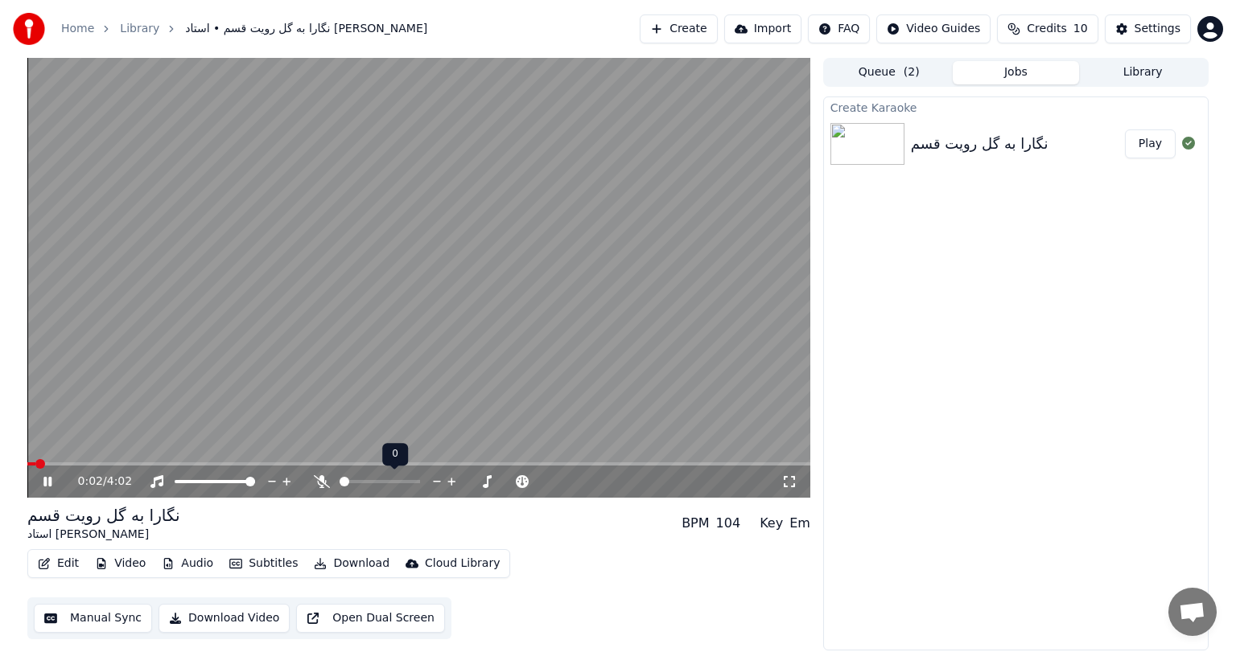
click at [319, 476] on icon at bounding box center [322, 481] width 16 height 13
click at [94, 463] on span at bounding box center [418, 464] width 783 height 3
click at [115, 463] on span at bounding box center [418, 464] width 783 height 3
click at [129, 463] on span at bounding box center [418, 464] width 783 height 3
click at [145, 464] on span at bounding box center [418, 464] width 783 height 3
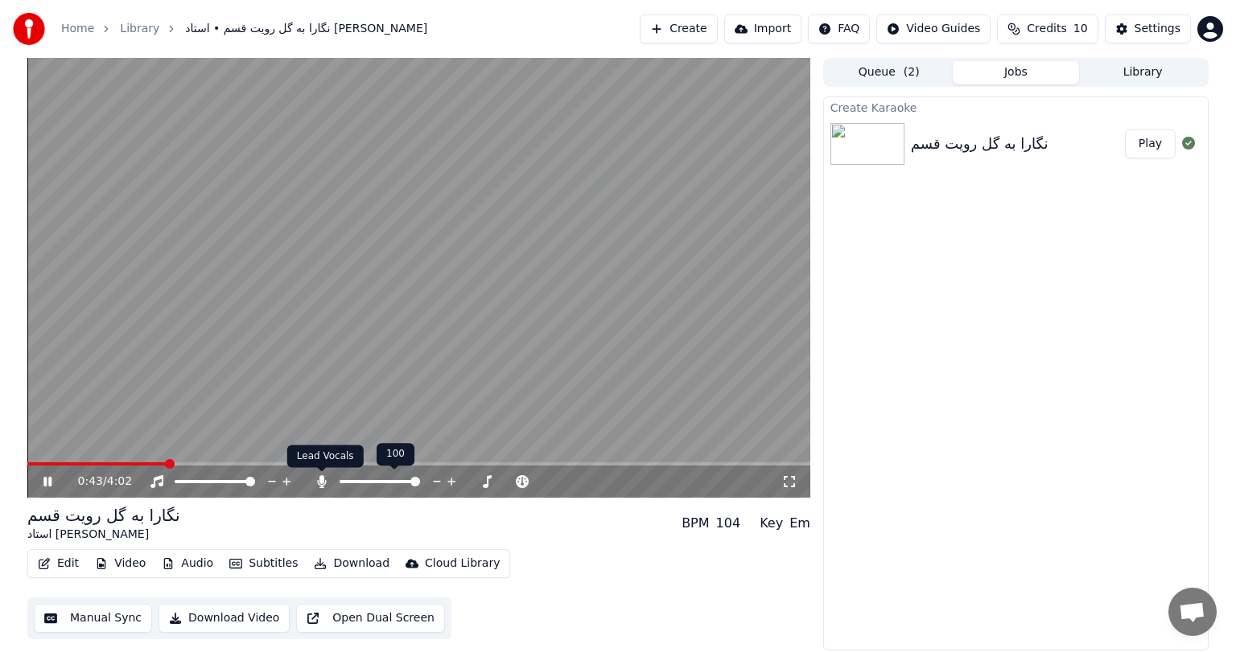
click at [320, 482] on icon at bounding box center [321, 481] width 9 height 13
click at [320, 482] on icon at bounding box center [322, 481] width 16 height 13
click at [320, 482] on icon at bounding box center [321, 481] width 9 height 13
click at [206, 620] on button "Download Video" at bounding box center [223, 618] width 131 height 29
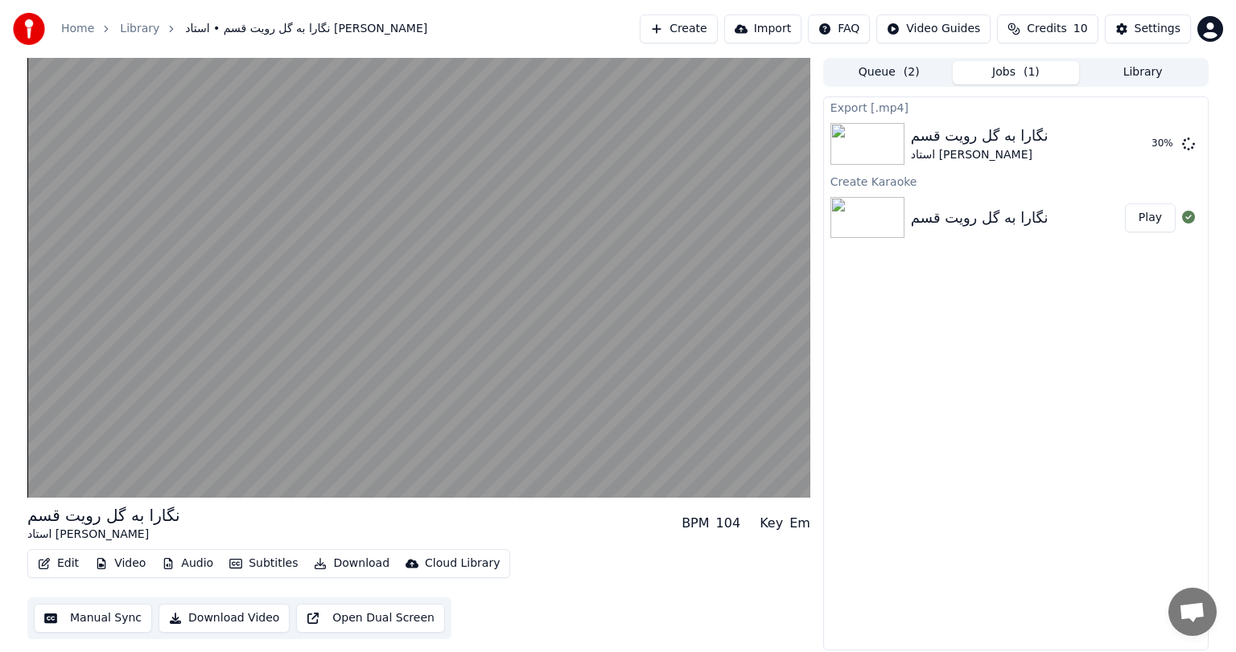
click at [266, 419] on video at bounding box center [418, 278] width 783 height 440
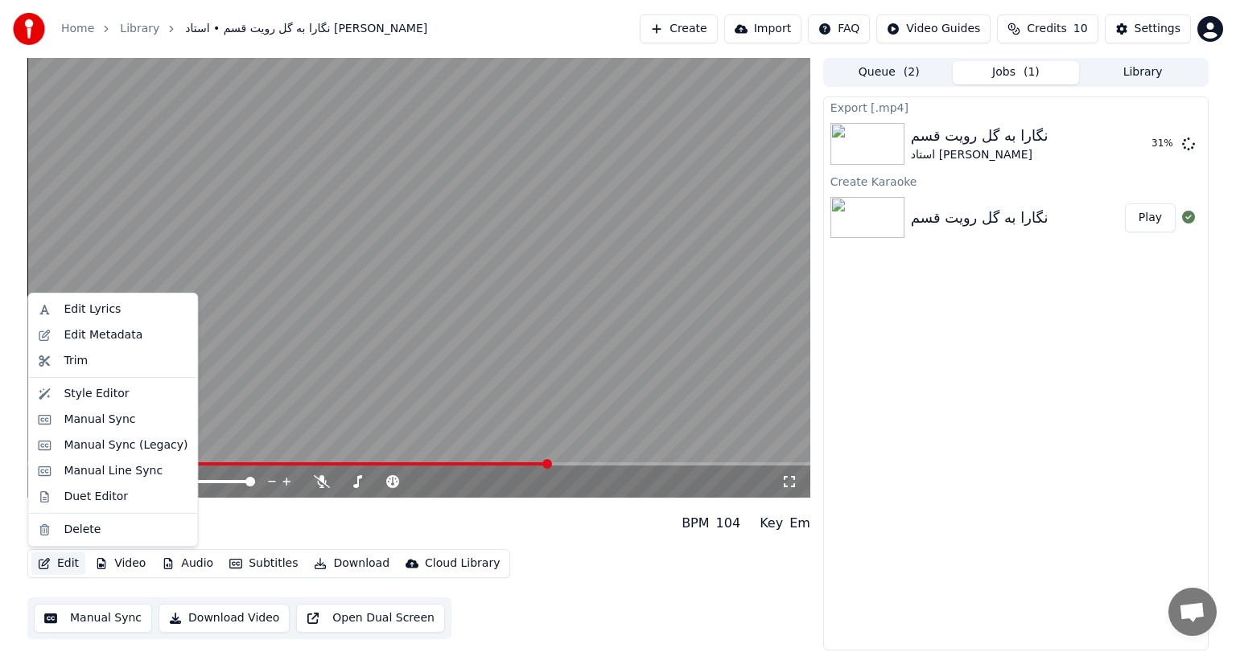
click at [58, 559] on button "Edit" at bounding box center [58, 564] width 54 height 23
click at [109, 417] on div "Manual Sync" at bounding box center [100, 420] width 72 height 16
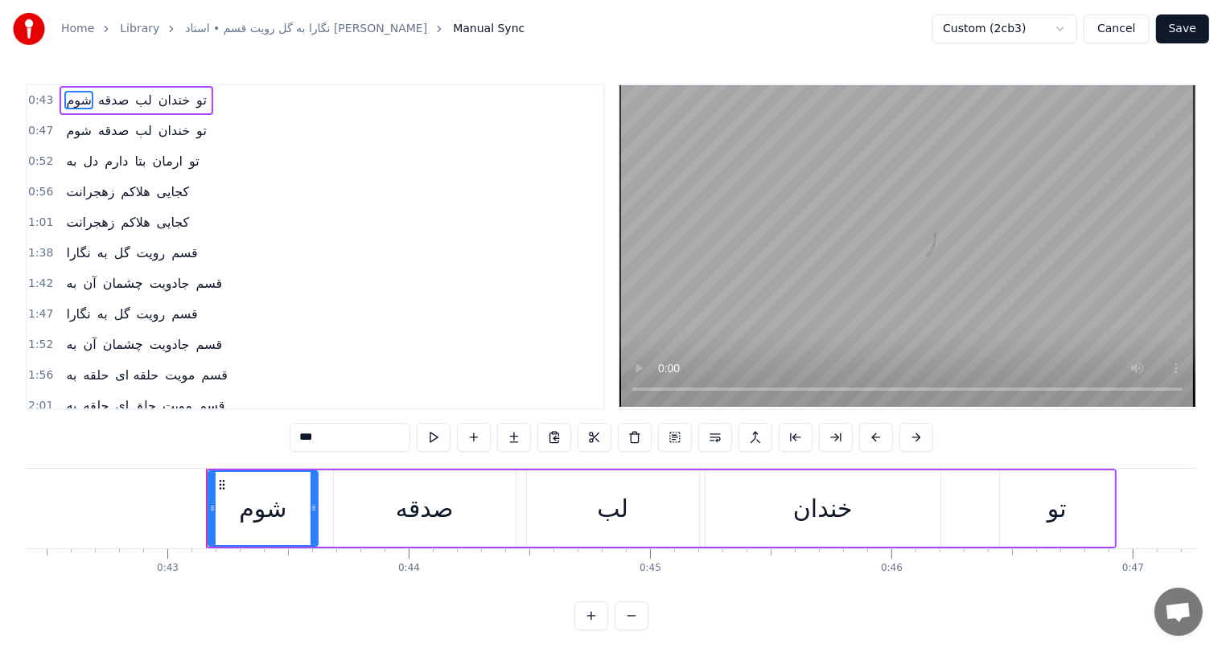
scroll to position [0, 10334]
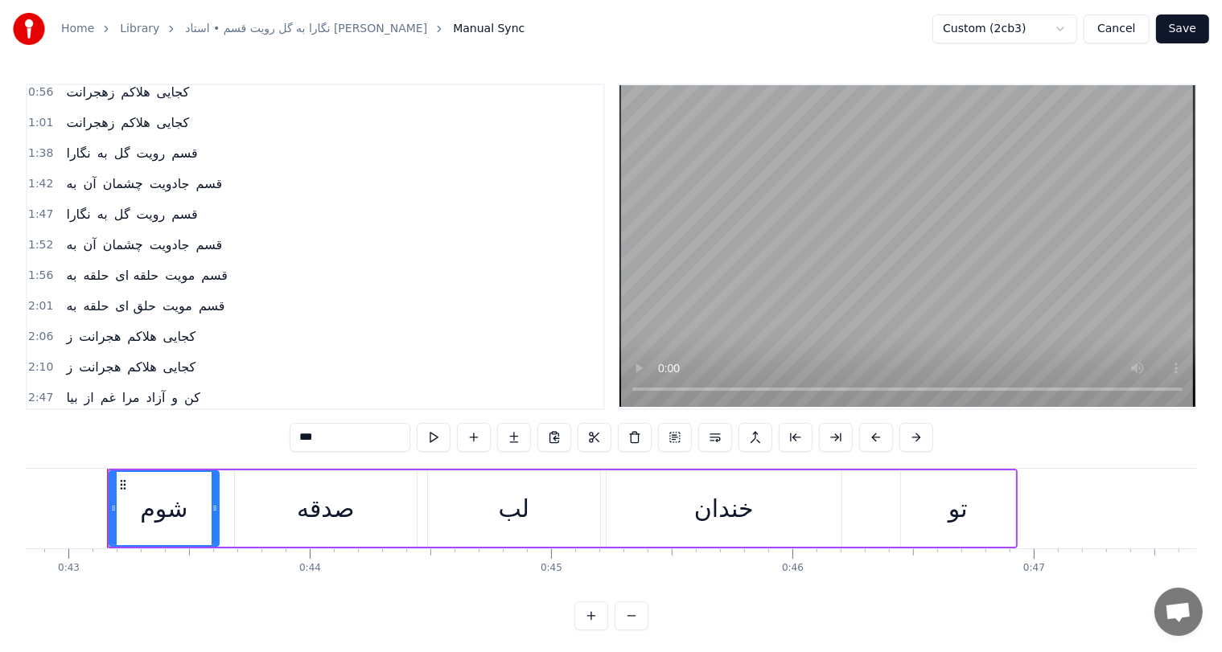
click at [105, 236] on span "چشمان" at bounding box center [122, 245] width 43 height 19
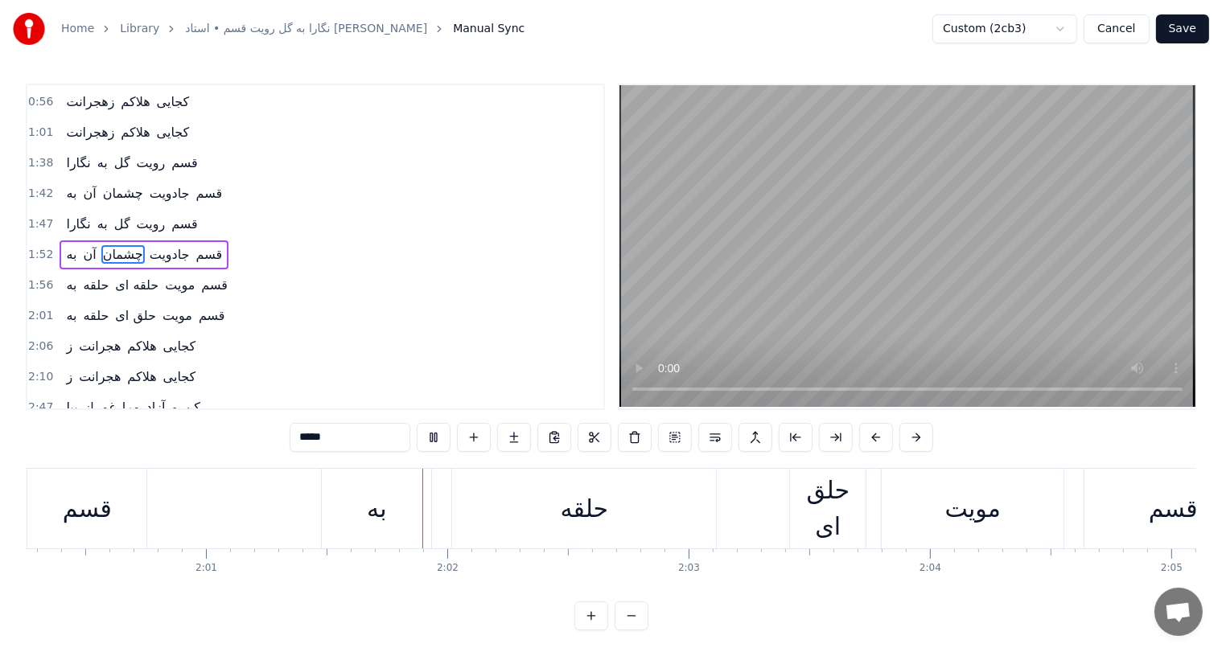
scroll to position [0, 29195]
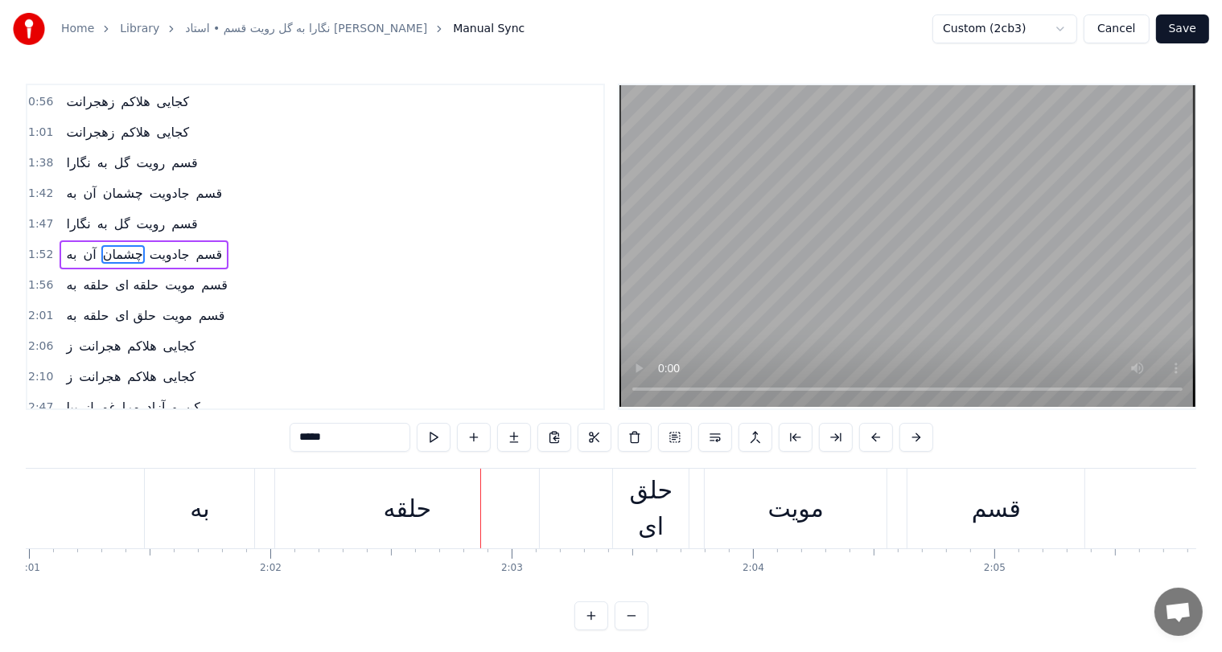
click at [380, 502] on div "حلقه" at bounding box center [407, 509] width 264 height 80
type input "****"
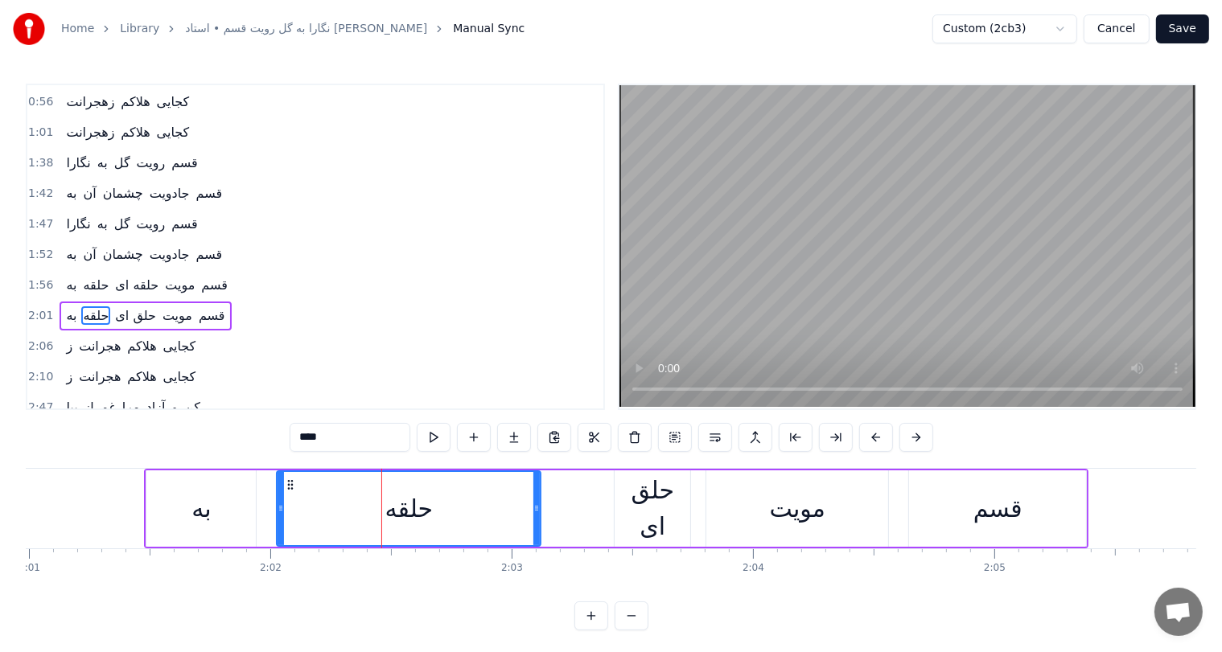
scroll to position [148, 0]
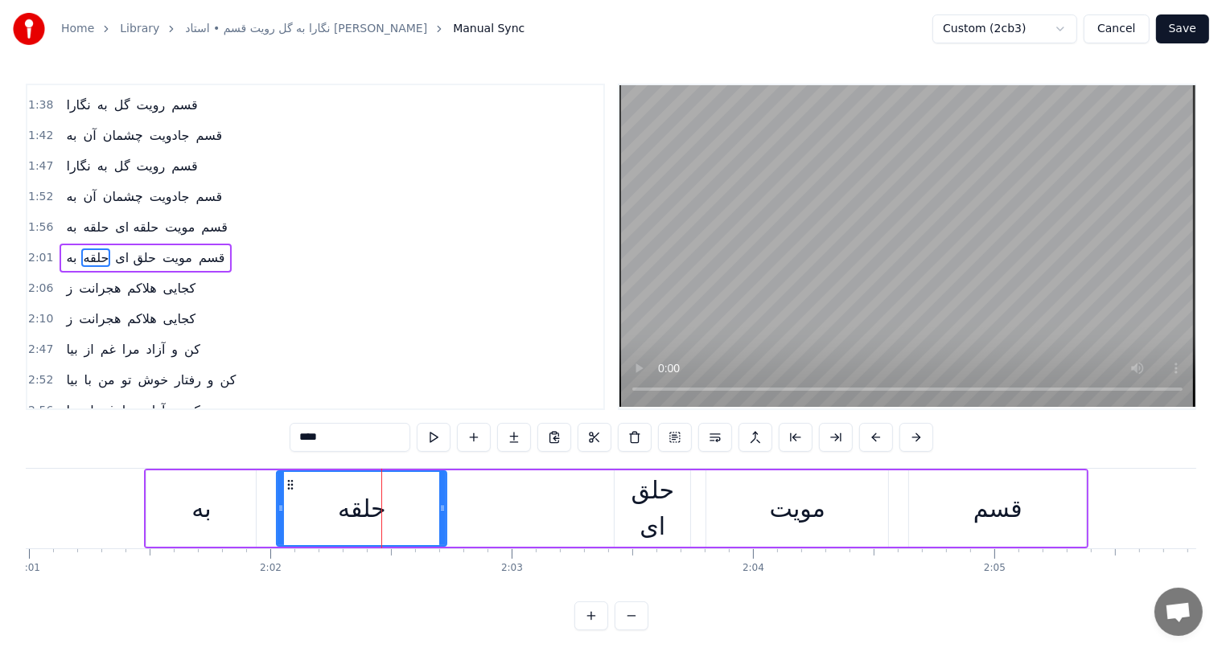
drag, startPoint x: 535, startPoint y: 504, endPoint x: 441, endPoint y: 511, distance: 94.3
click at [441, 511] on icon at bounding box center [442, 508] width 6 height 13
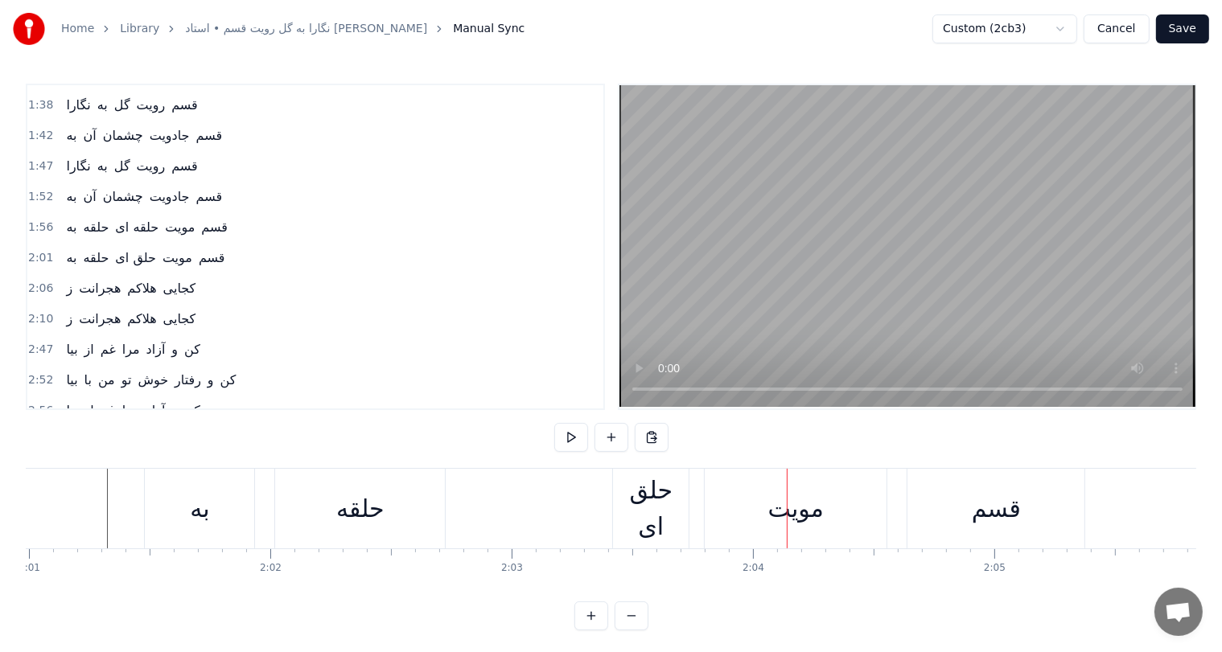
click at [657, 514] on div "حلق اى" at bounding box center [651, 508] width 76 height 72
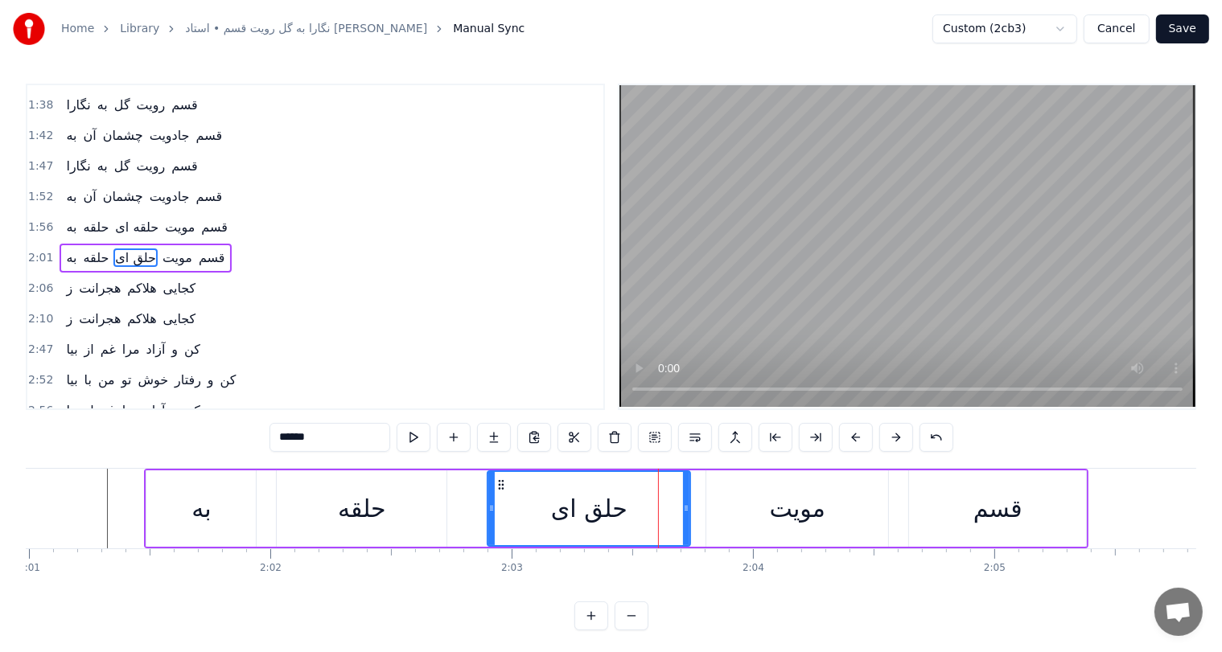
drag, startPoint x: 619, startPoint y: 505, endPoint x: 492, endPoint y: 510, distance: 127.2
click at [492, 510] on icon at bounding box center [491, 508] width 6 height 13
click at [105, 504] on div at bounding box center [79, 509] width 58498 height 80
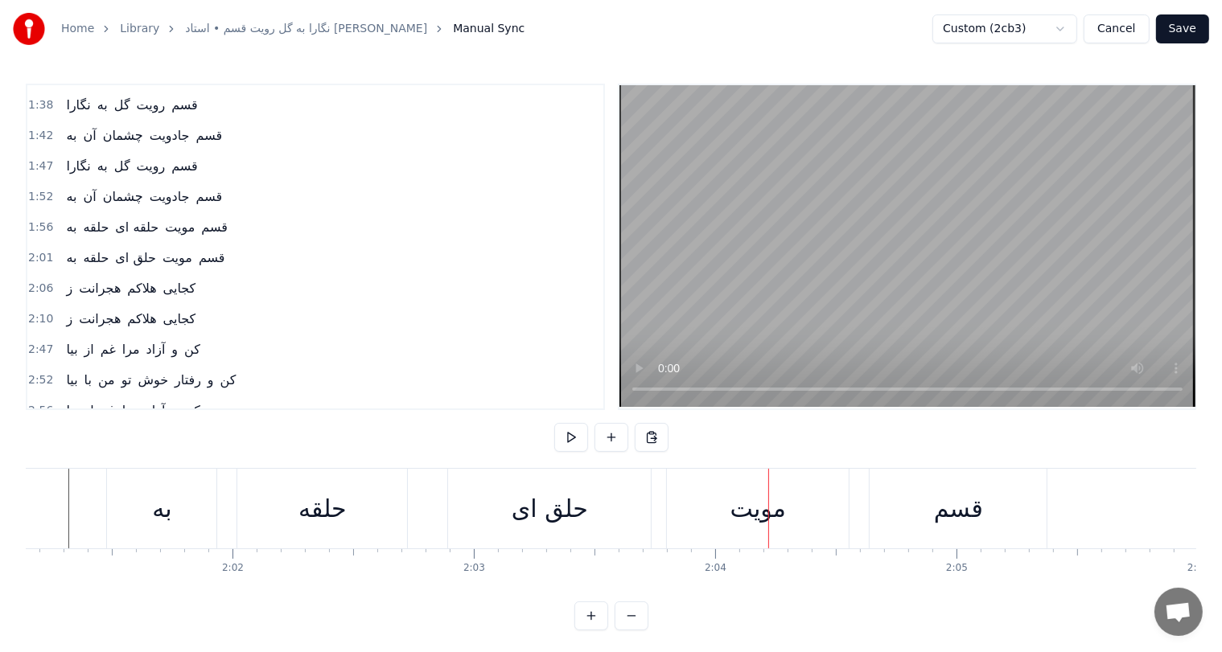
scroll to position [0, 29234]
click at [343, 515] on div "حلقه" at bounding box center [322, 509] width 48 height 36
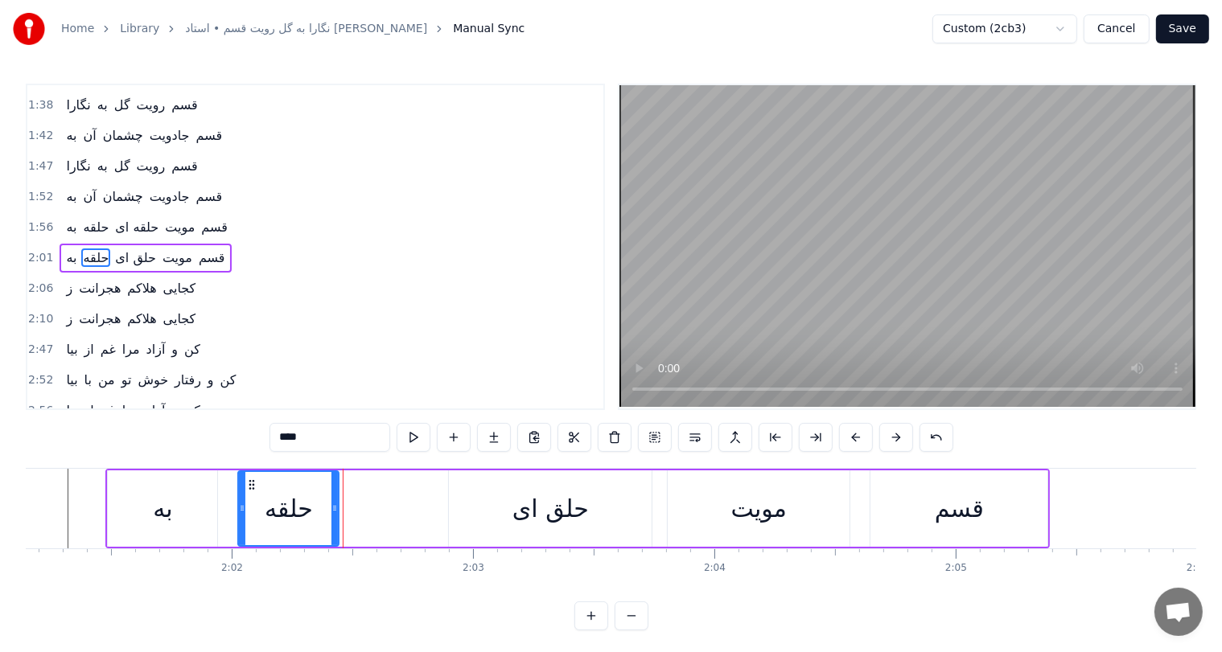
drag, startPoint x: 401, startPoint y: 501, endPoint x: 331, endPoint y: 505, distance: 69.3
click at [331, 505] on div at bounding box center [334, 508] width 6 height 73
click at [164, 506] on div "به" at bounding box center [162, 509] width 19 height 36
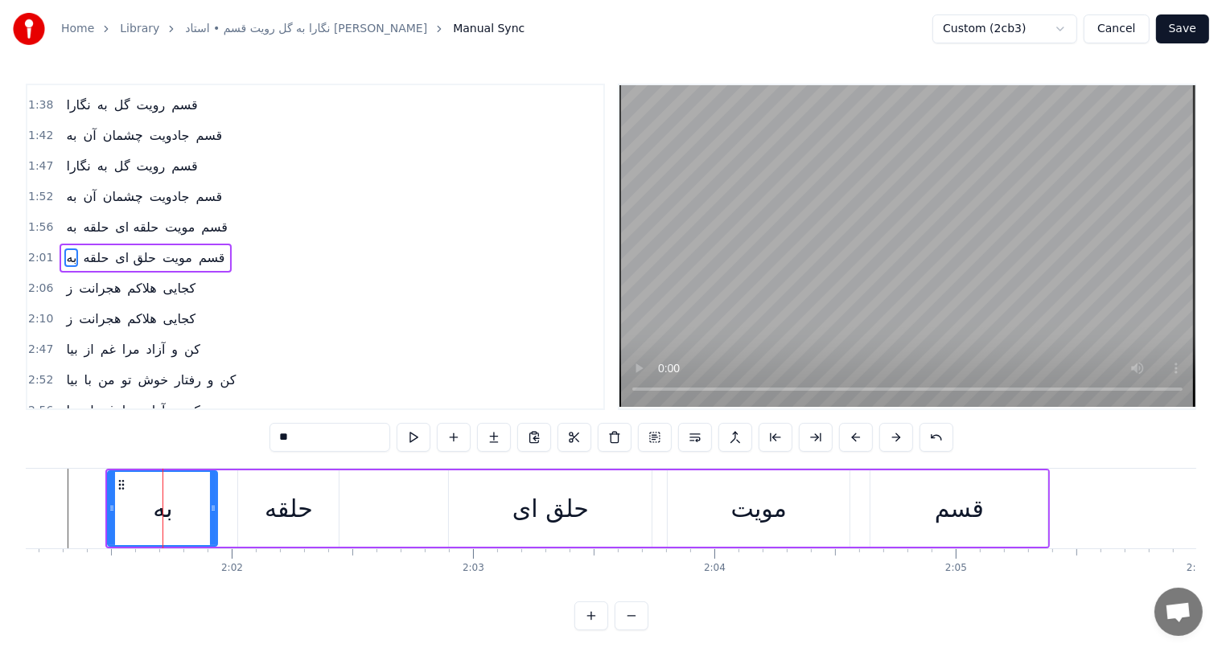
click at [541, 509] on div "حلق اى" at bounding box center [550, 509] width 76 height 36
type input "******"
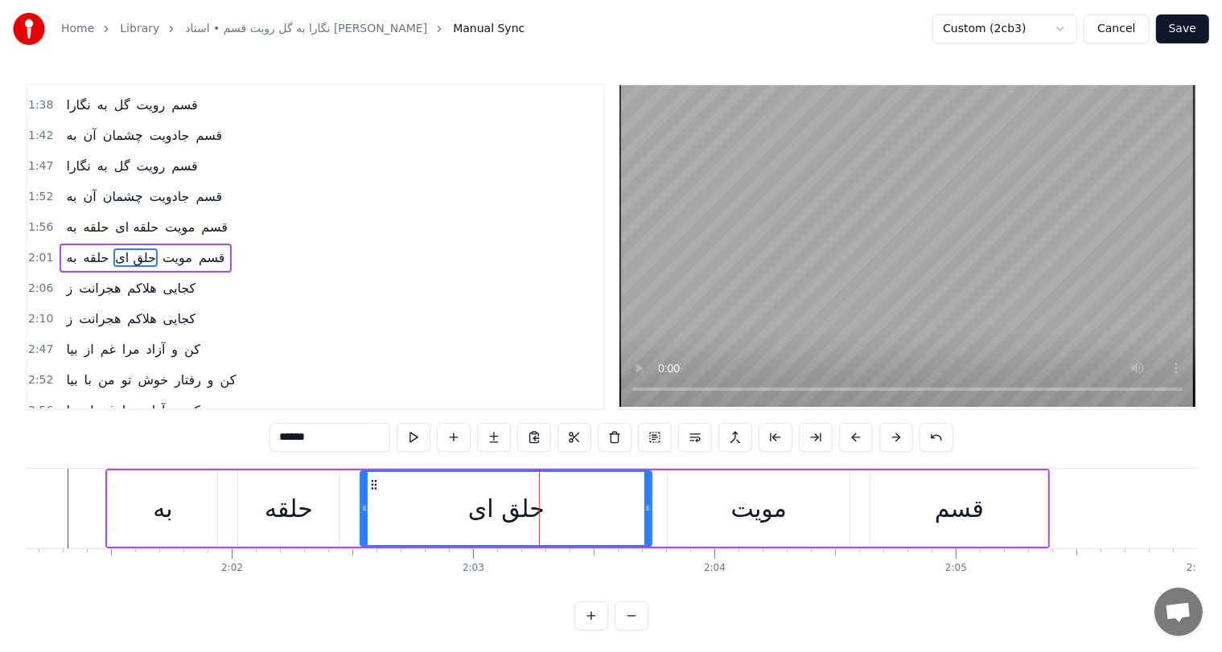
drag, startPoint x: 450, startPoint y: 505, endPoint x: 362, endPoint y: 505, distance: 88.5
click at [362, 505] on icon at bounding box center [364, 508] width 6 height 13
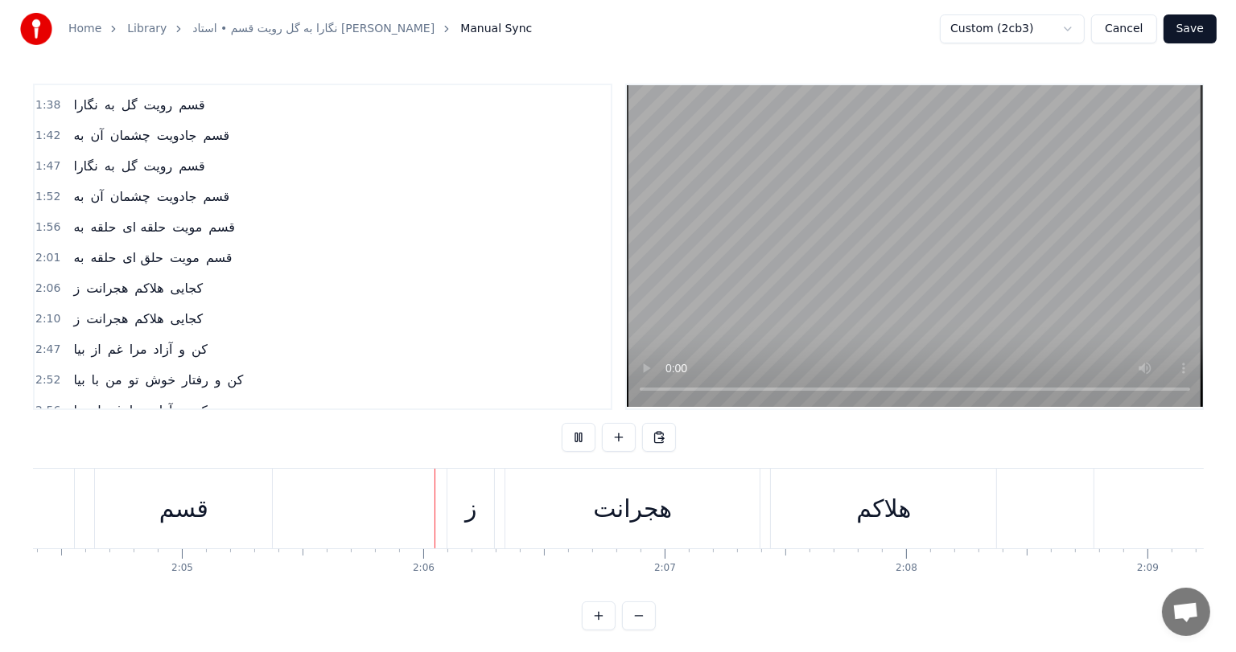
scroll to position [0, 30185]
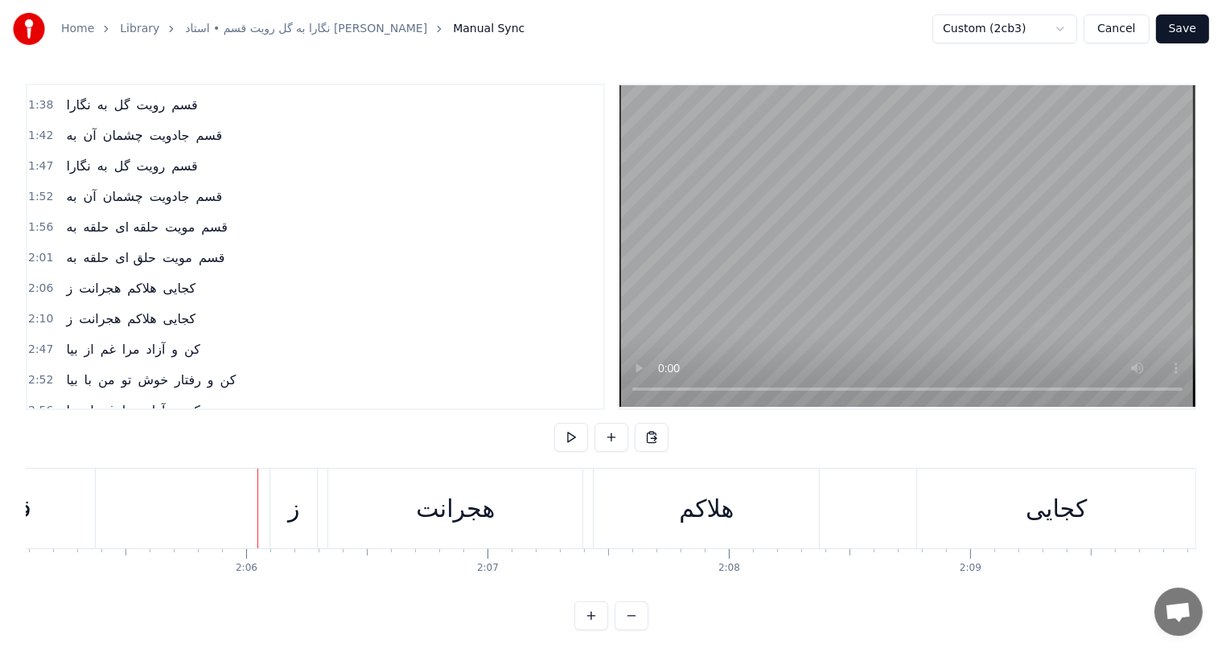
click at [1185, 24] on button "Save" at bounding box center [1182, 28] width 53 height 29
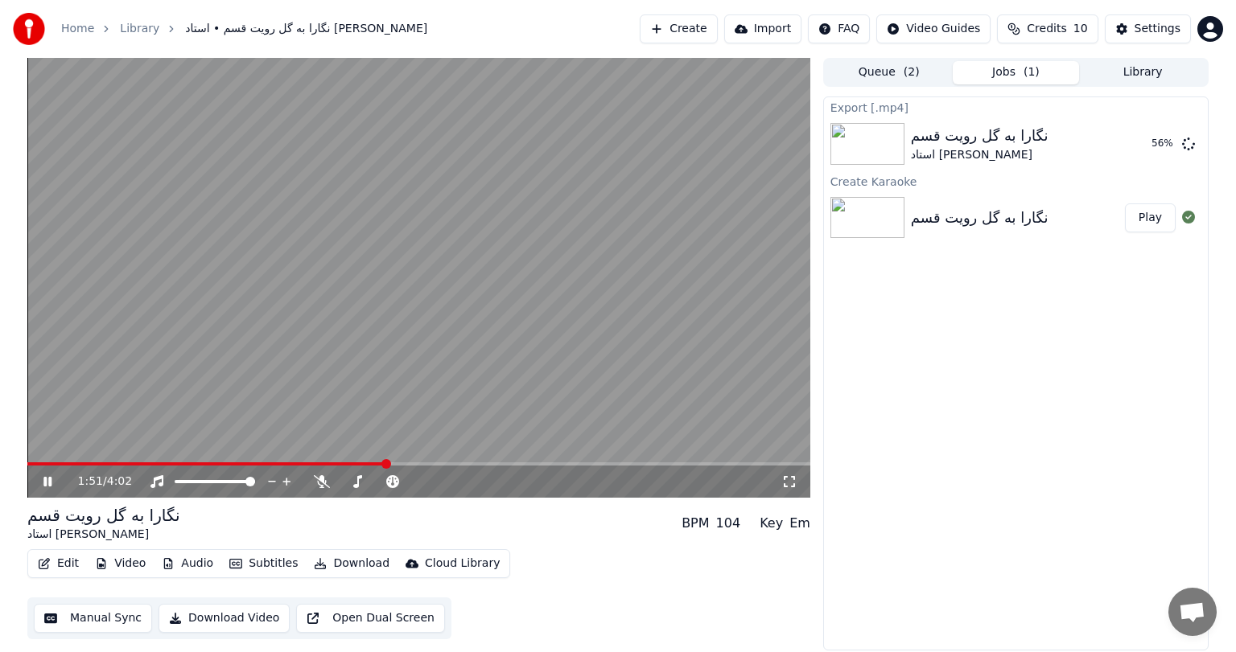
click at [384, 464] on span at bounding box center [418, 464] width 783 height 3
click at [537, 463] on span at bounding box center [418, 464] width 783 height 3
click at [1187, 143] on icon at bounding box center [1188, 143] width 13 height 13
click at [1190, 142] on icon at bounding box center [1188, 143] width 13 height 13
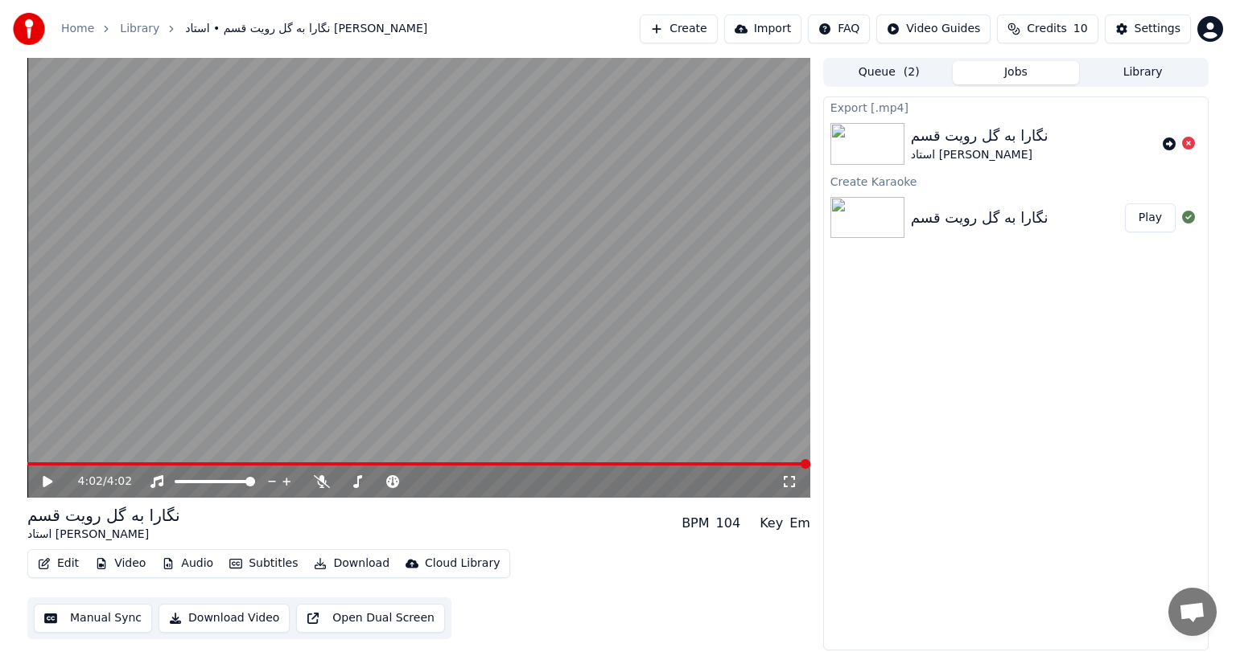
click at [203, 624] on button "Download Video" at bounding box center [223, 618] width 131 height 29
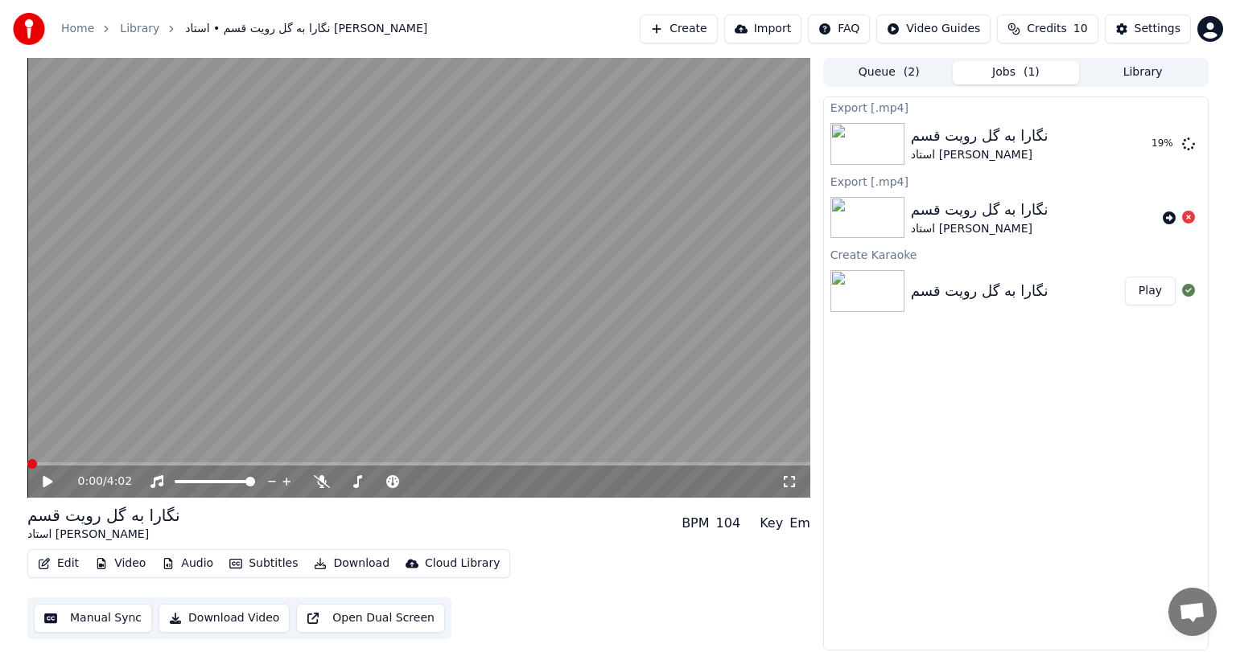
click at [27, 463] on span at bounding box center [27, 464] width 0 height 3
